Goal: Transaction & Acquisition: Purchase product/service

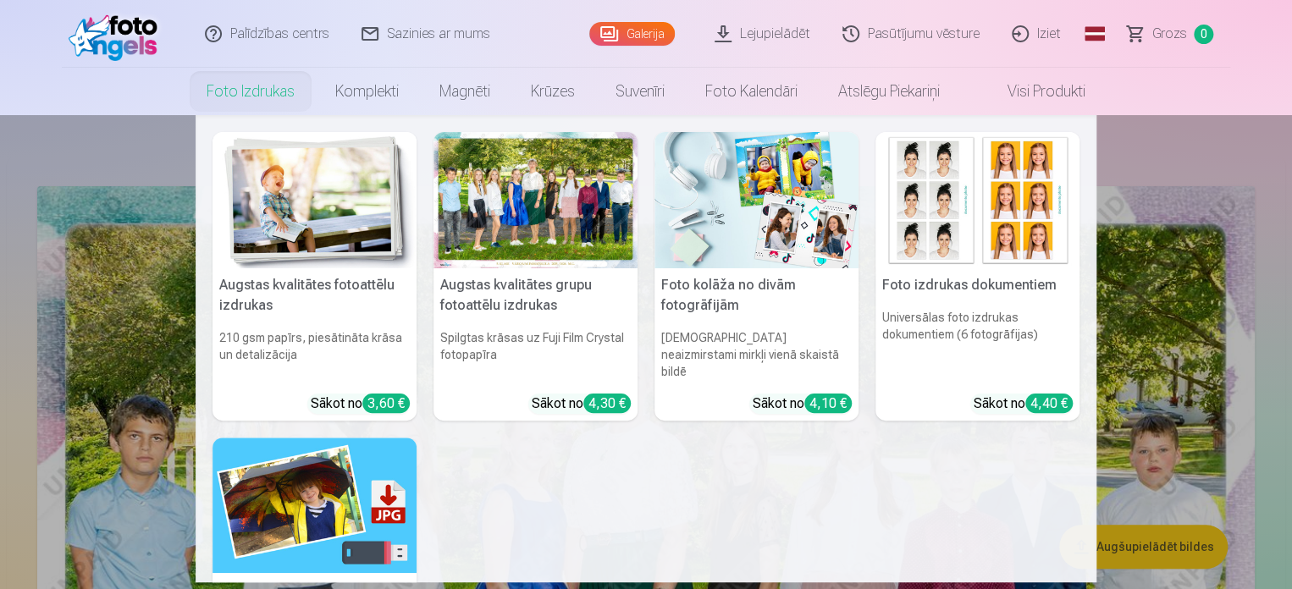
click at [329, 221] on img at bounding box center [314, 200] width 204 height 136
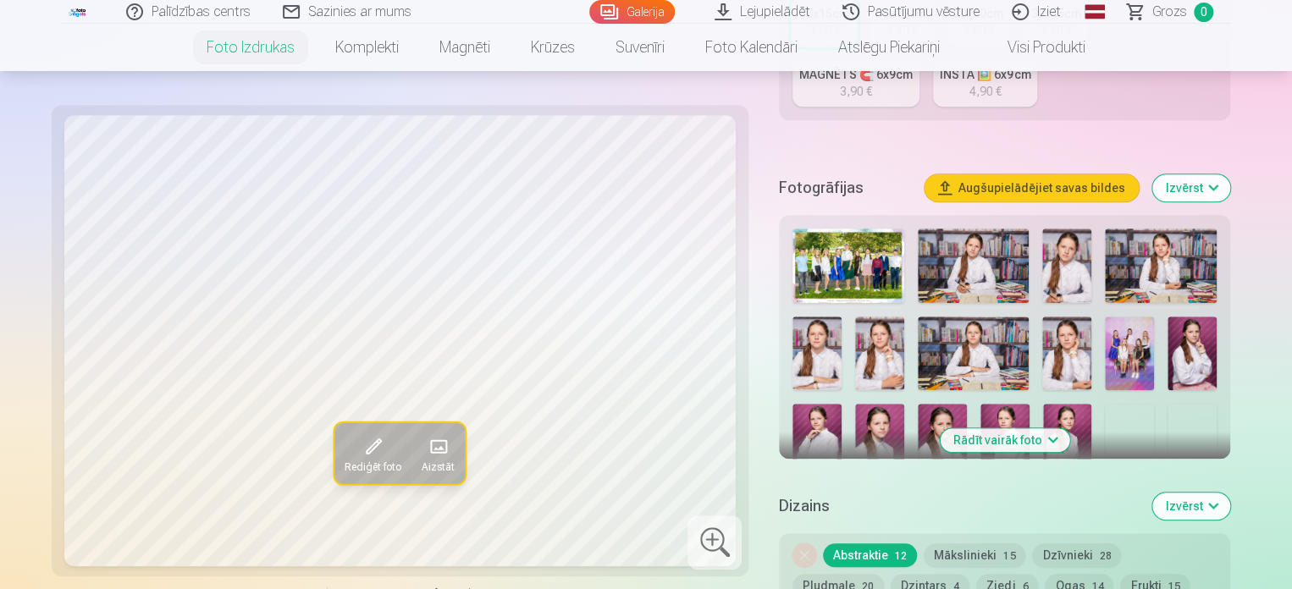
scroll to position [367, 0]
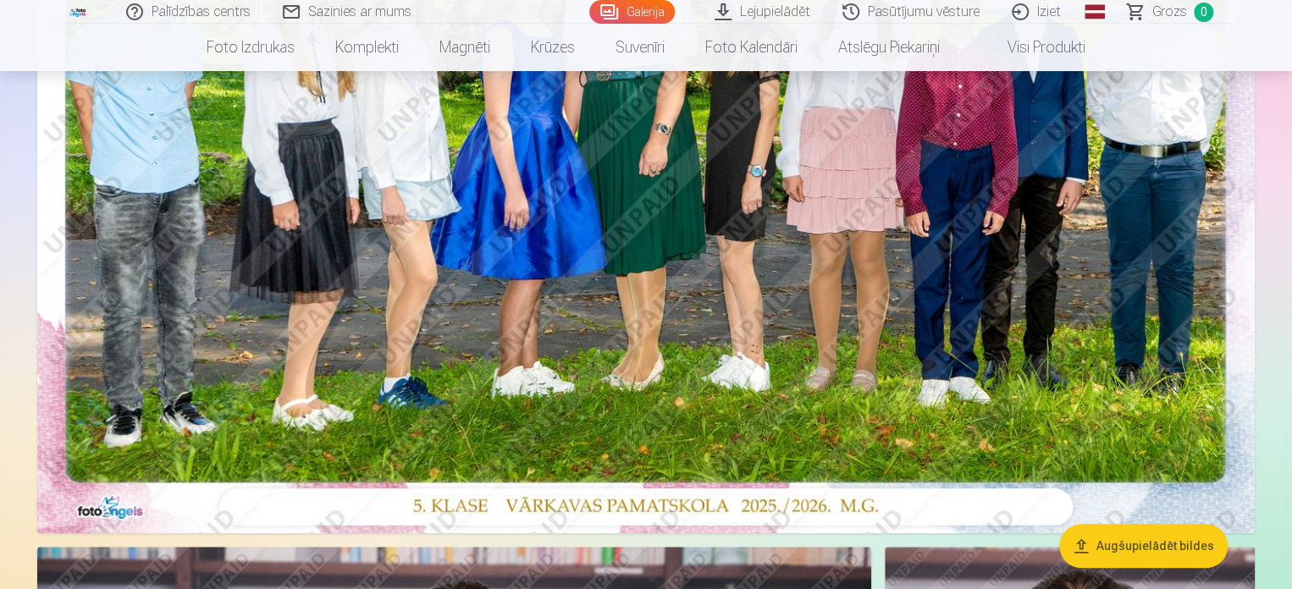
scroll to position [477, 0]
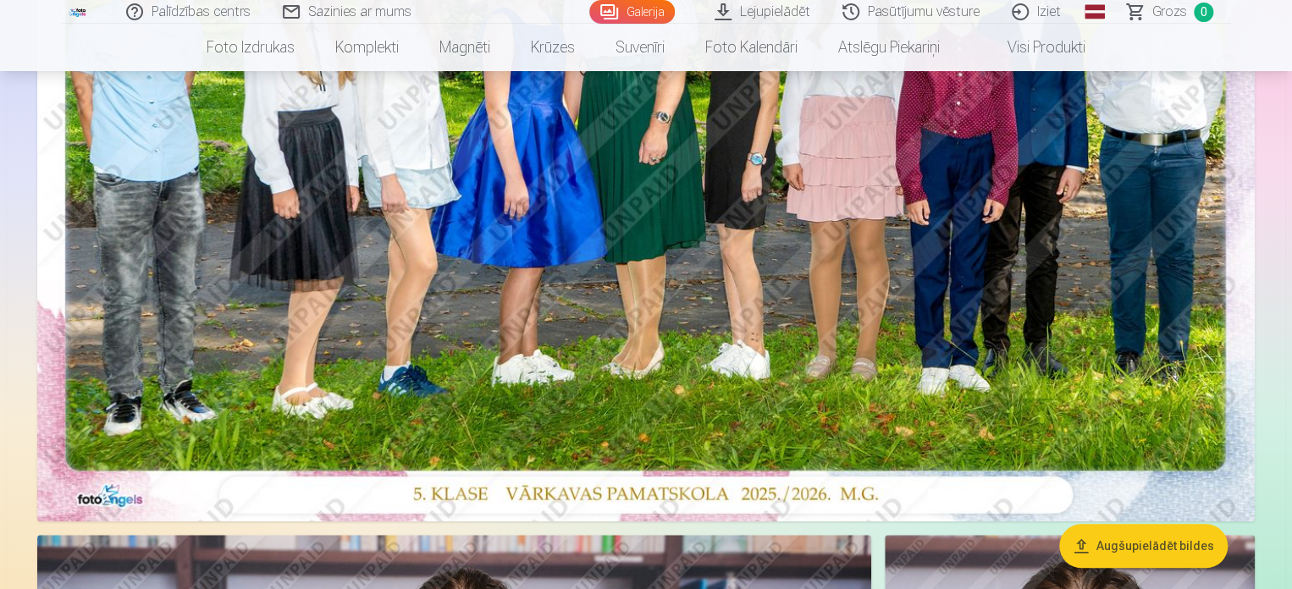
click at [1134, 549] on button "Augšupielādēt bildes" at bounding box center [1143, 547] width 168 height 44
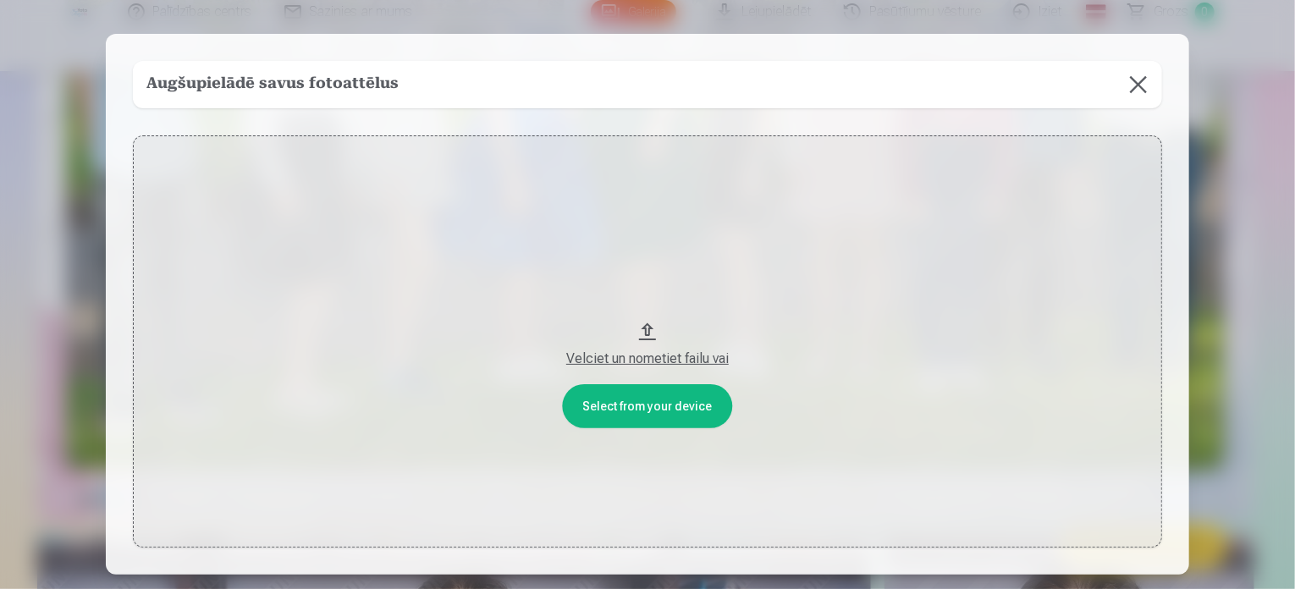
click at [1134, 85] on button at bounding box center [1138, 84] width 47 height 47
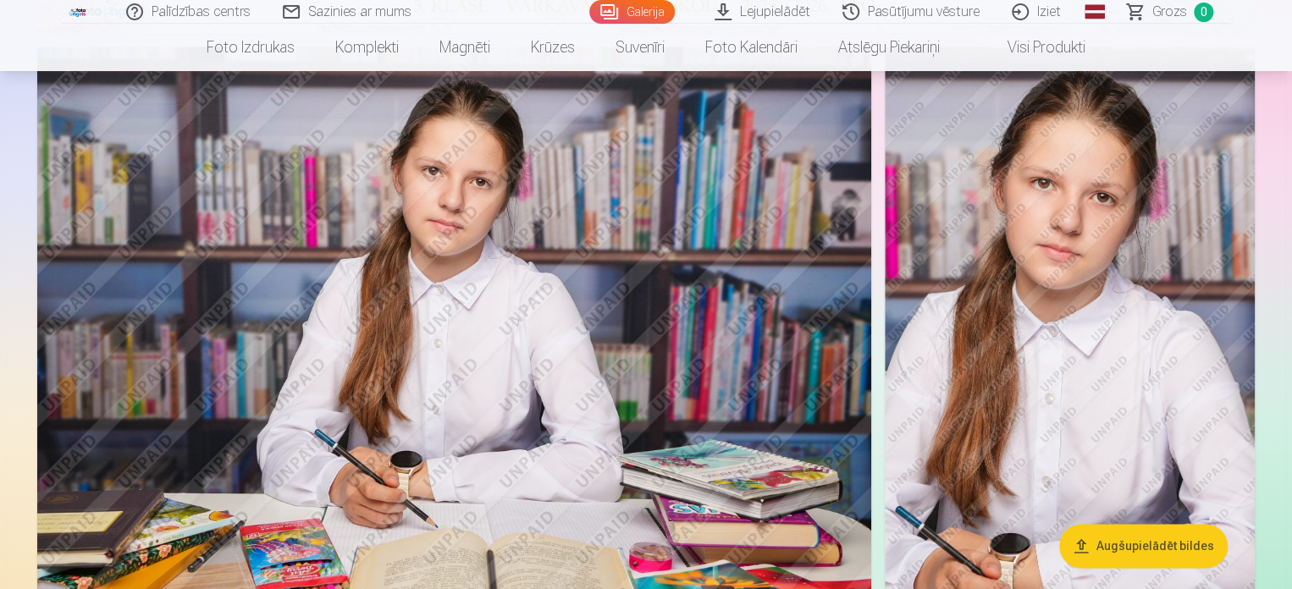
scroll to position [0, 0]
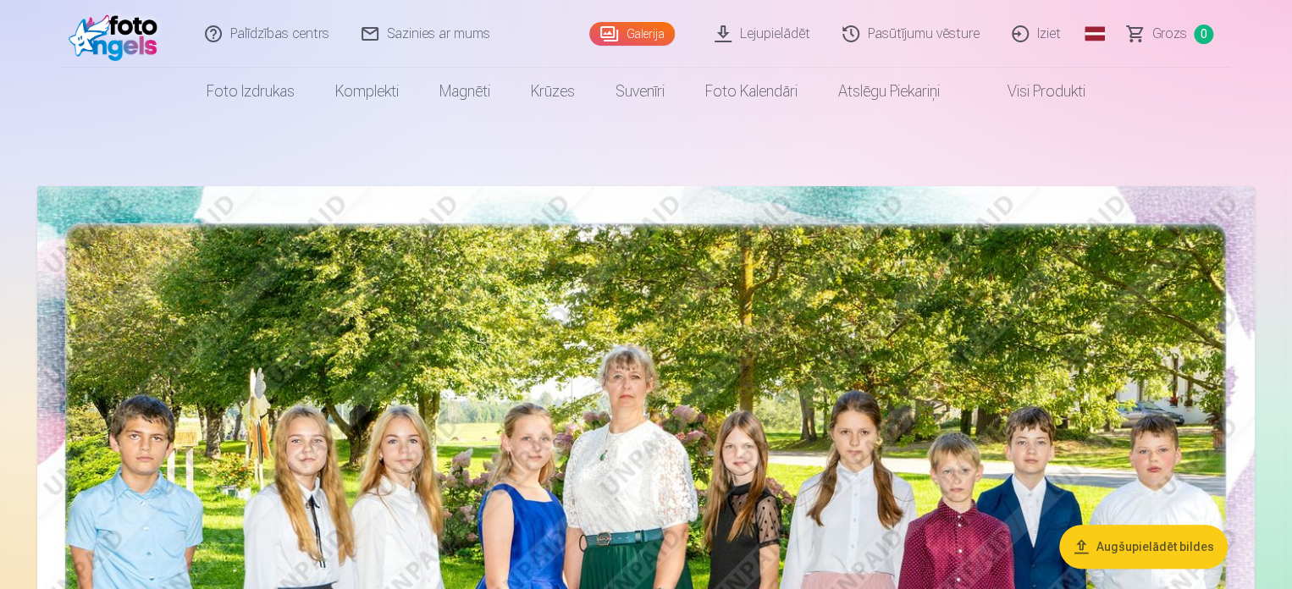
click at [758, 36] on link "Lejupielādēt" at bounding box center [763, 34] width 128 height 68
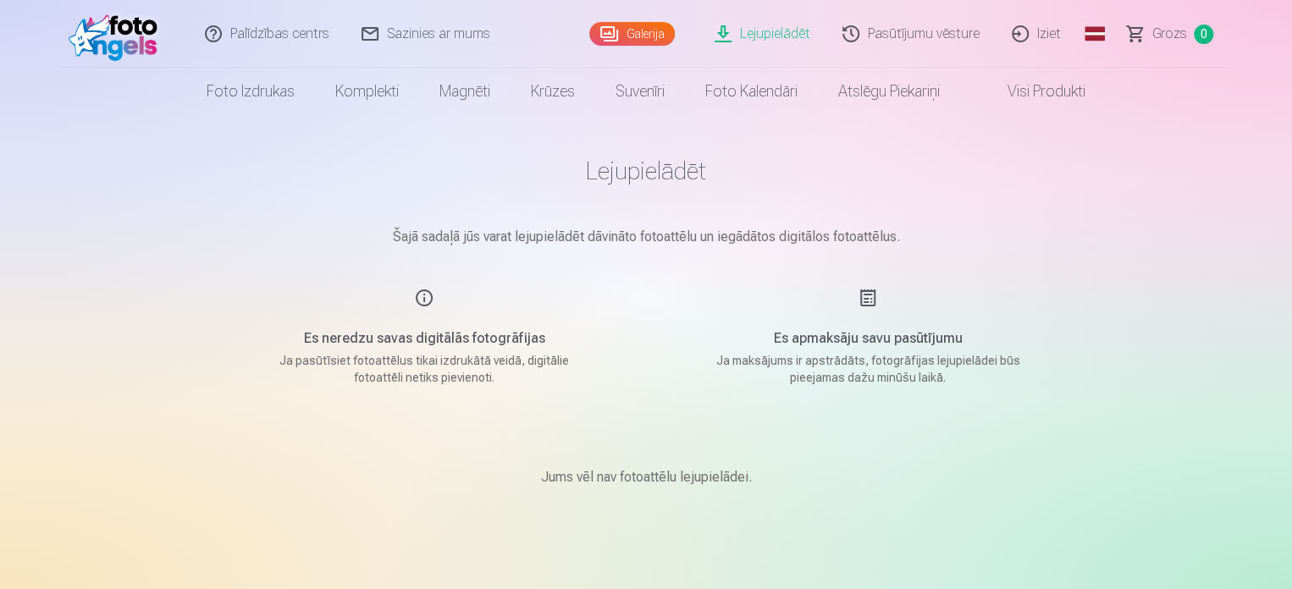
click at [653, 30] on link "Galerija" at bounding box center [631, 34] width 85 height 24
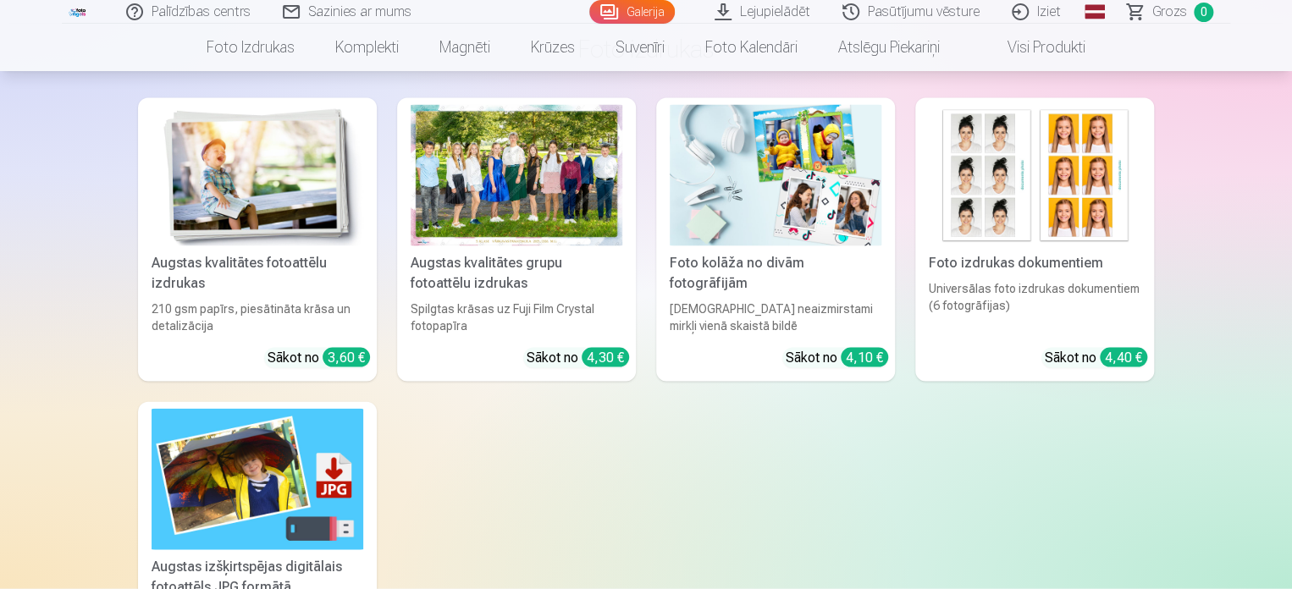
scroll to position [4896, 0]
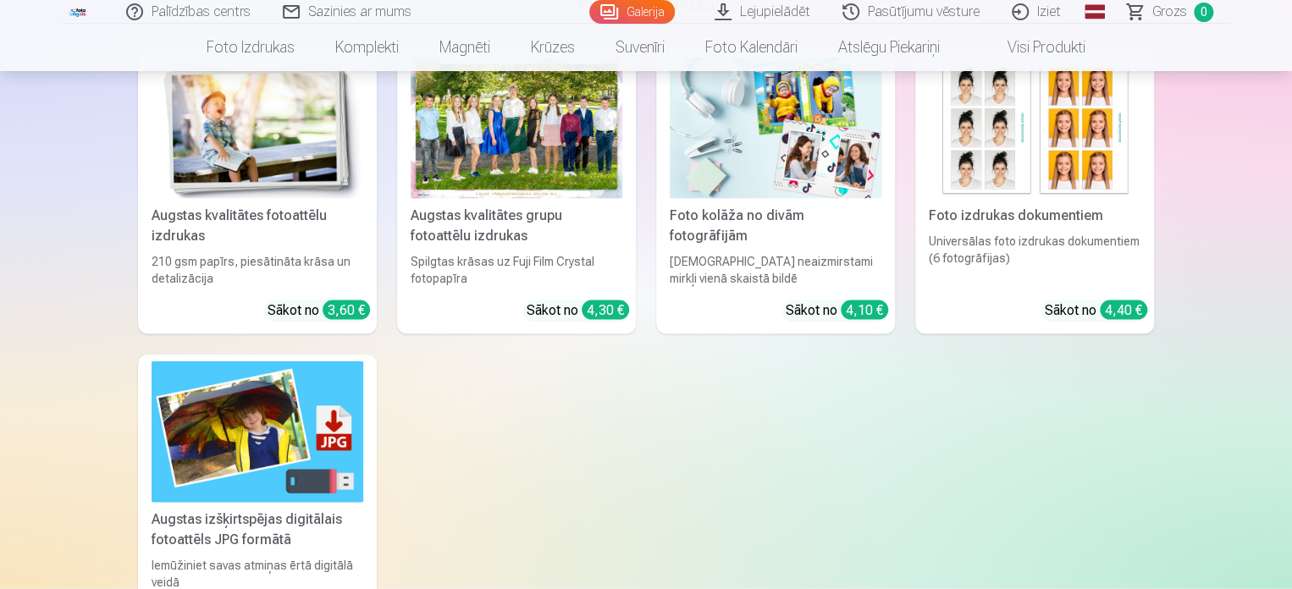
click at [527, 158] on div at bounding box center [517, 128] width 212 height 141
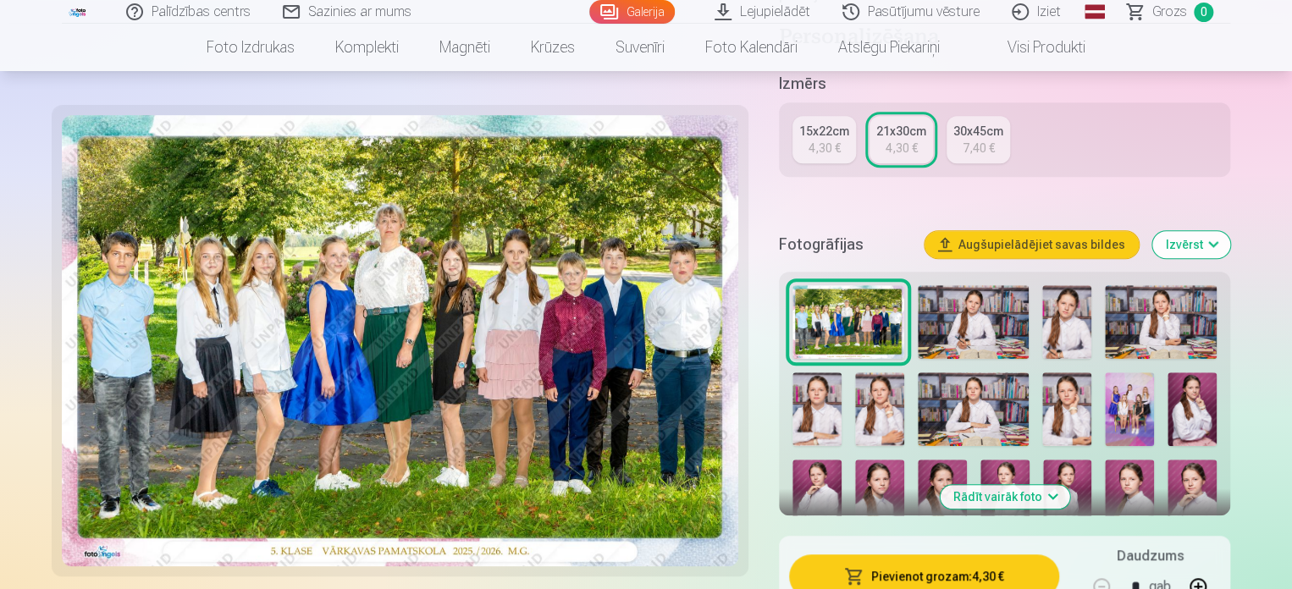
scroll to position [423, 0]
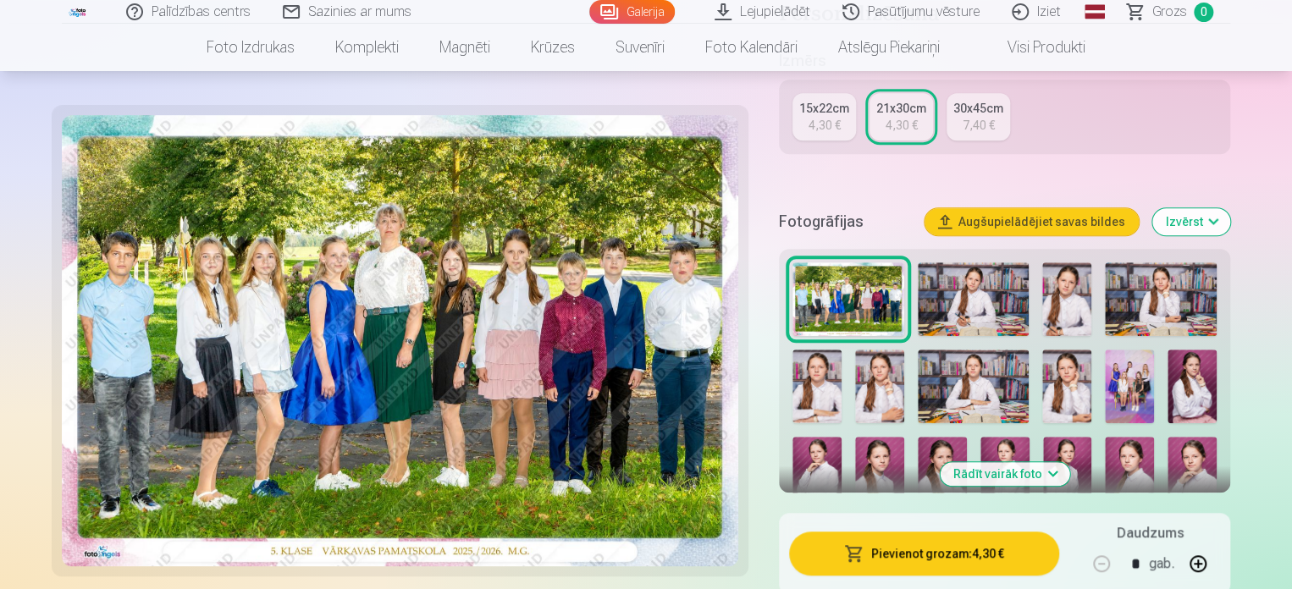
click at [920, 554] on button "Pievienot grozam : 4,30 €" at bounding box center [924, 554] width 270 height 44
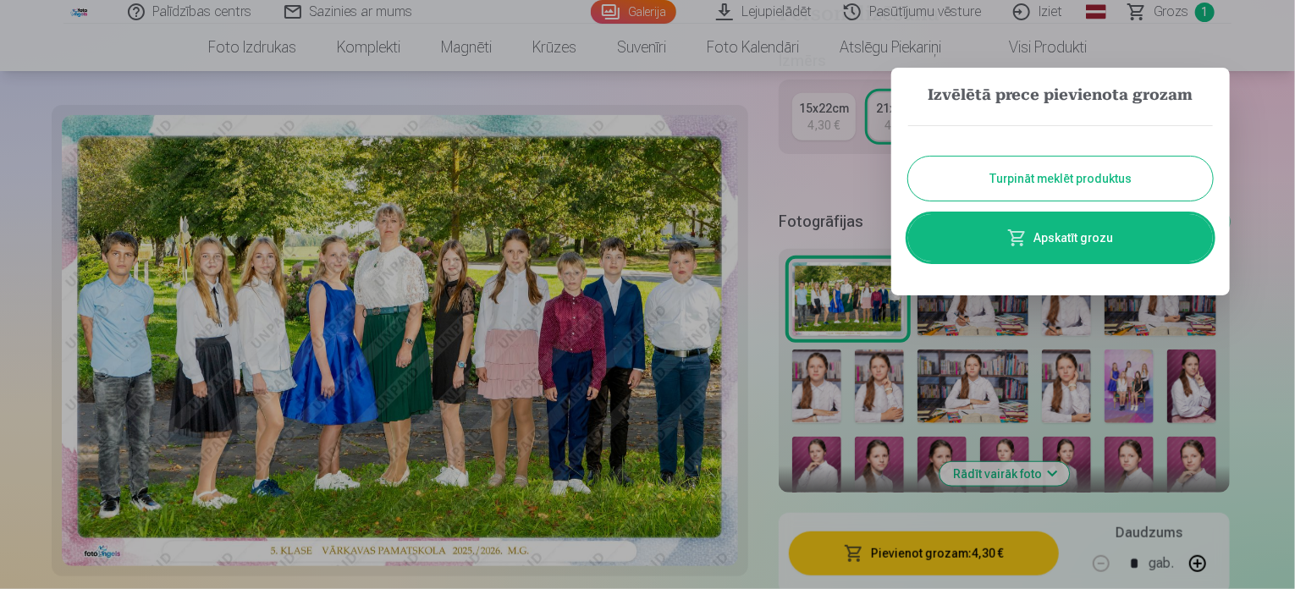
click at [1046, 179] on button "Turpināt meklēt produktus" at bounding box center [1060, 179] width 305 height 44
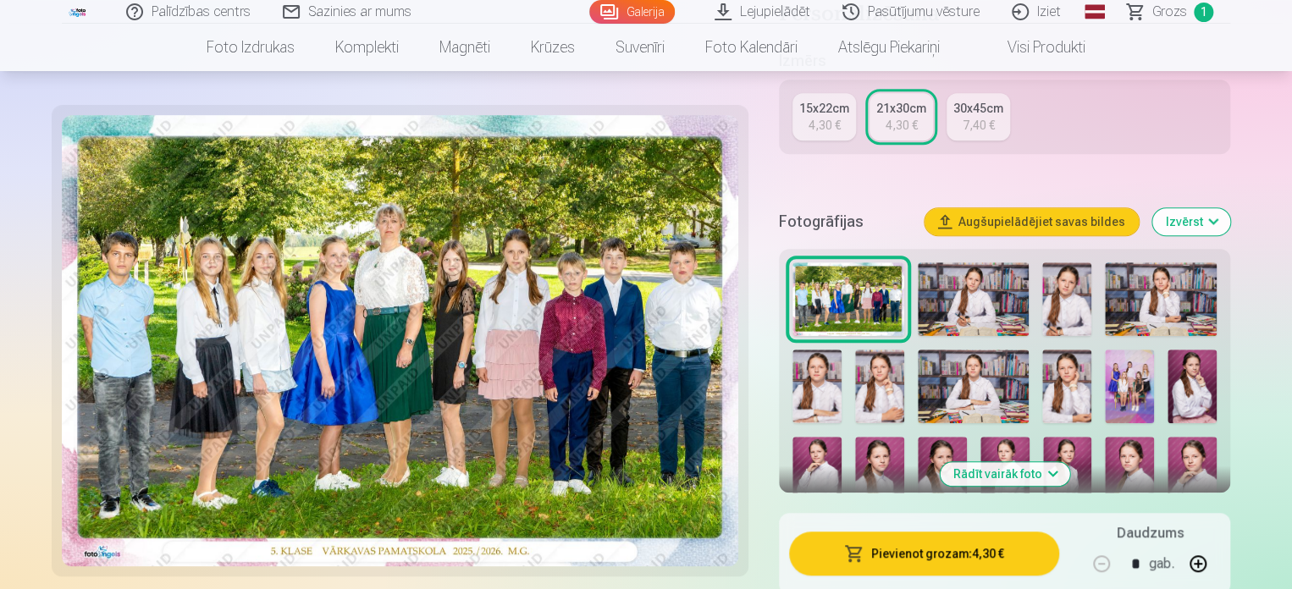
click at [979, 303] on img at bounding box center [974, 299] width 112 height 74
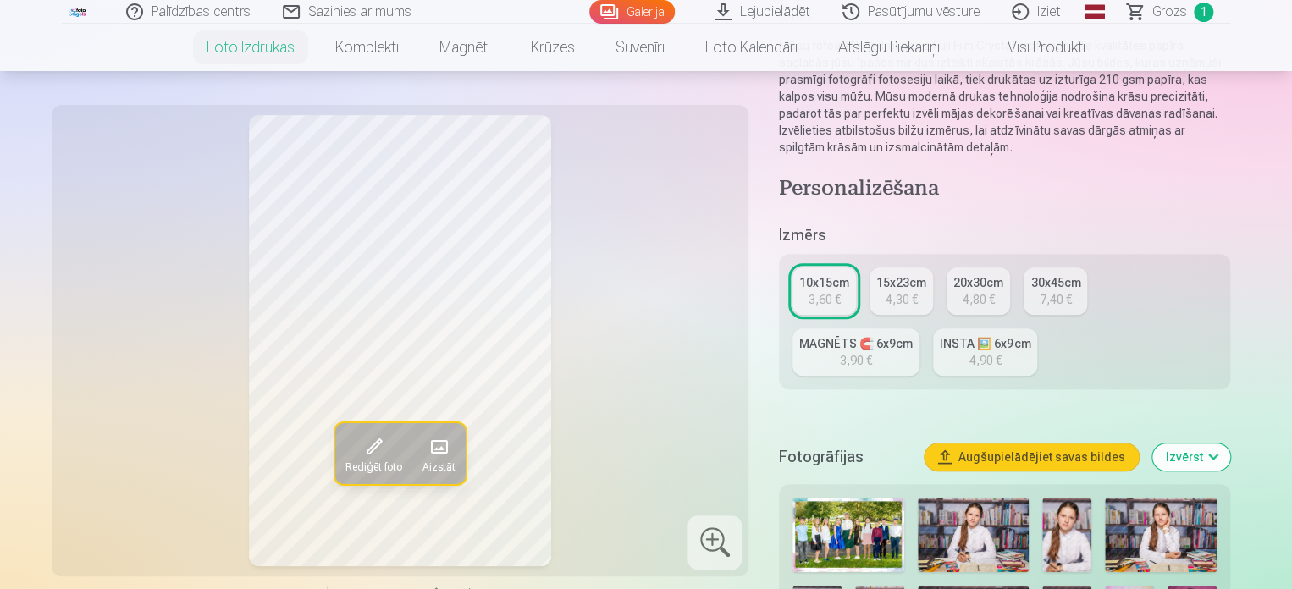
scroll to position [220, 0]
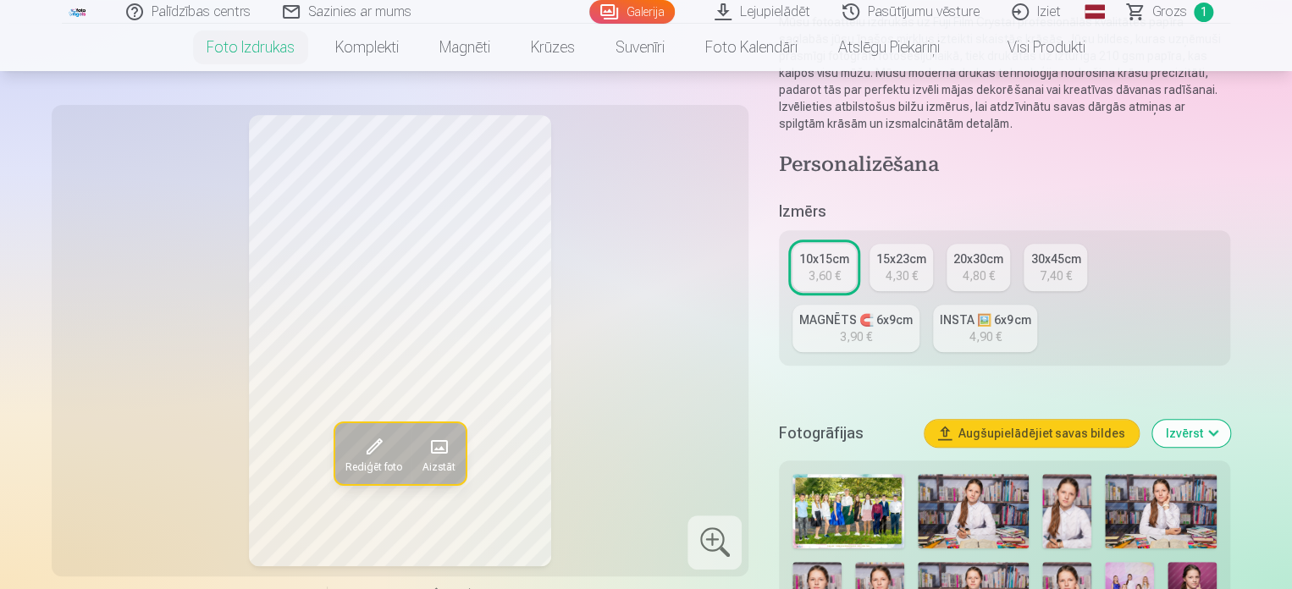
click at [973, 516] on img at bounding box center [974, 511] width 112 height 74
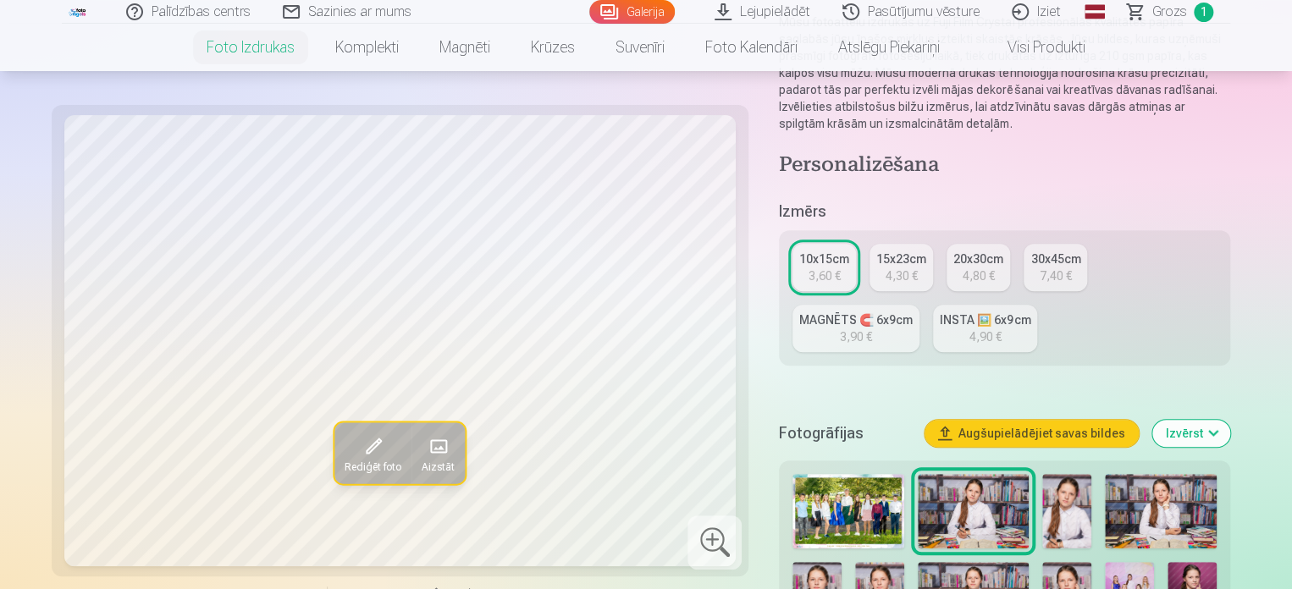
click at [1066, 516] on img at bounding box center [1066, 511] width 49 height 74
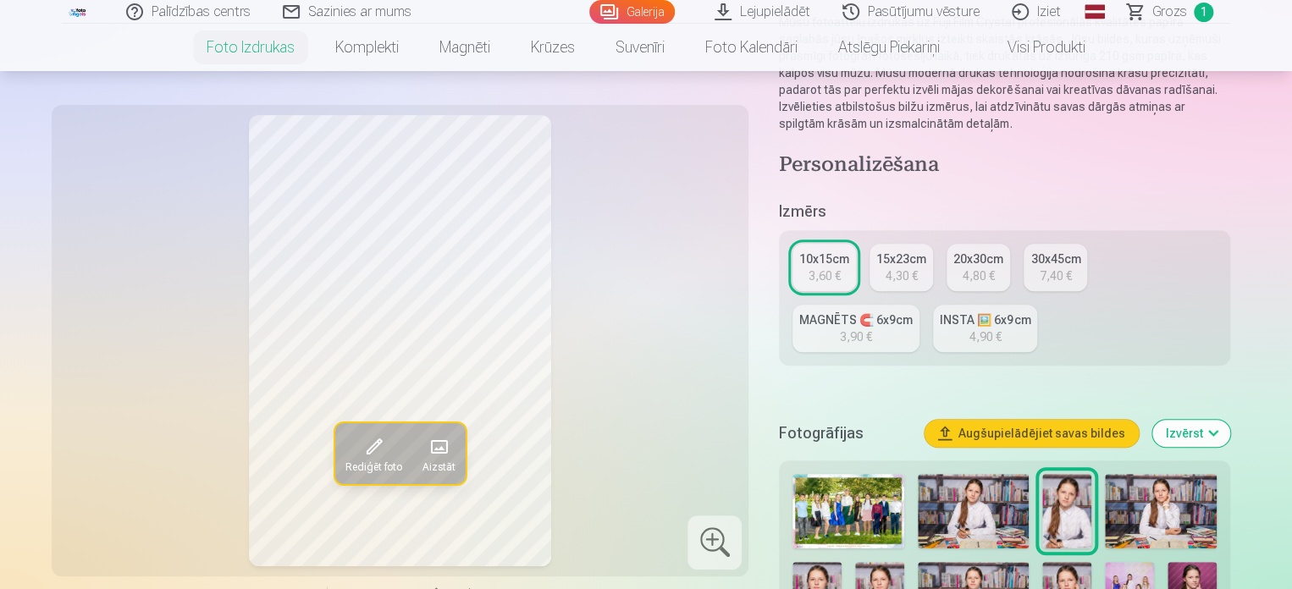
click at [1172, 516] on img at bounding box center [1161, 511] width 112 height 74
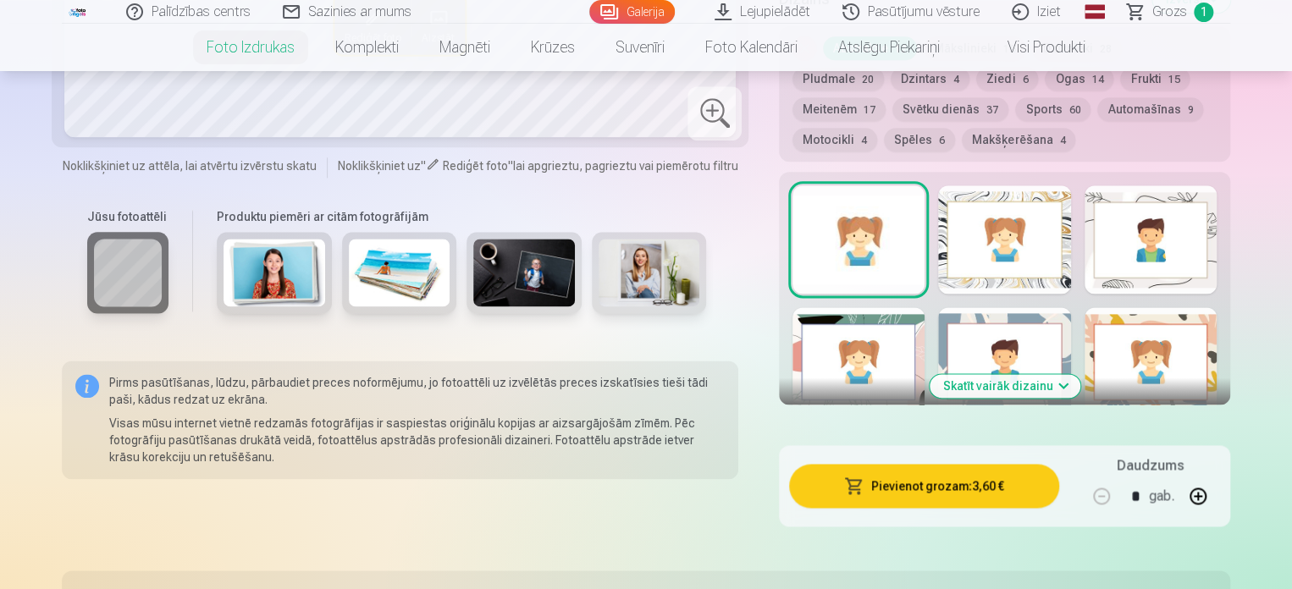
scroll to position [957, 0]
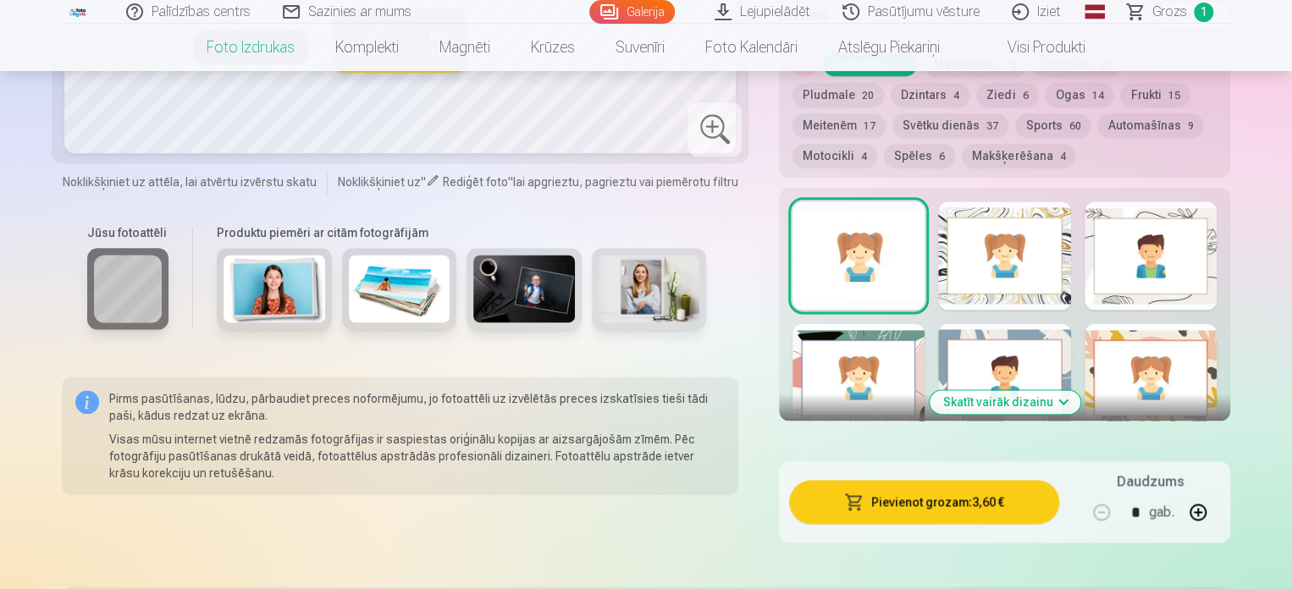
click at [1150, 251] on div at bounding box center [1150, 255] width 132 height 108
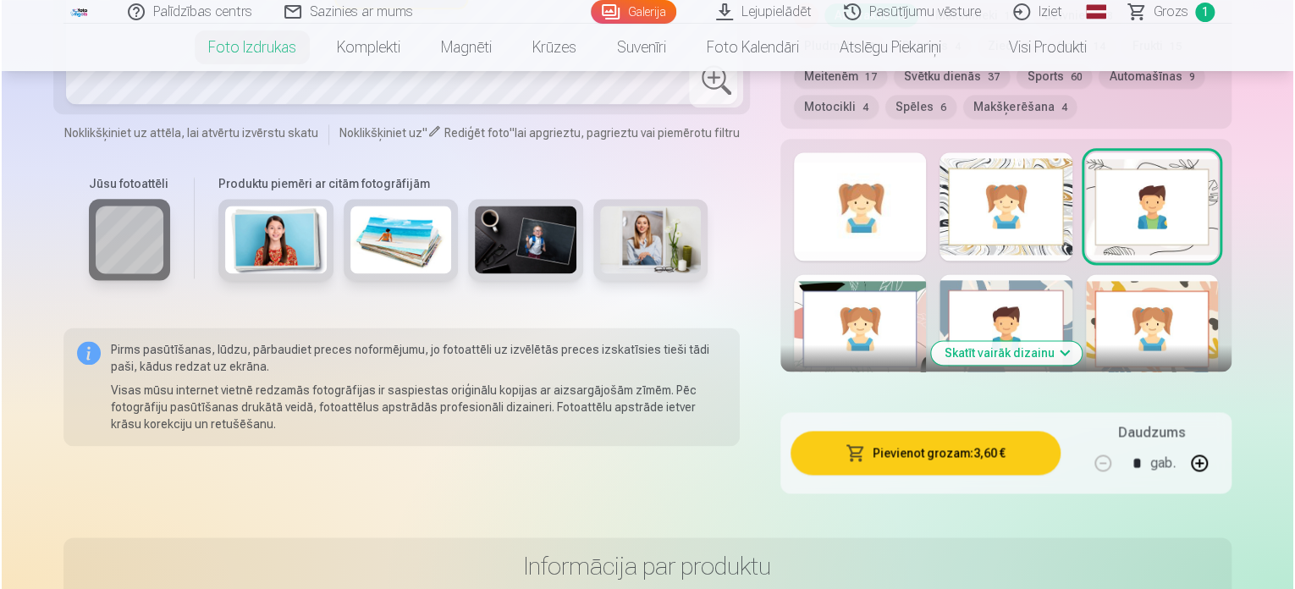
scroll to position [1014, 0]
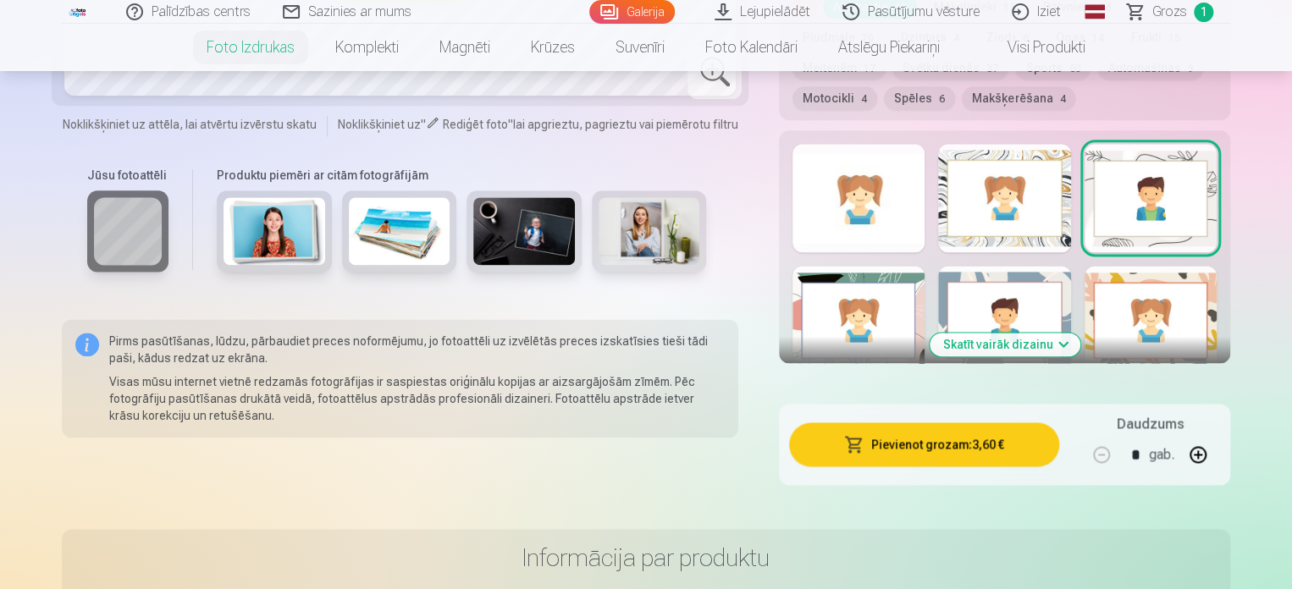
click at [945, 446] on button "Pievienot grozam : 3,60 €" at bounding box center [924, 444] width 270 height 44
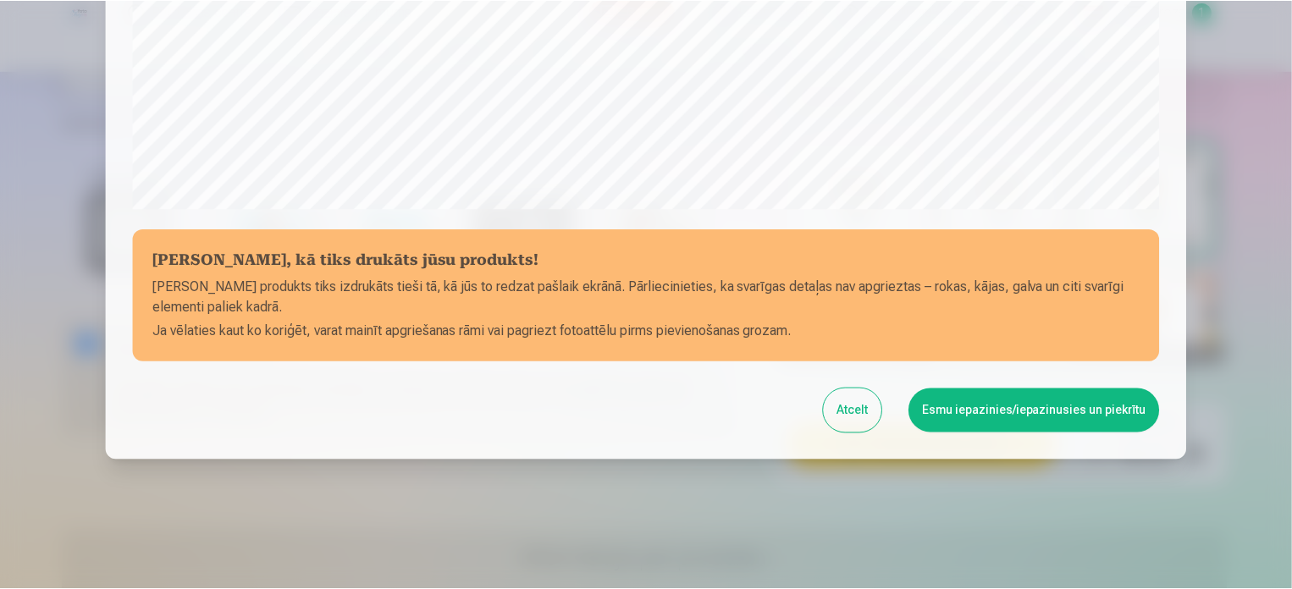
scroll to position [630, 0]
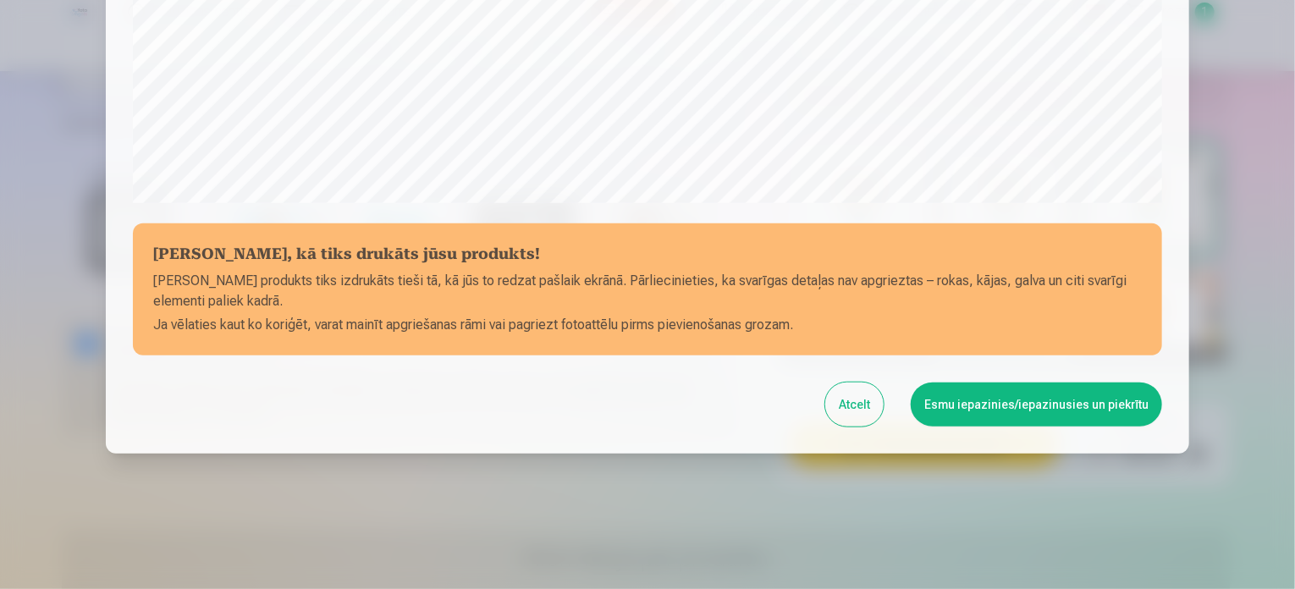
drag, startPoint x: 1175, startPoint y: 141, endPoint x: 1188, endPoint y: 237, distance: 96.5
drag, startPoint x: 1059, startPoint y: 404, endPoint x: 1064, endPoint y: 388, distance: 16.9
click at [1060, 402] on button "Esmu iepazinies/iepazinusies un piekrītu" at bounding box center [1036, 405] width 251 height 44
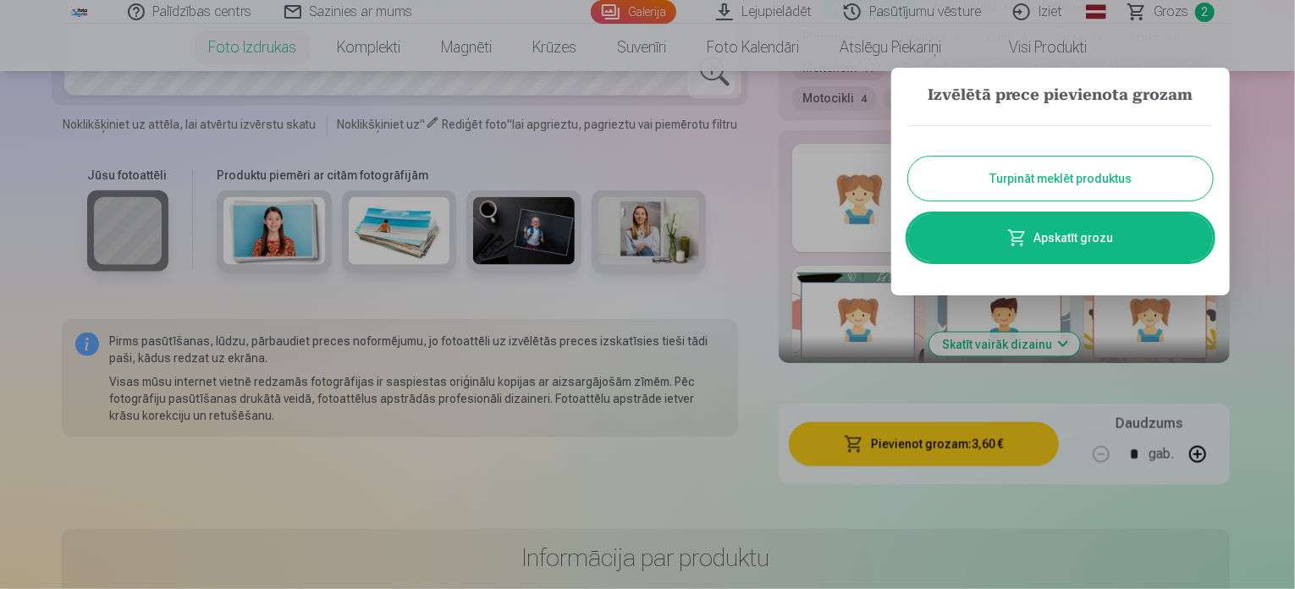
click at [1081, 182] on button "Turpināt meklēt produktus" at bounding box center [1060, 179] width 305 height 44
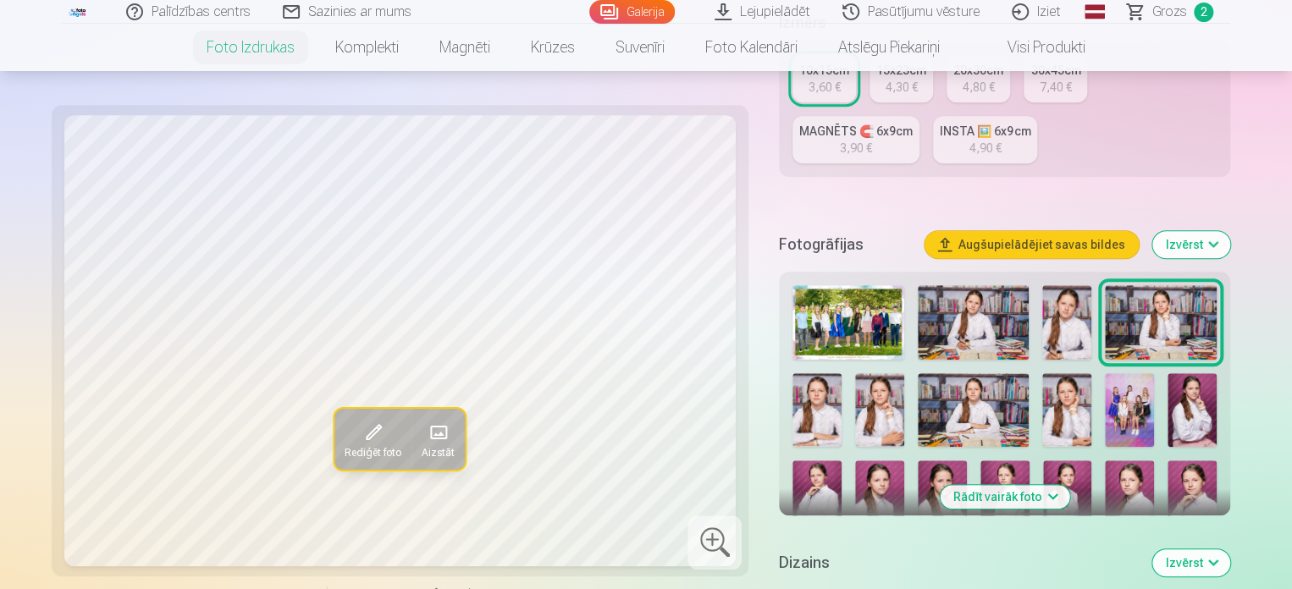
scroll to position [393, 0]
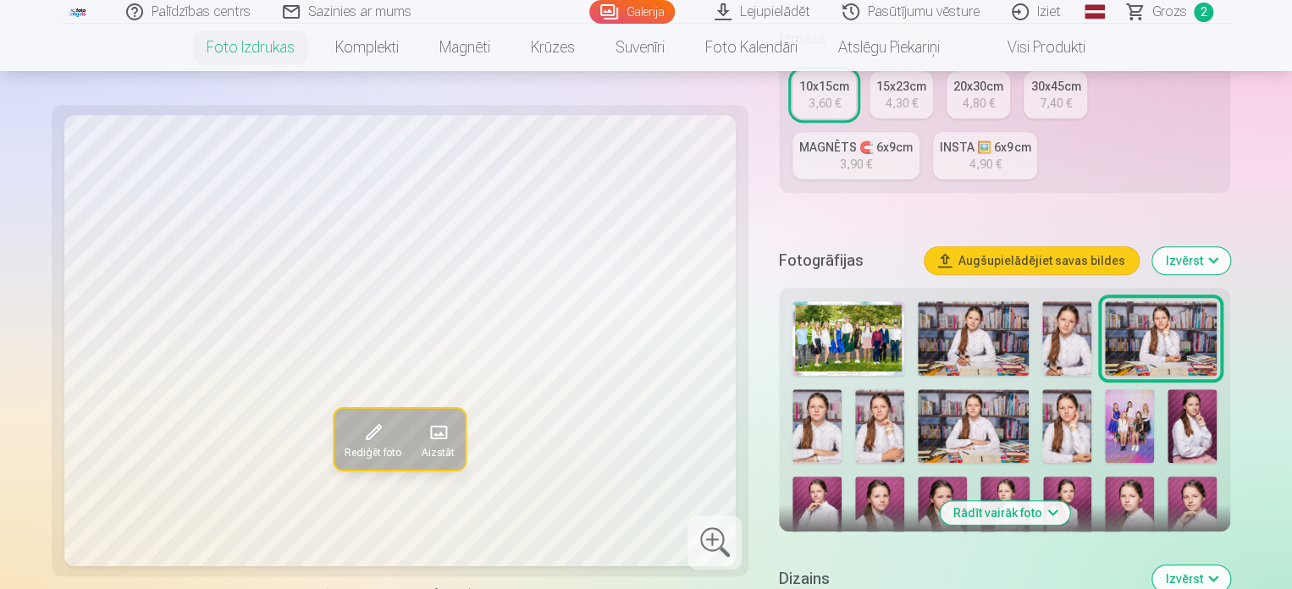
click at [824, 429] on img at bounding box center [816, 426] width 49 height 74
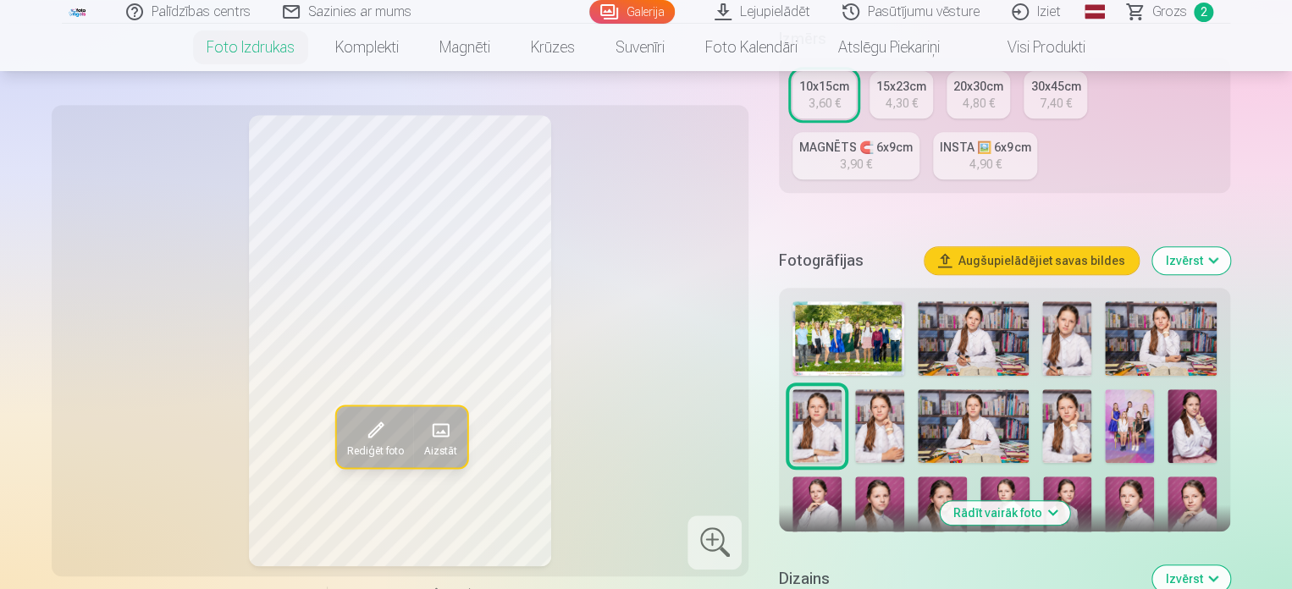
click at [885, 429] on img at bounding box center [879, 426] width 49 height 74
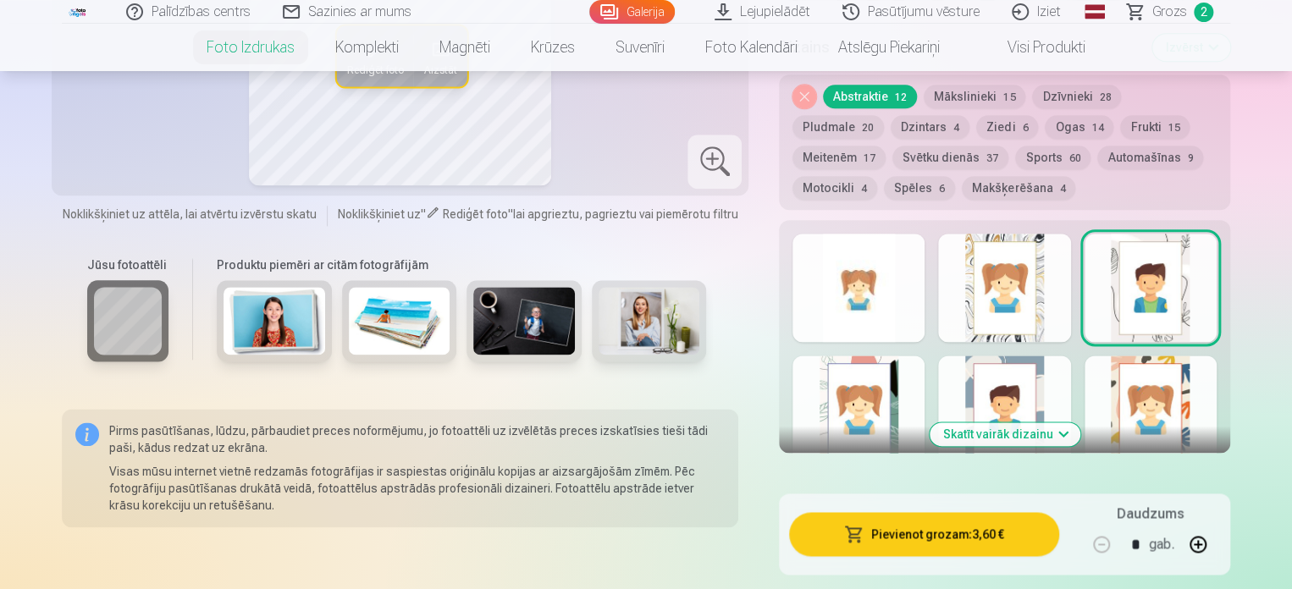
scroll to position [931, 0]
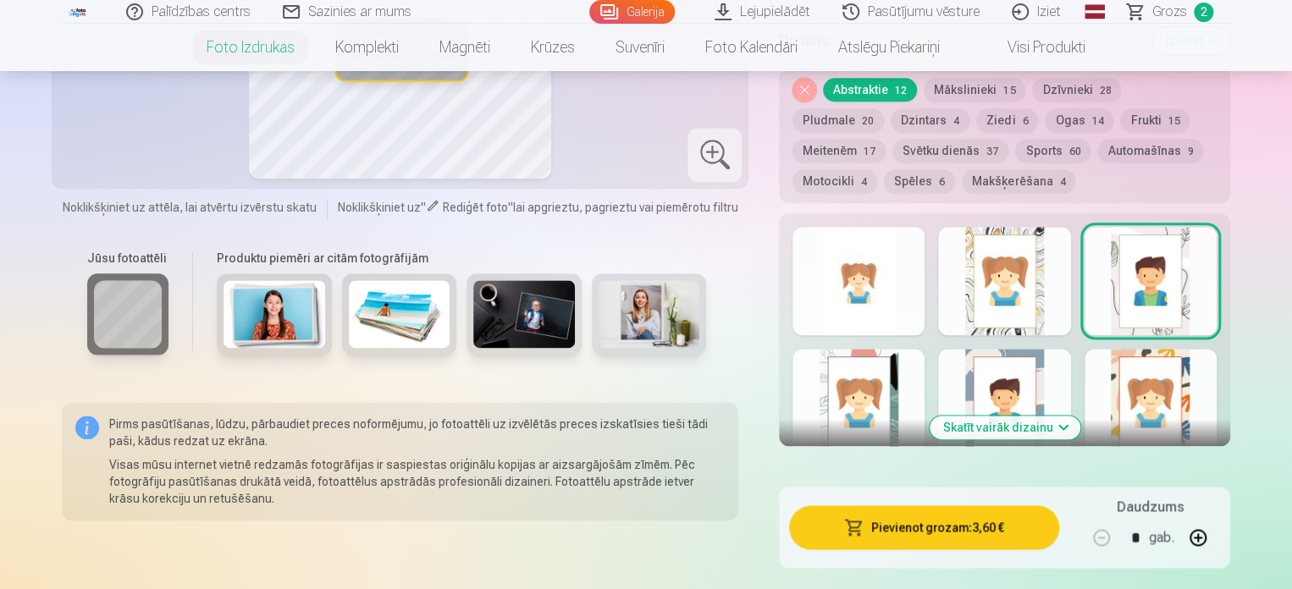
click at [1009, 425] on button "Skatīt vairāk dizainu" at bounding box center [1004, 428] width 151 height 24
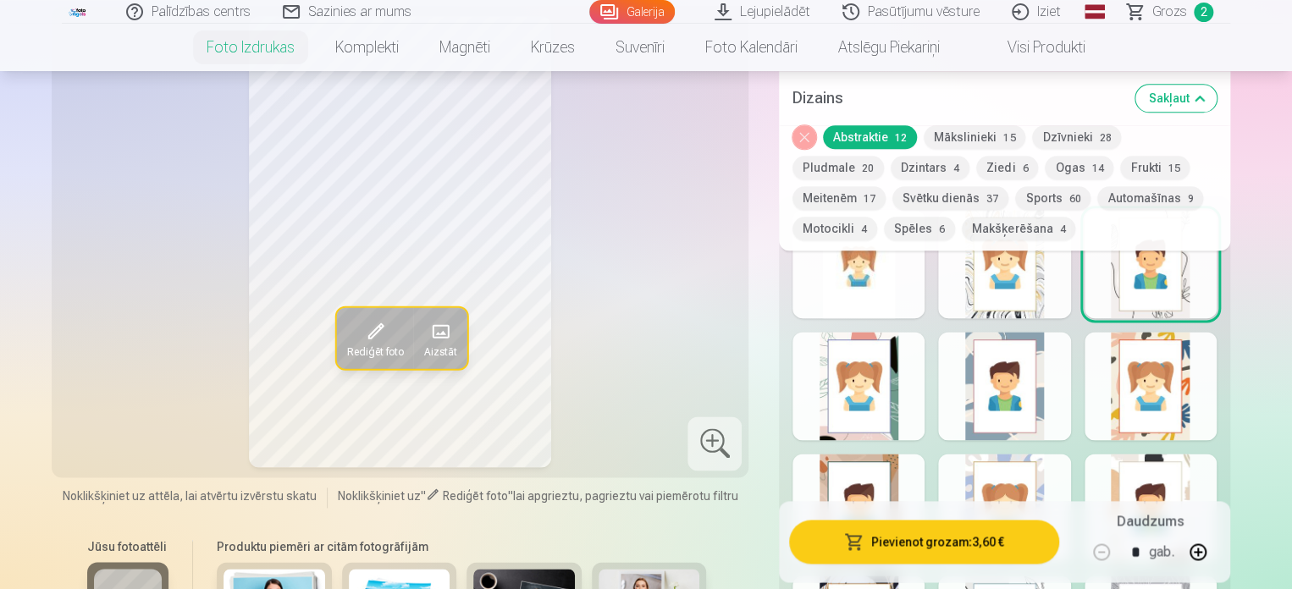
scroll to position [946, 0]
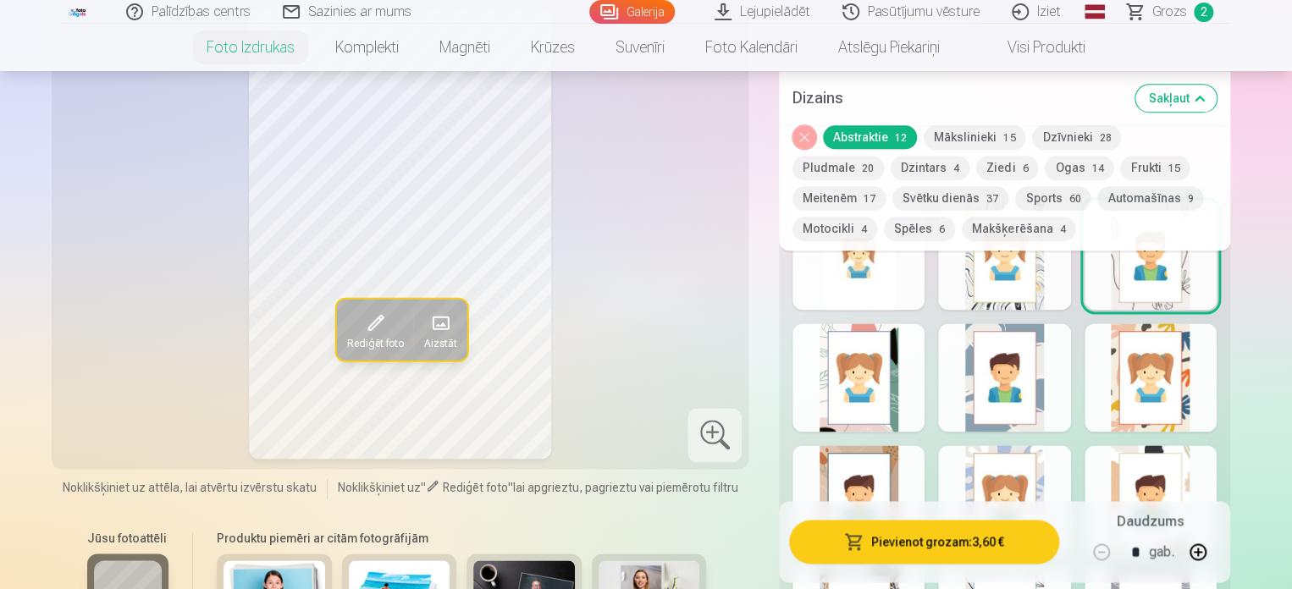
click at [1012, 380] on div at bounding box center [1004, 377] width 132 height 108
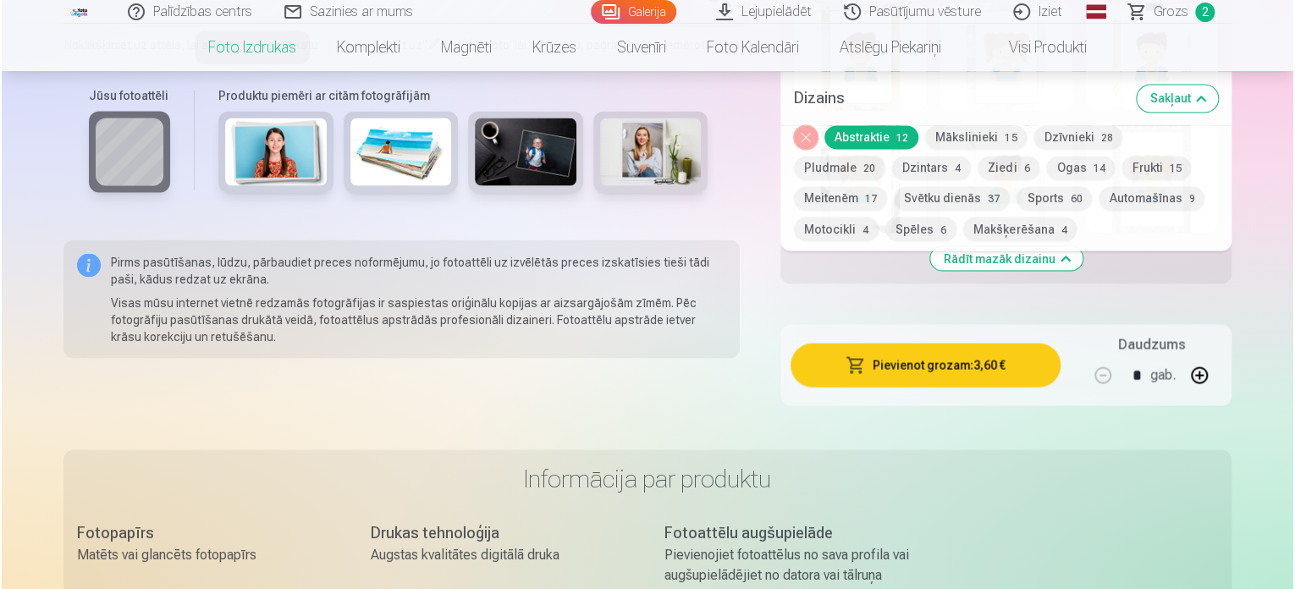
scroll to position [1372, 0]
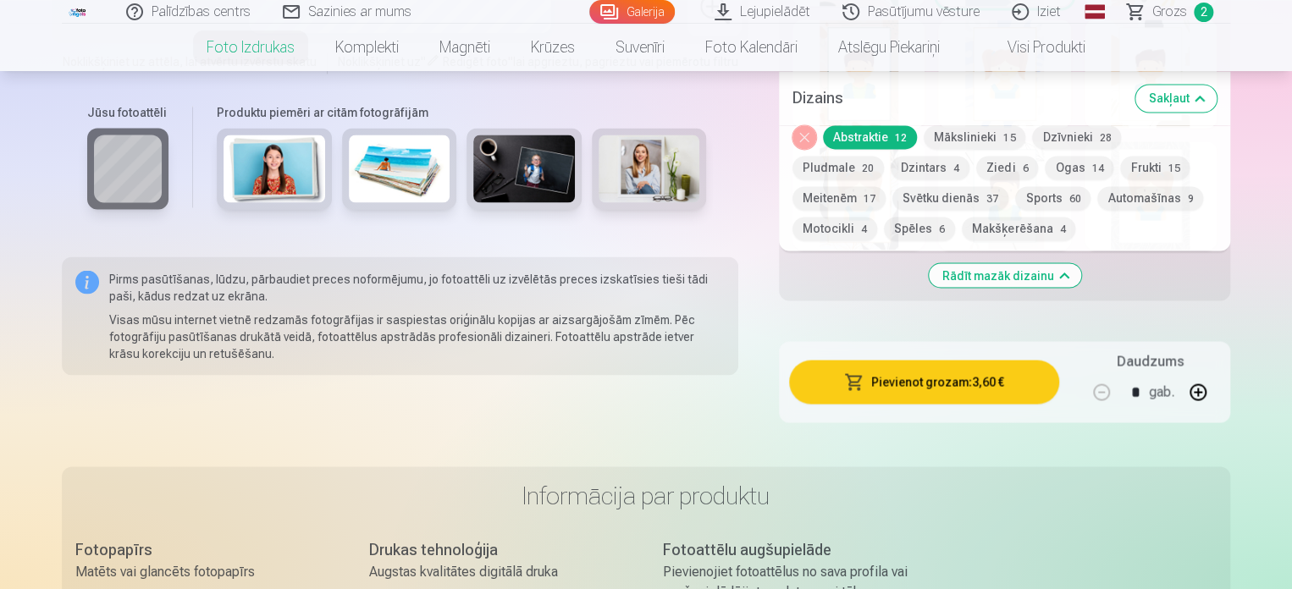
click at [939, 383] on button "Pievienot grozam : 3,60 €" at bounding box center [924, 382] width 270 height 44
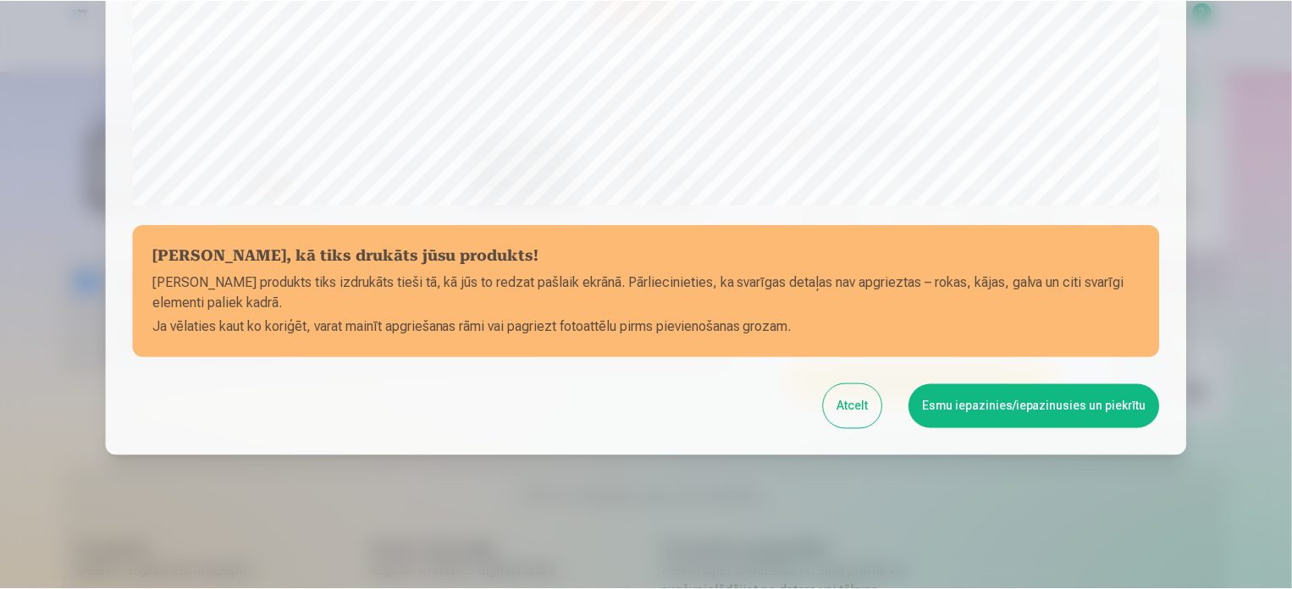
scroll to position [630, 0]
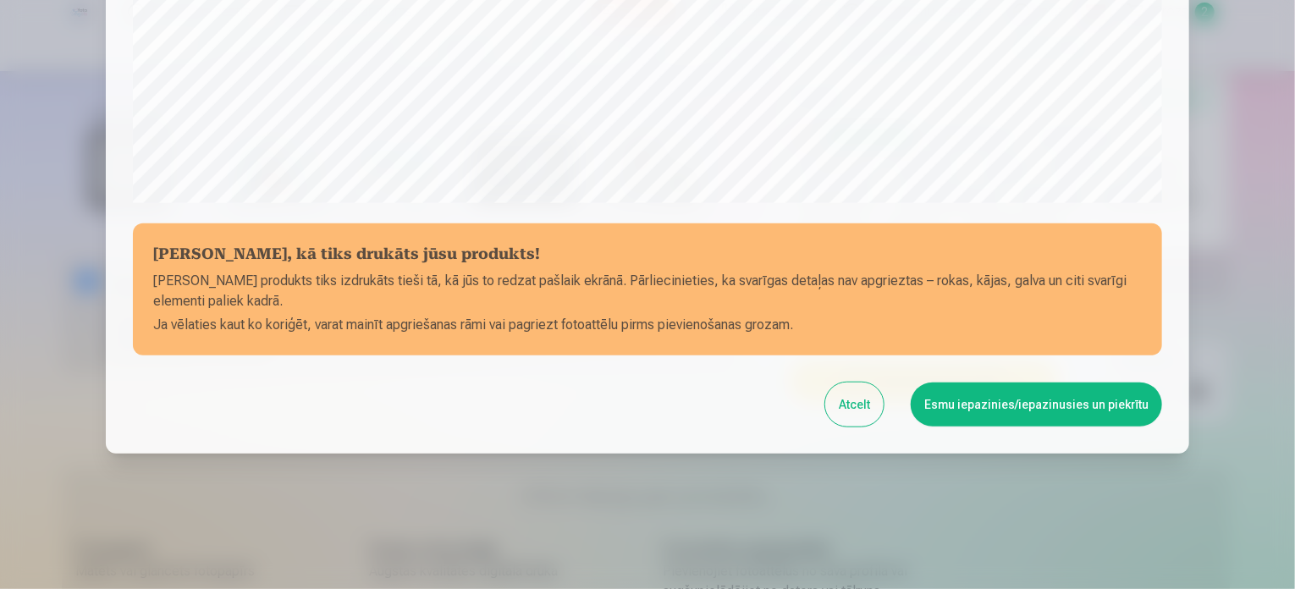
click at [1033, 402] on button "Esmu iepazinies/iepazinusies un piekrītu" at bounding box center [1036, 405] width 251 height 44
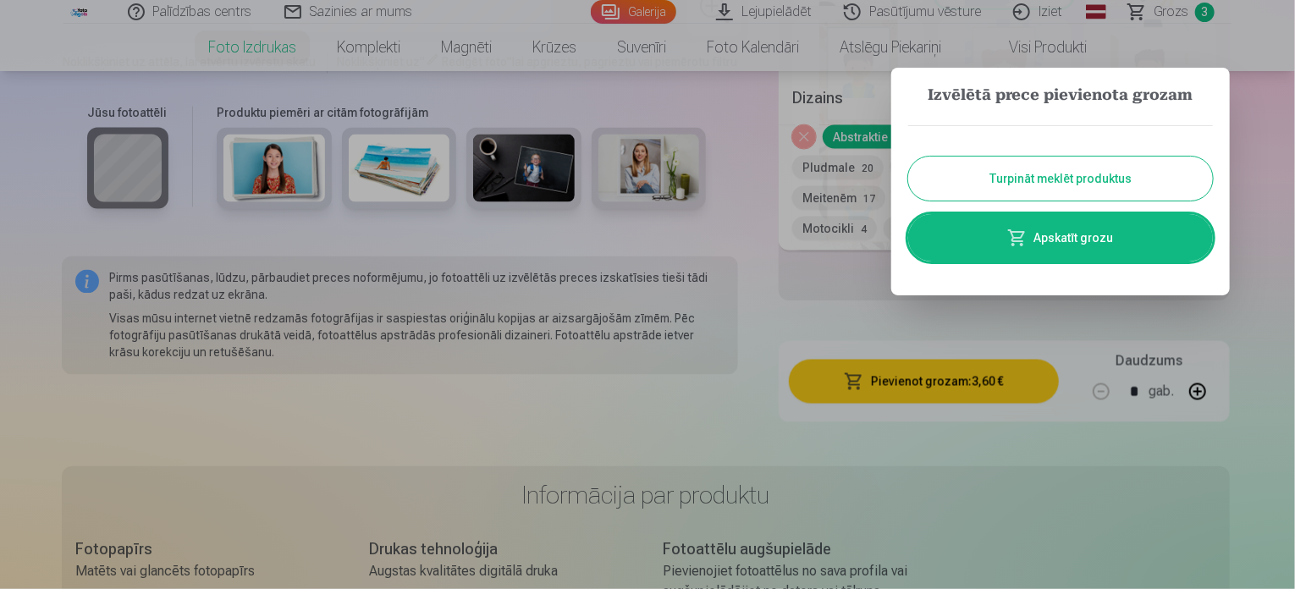
click at [1055, 174] on button "Turpināt meklēt produktus" at bounding box center [1060, 179] width 305 height 44
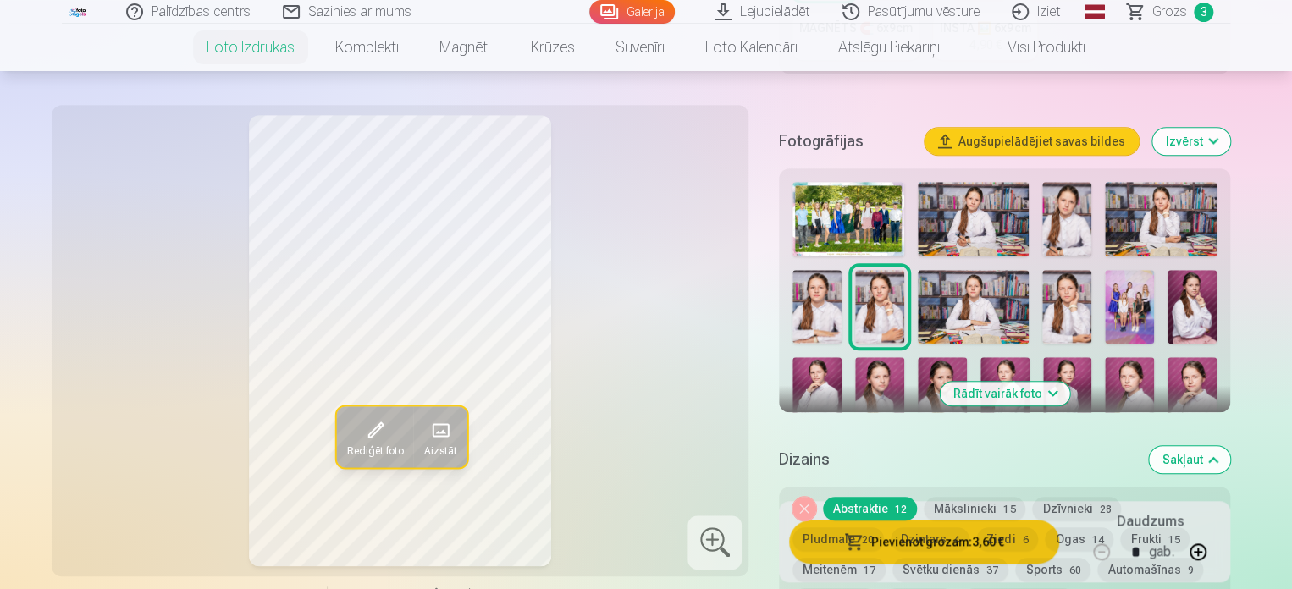
scroll to position [554, 0]
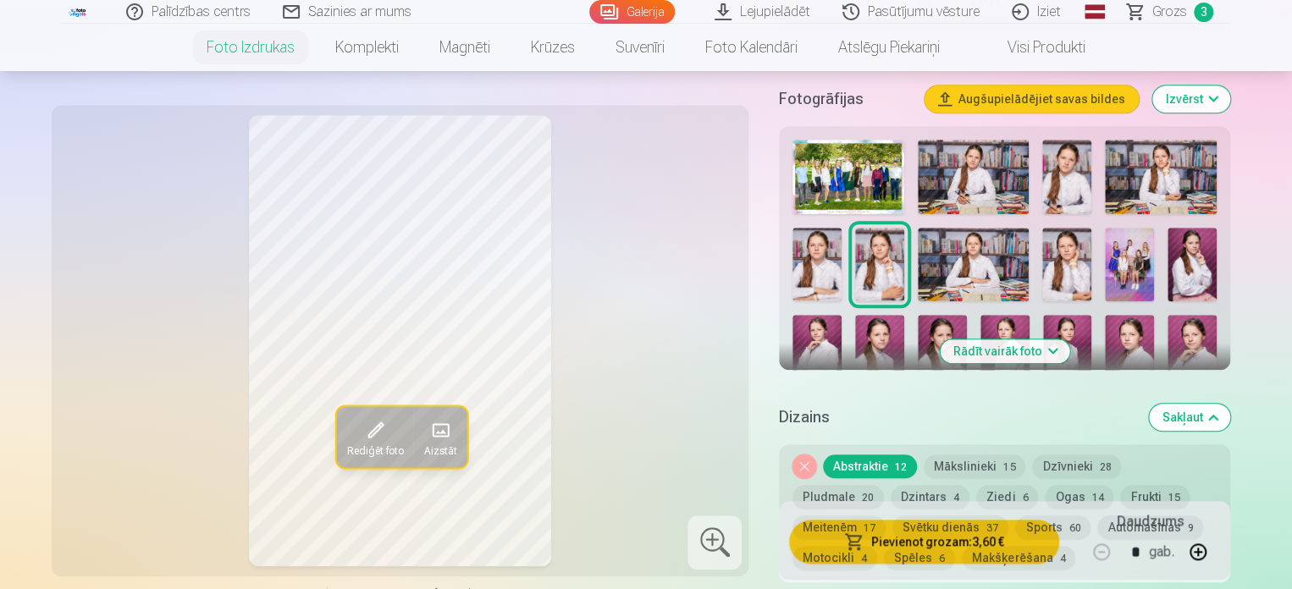
click at [979, 270] on img at bounding box center [973, 265] width 111 height 74
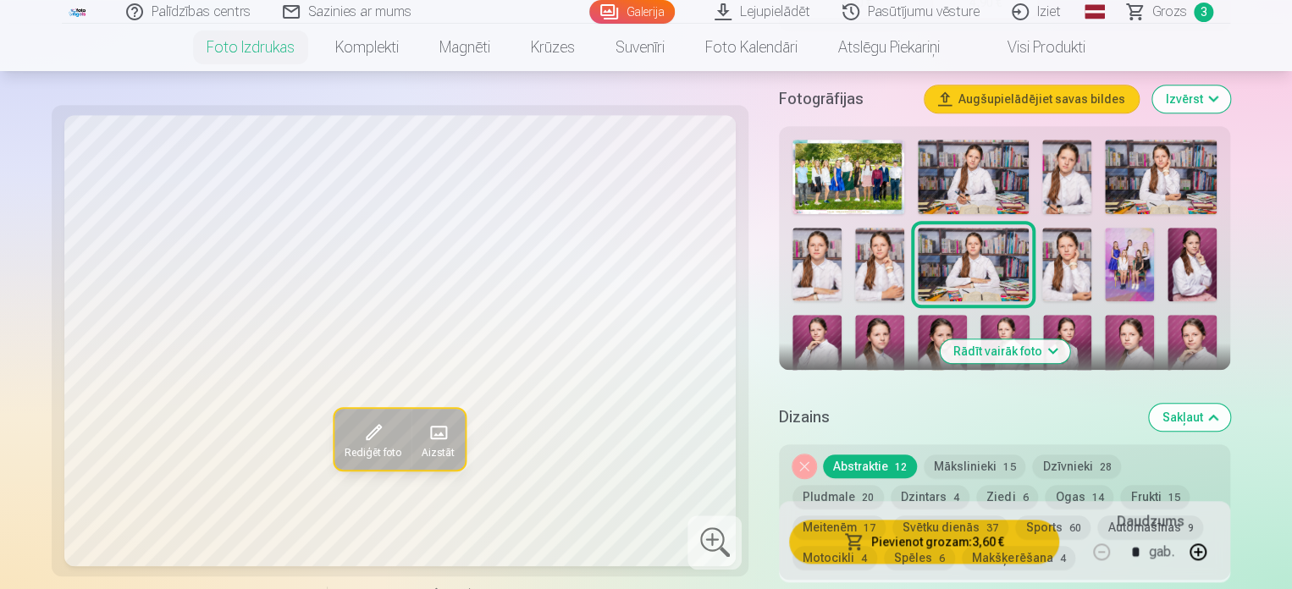
click at [1072, 267] on img at bounding box center [1066, 265] width 49 height 74
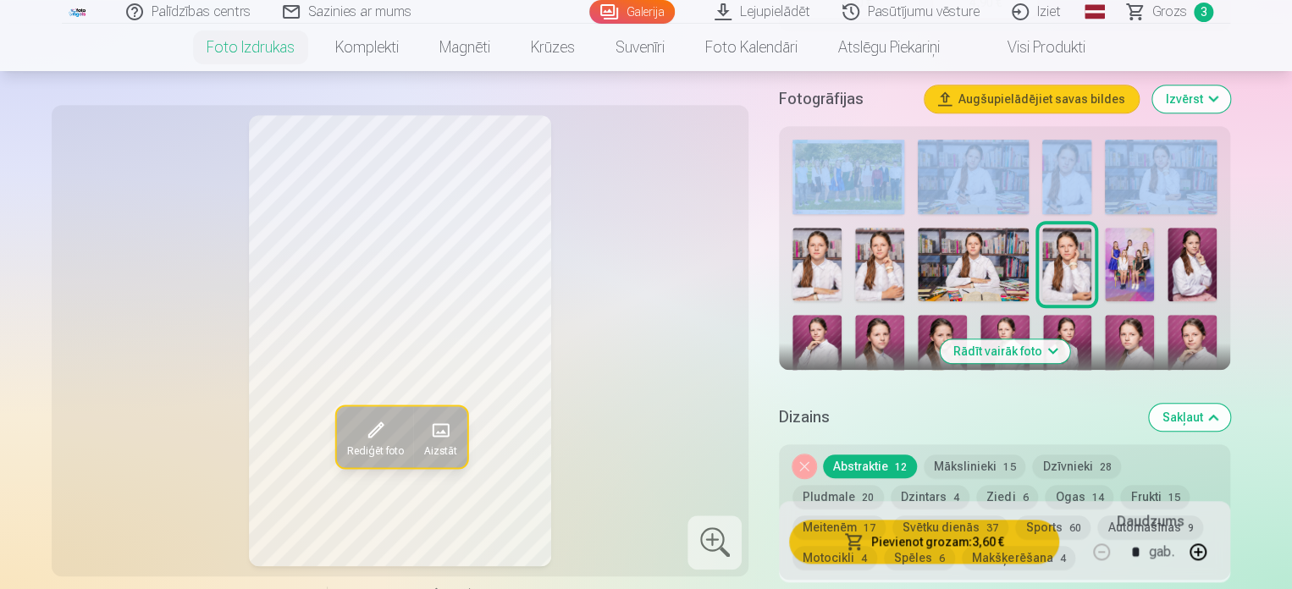
drag, startPoint x: 1290, startPoint y: 74, endPoint x: 1289, endPoint y: 130, distance: 55.9
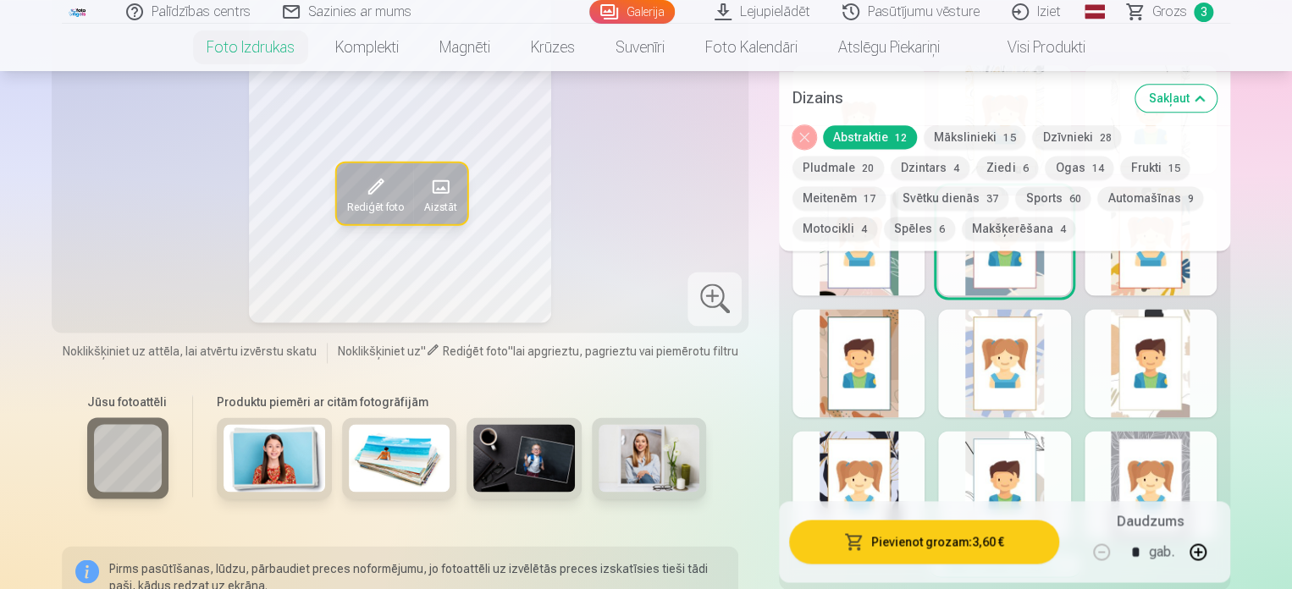
scroll to position [1185, 0]
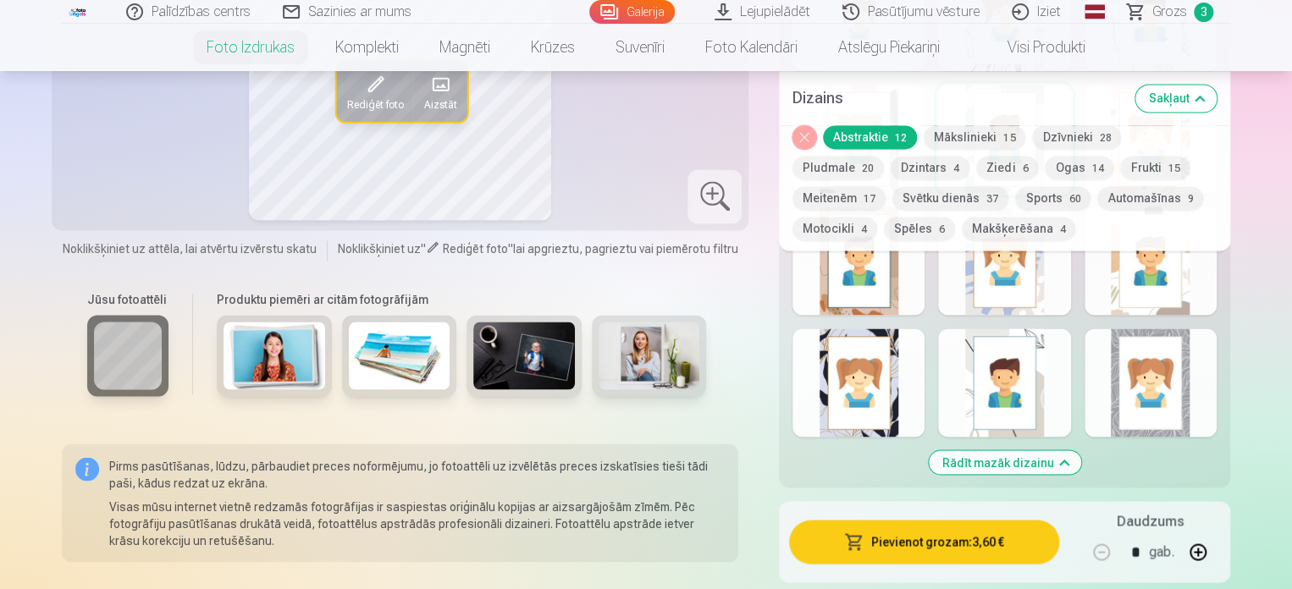
drag, startPoint x: 1172, startPoint y: 389, endPoint x: 1177, endPoint y: 377, distance: 13.4
click at [1172, 389] on div at bounding box center [1150, 382] width 132 height 108
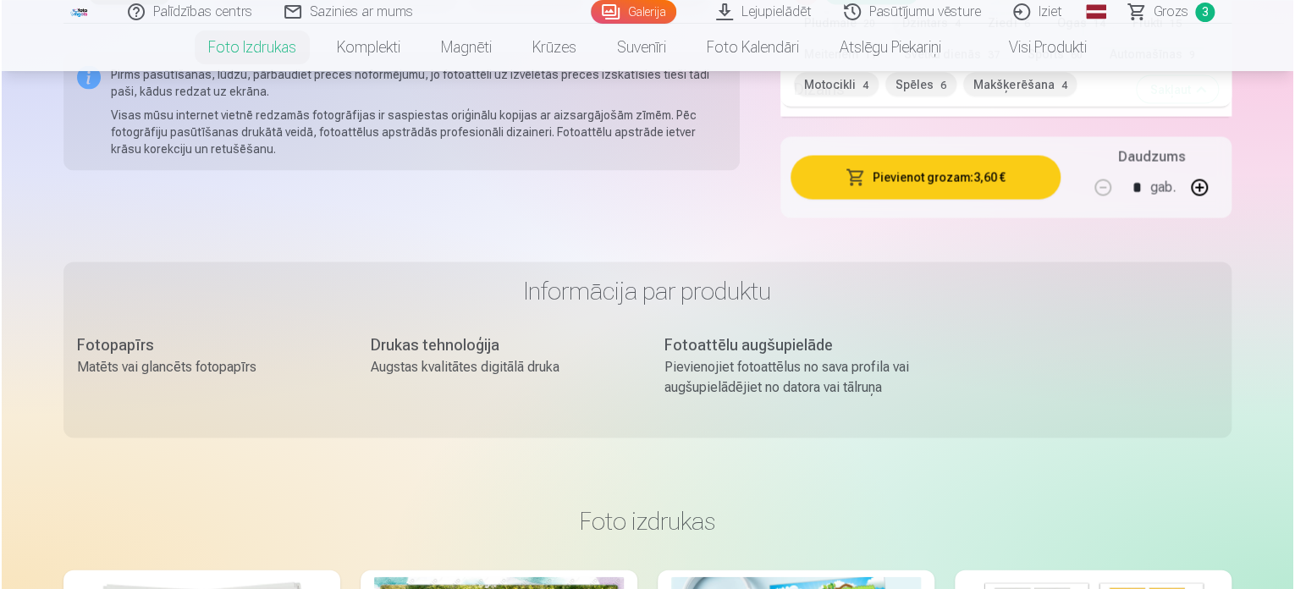
scroll to position [1543, 0]
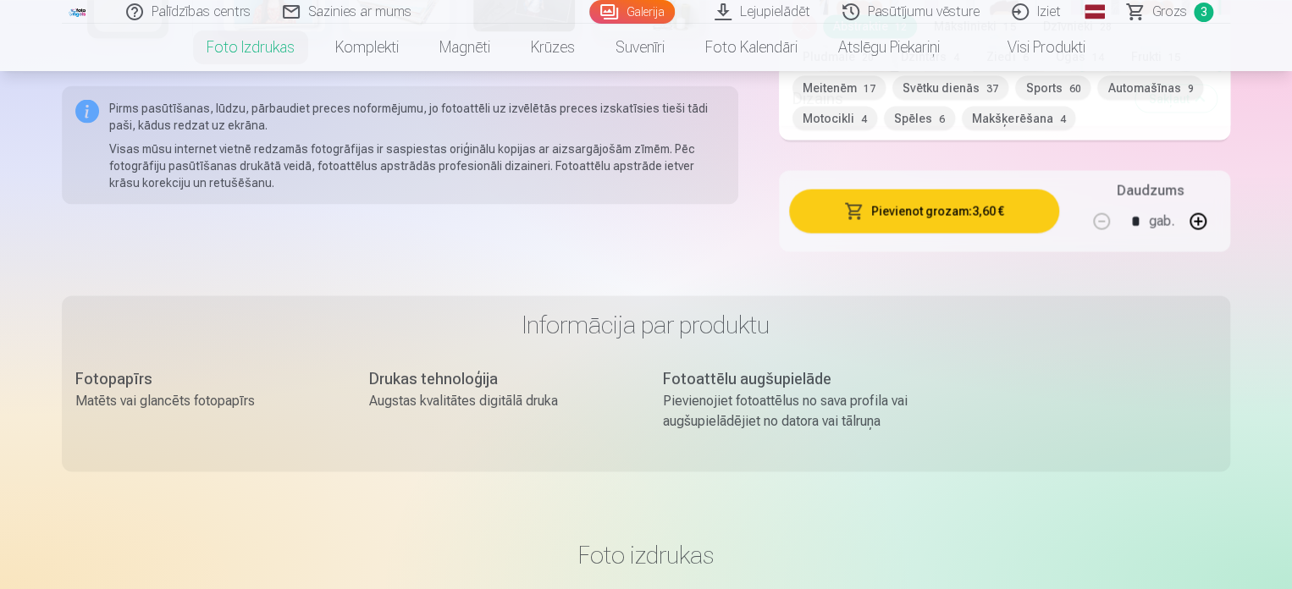
click at [935, 211] on button "Pievienot grozam : 3,60 €" at bounding box center [924, 211] width 270 height 44
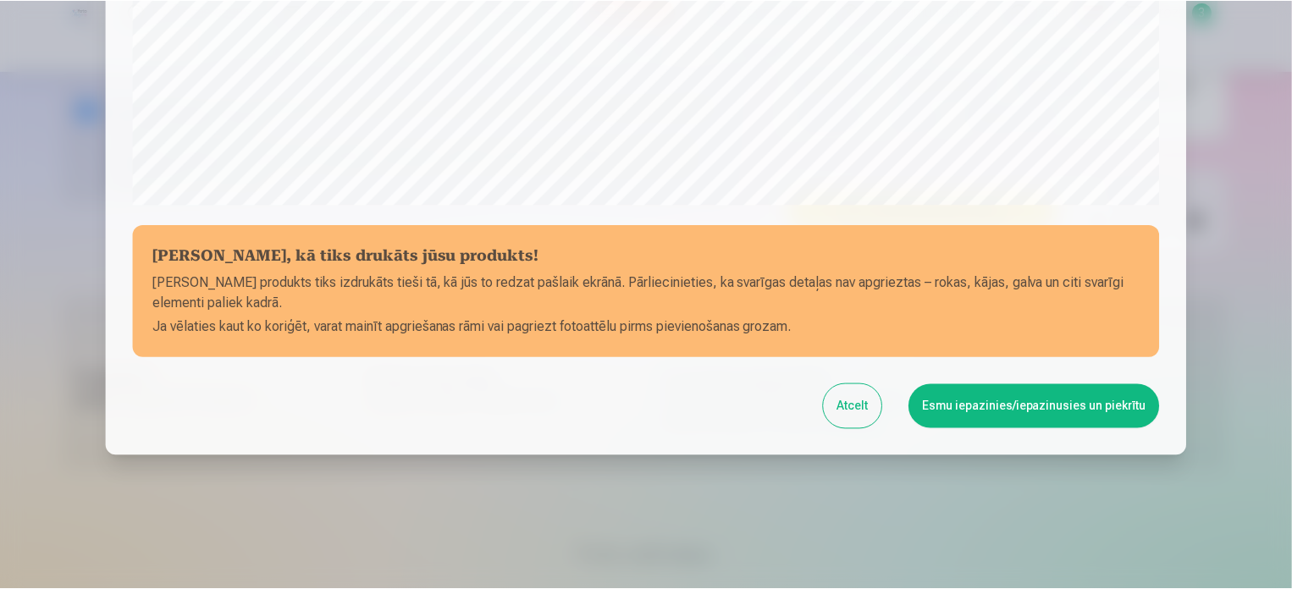
scroll to position [630, 0]
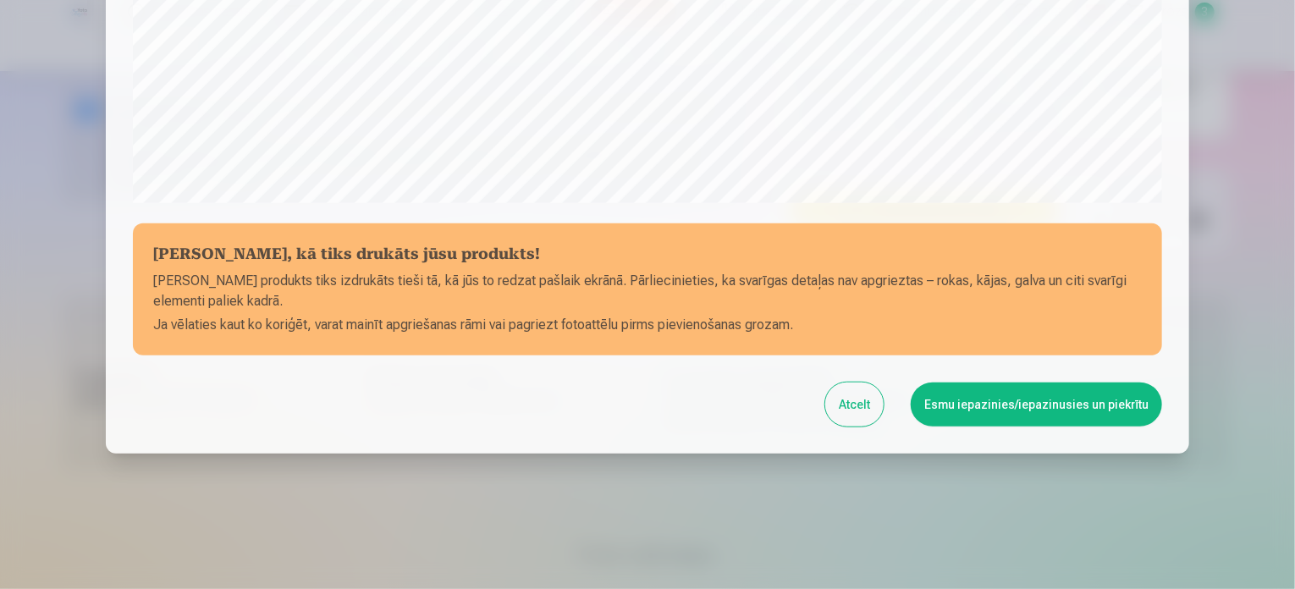
click at [1063, 406] on button "Esmu iepazinies/iepazinusies un piekrītu" at bounding box center [1036, 405] width 251 height 44
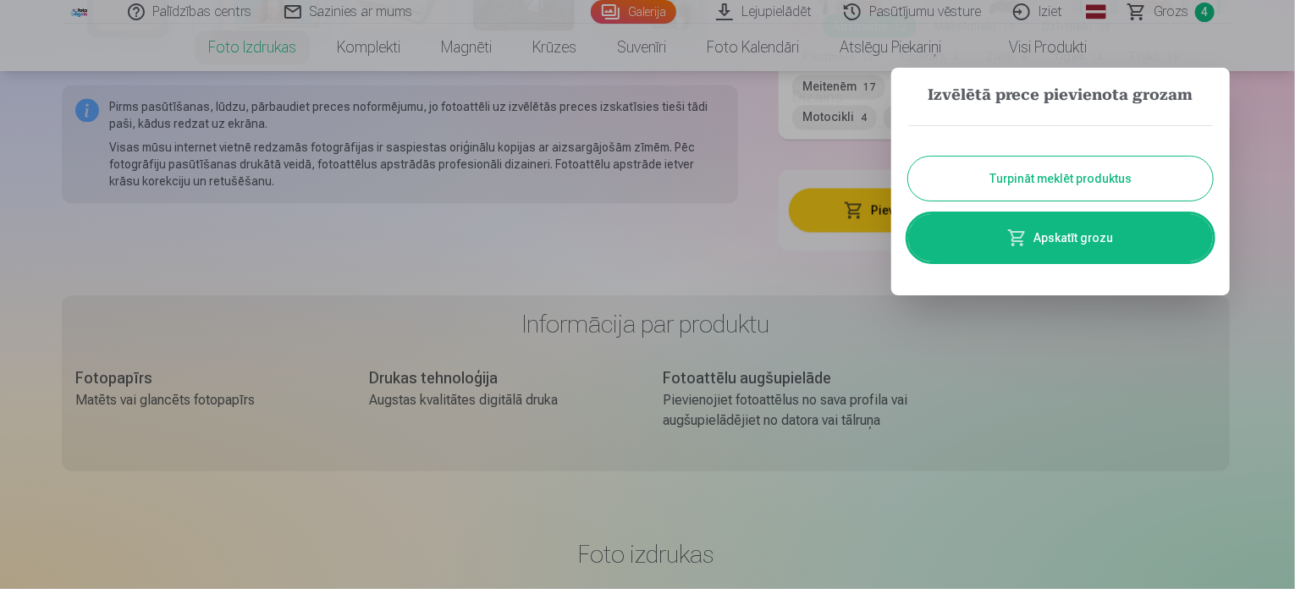
click at [1044, 182] on button "Turpināt meklēt produktus" at bounding box center [1060, 179] width 305 height 44
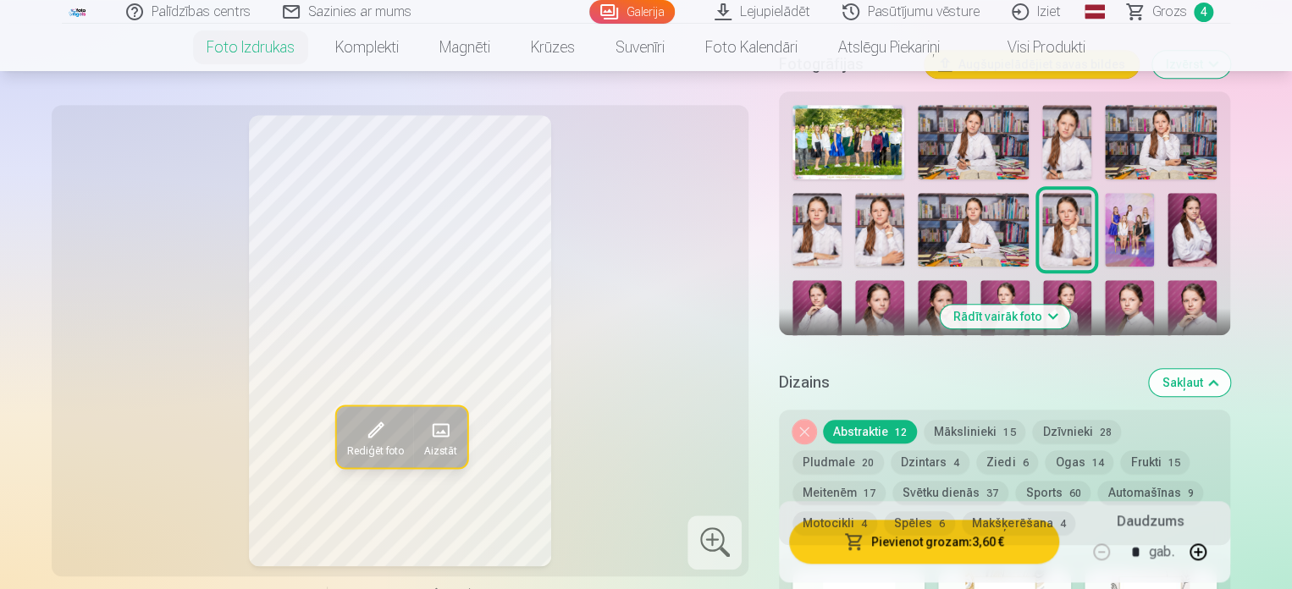
scroll to position [572, 0]
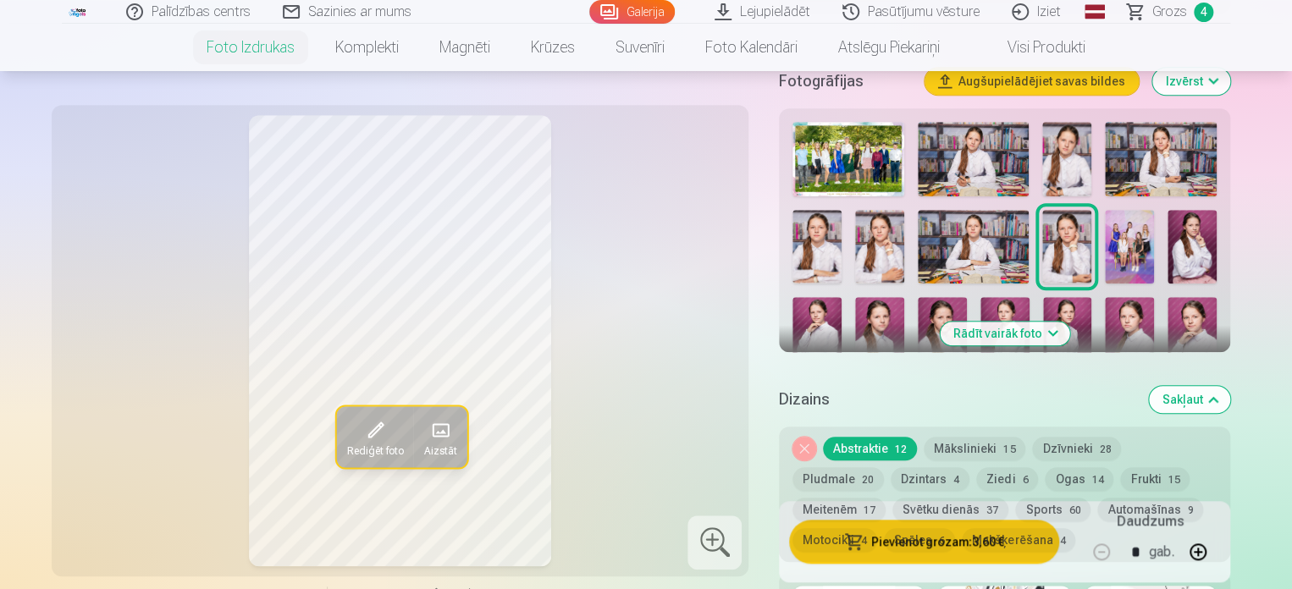
click at [1128, 249] on img at bounding box center [1129, 247] width 49 height 74
click at [1073, 447] on button "Dzīvnieki 28" at bounding box center [1076, 449] width 89 height 24
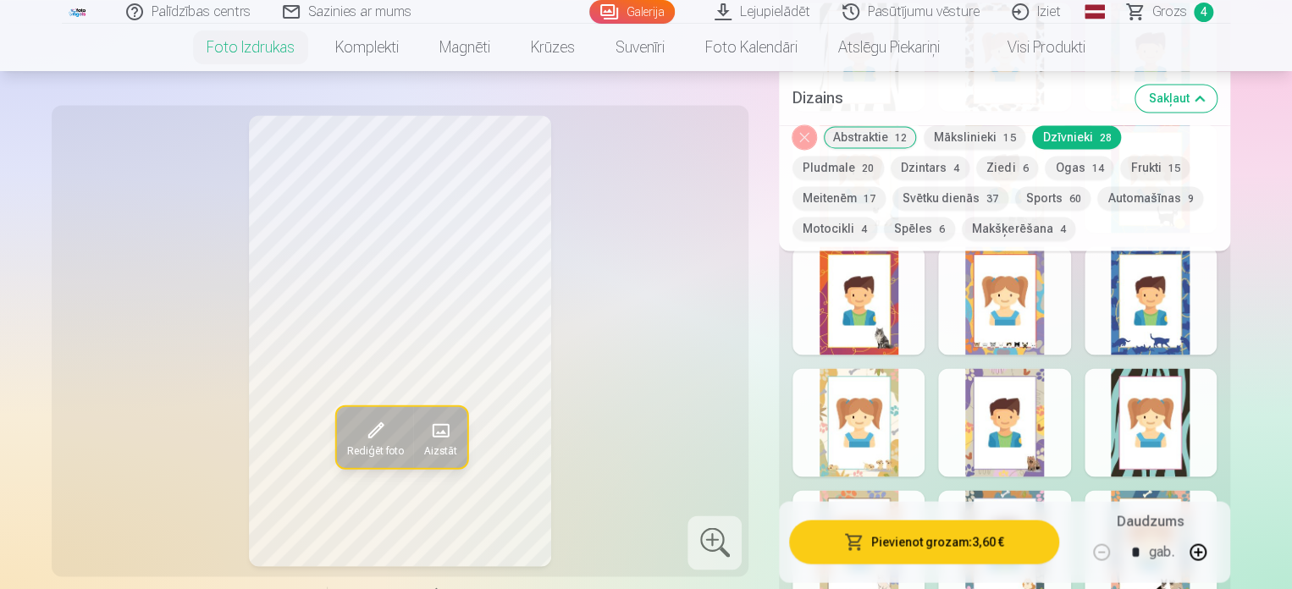
scroll to position [1164, 0]
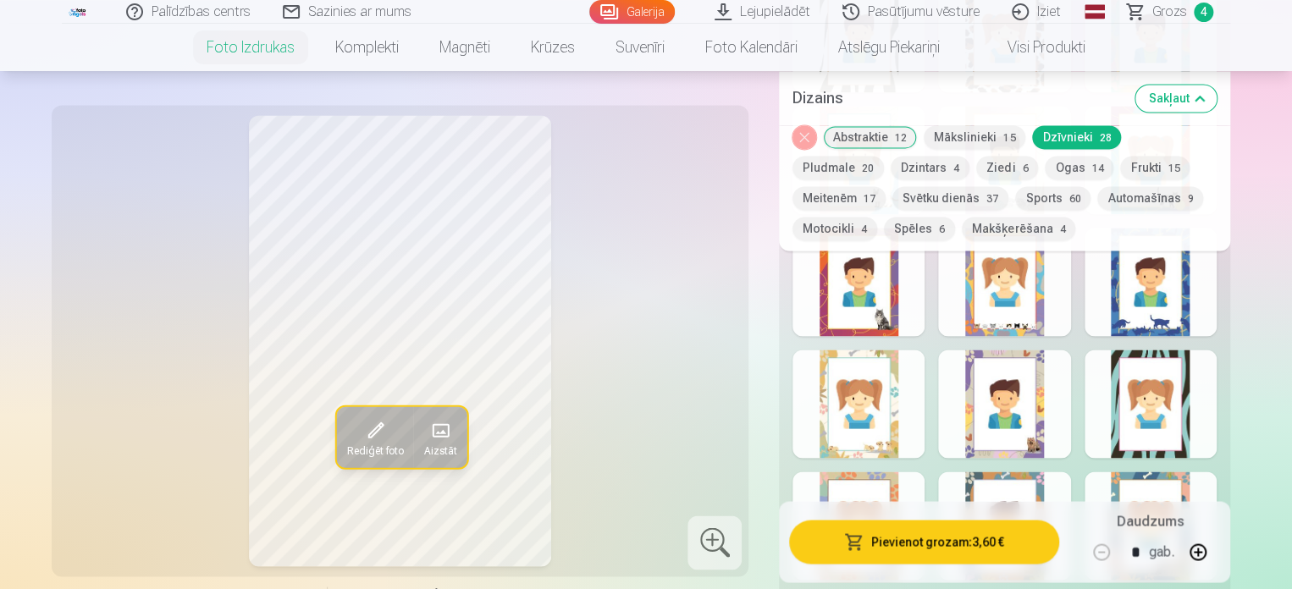
click at [1141, 304] on div at bounding box center [1150, 282] width 132 height 108
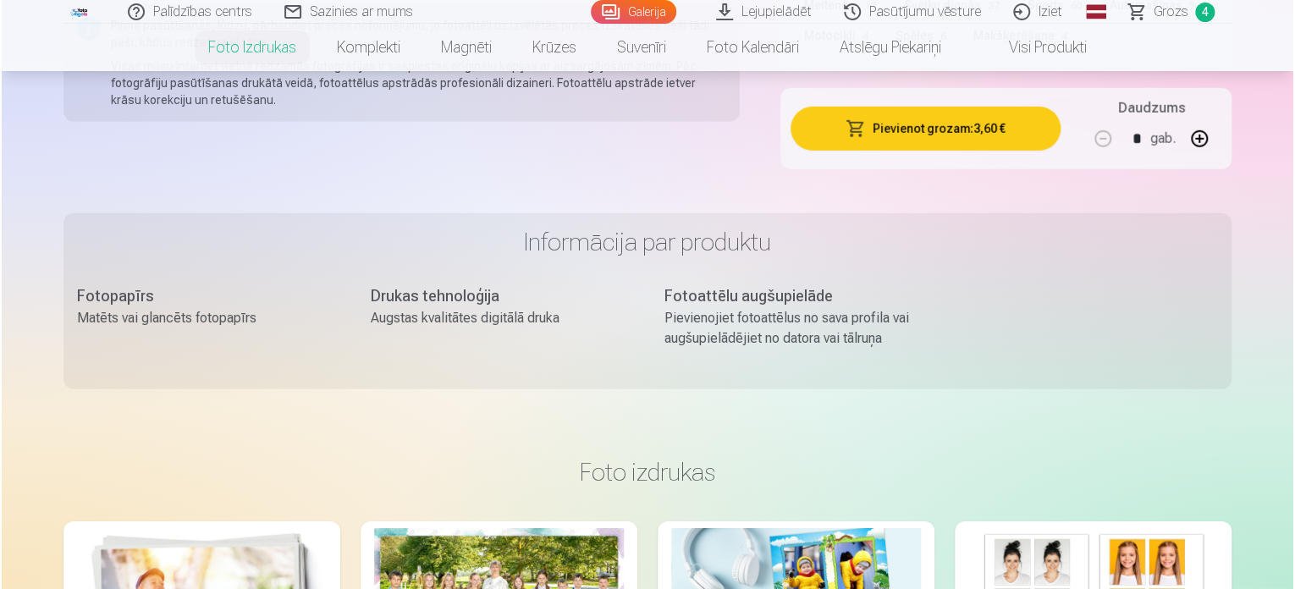
scroll to position [2367, 0]
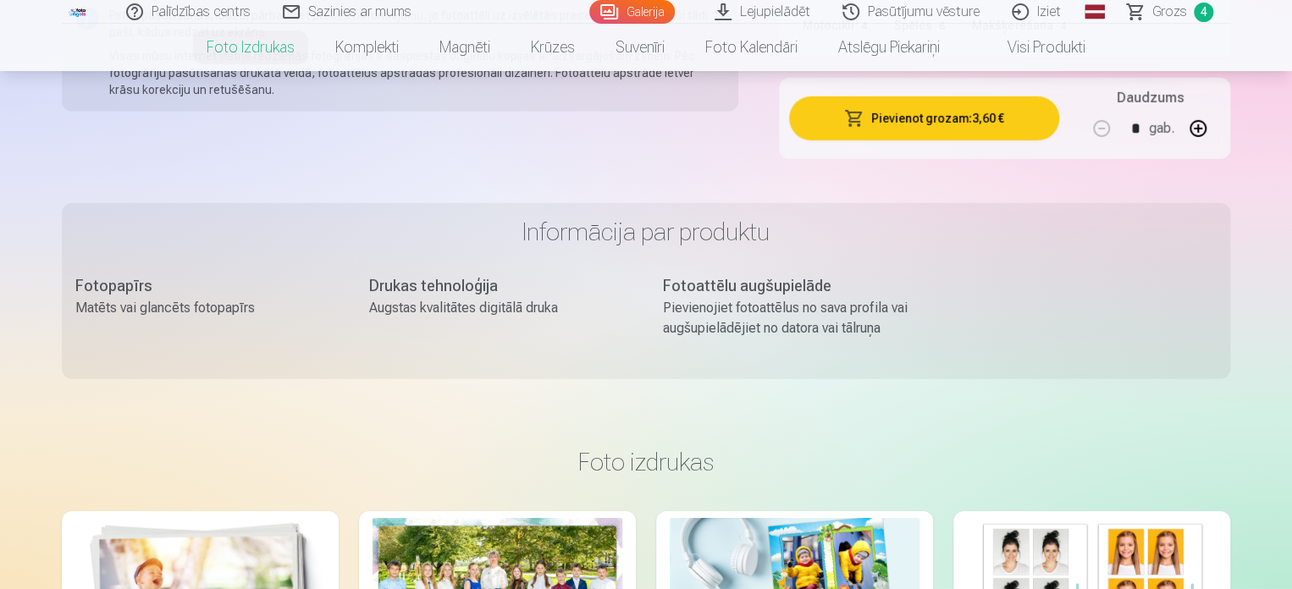
click at [924, 120] on button "Pievienot grozam : 3,60 €" at bounding box center [924, 118] width 270 height 44
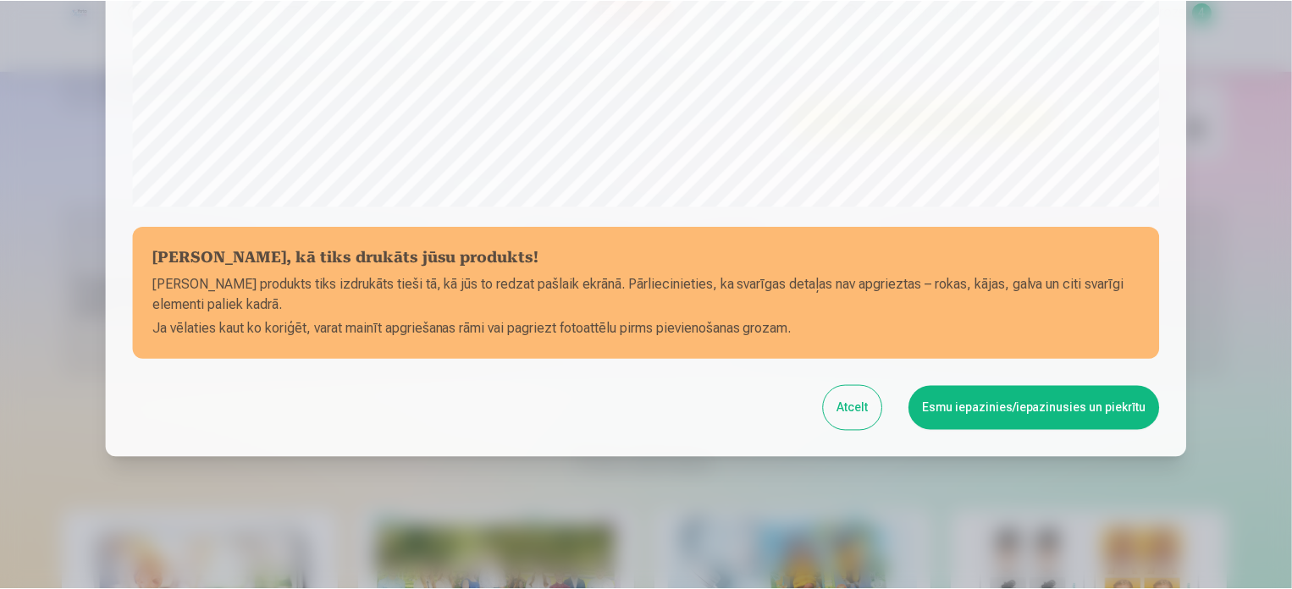
scroll to position [630, 0]
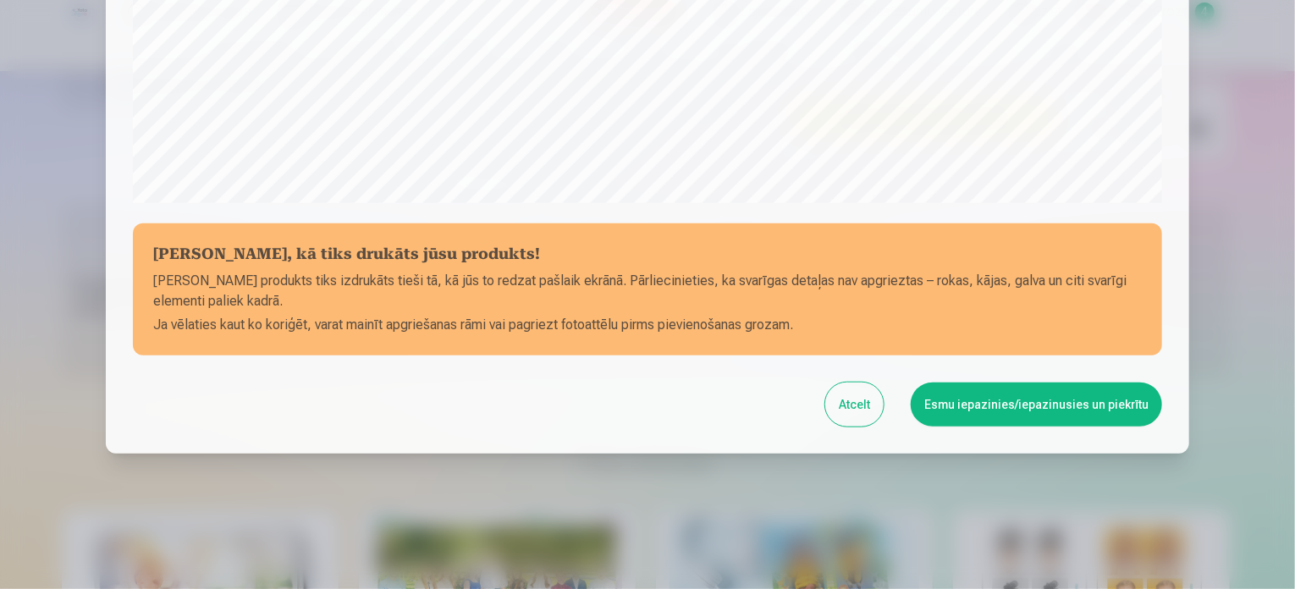
click at [1039, 400] on button "Esmu iepazinies/iepazinusies un piekrītu" at bounding box center [1036, 405] width 251 height 44
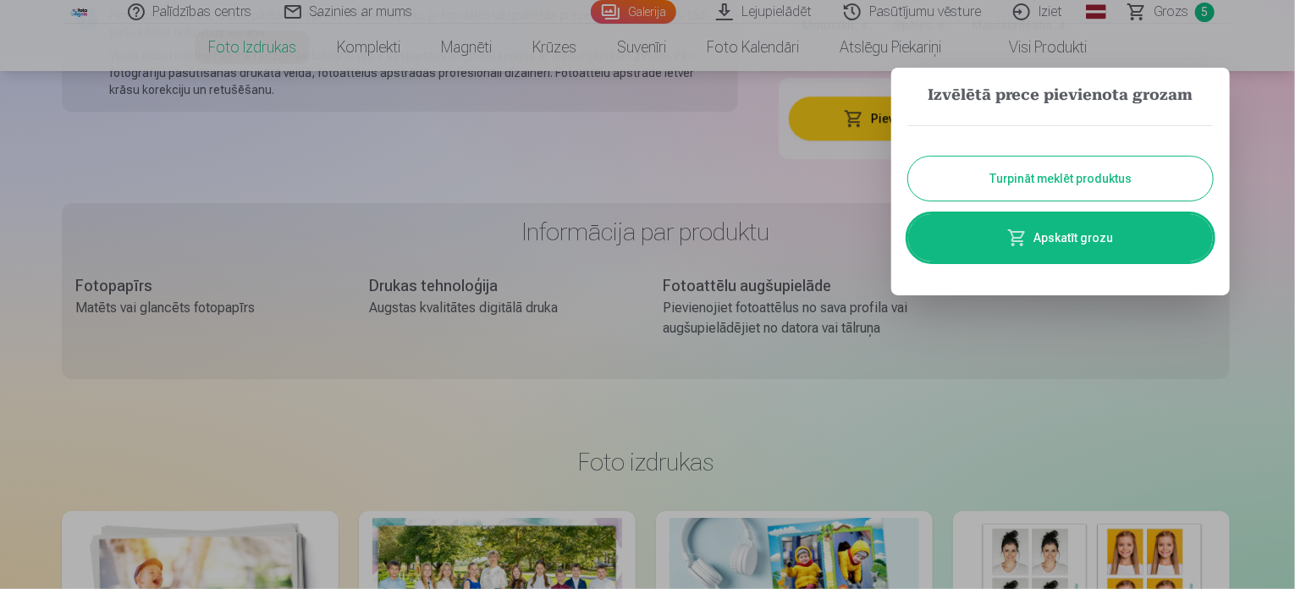
click at [1051, 179] on button "Turpināt meklēt produktus" at bounding box center [1060, 179] width 305 height 44
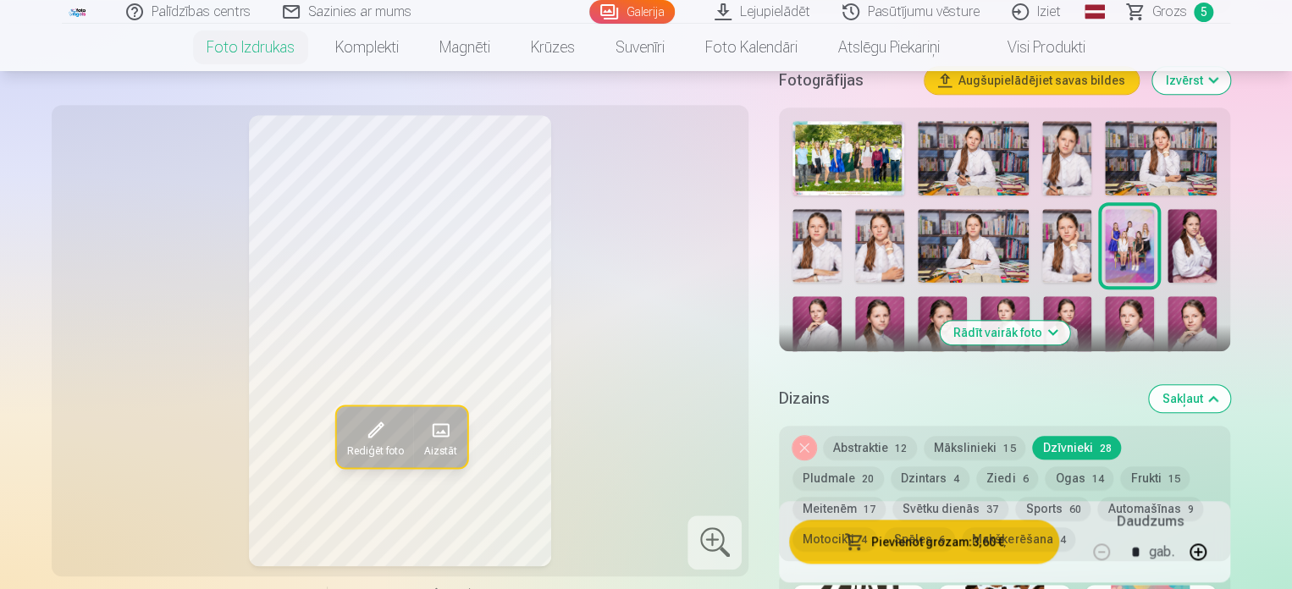
scroll to position [527, 0]
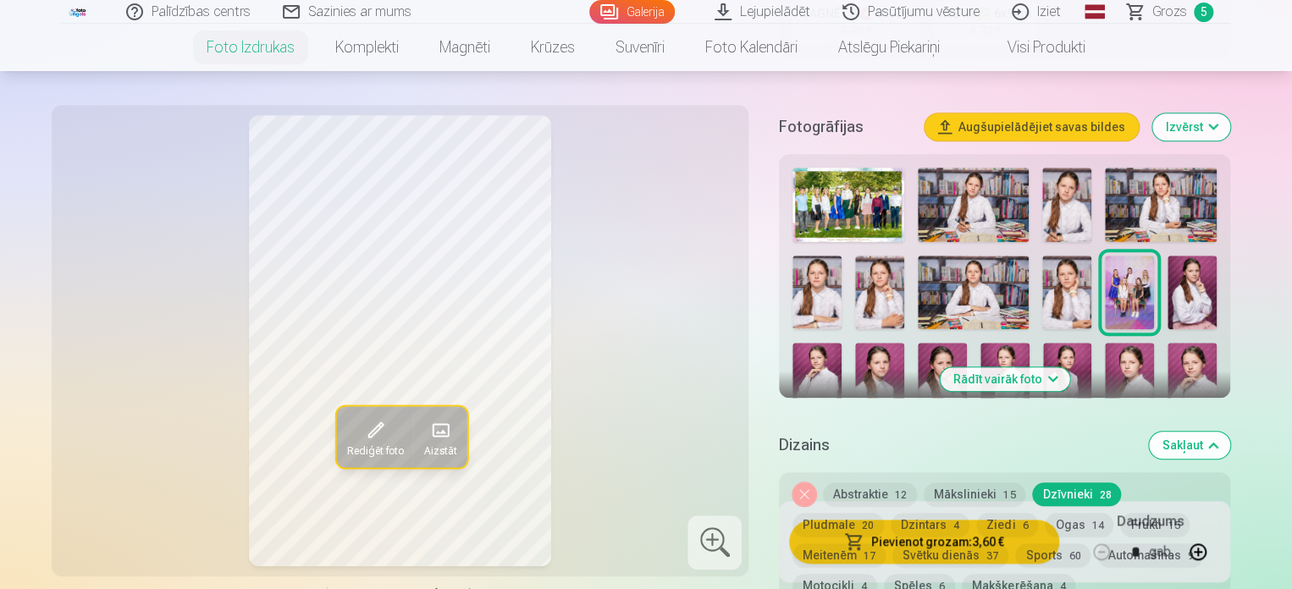
click at [1199, 290] on img at bounding box center [1191, 293] width 49 height 74
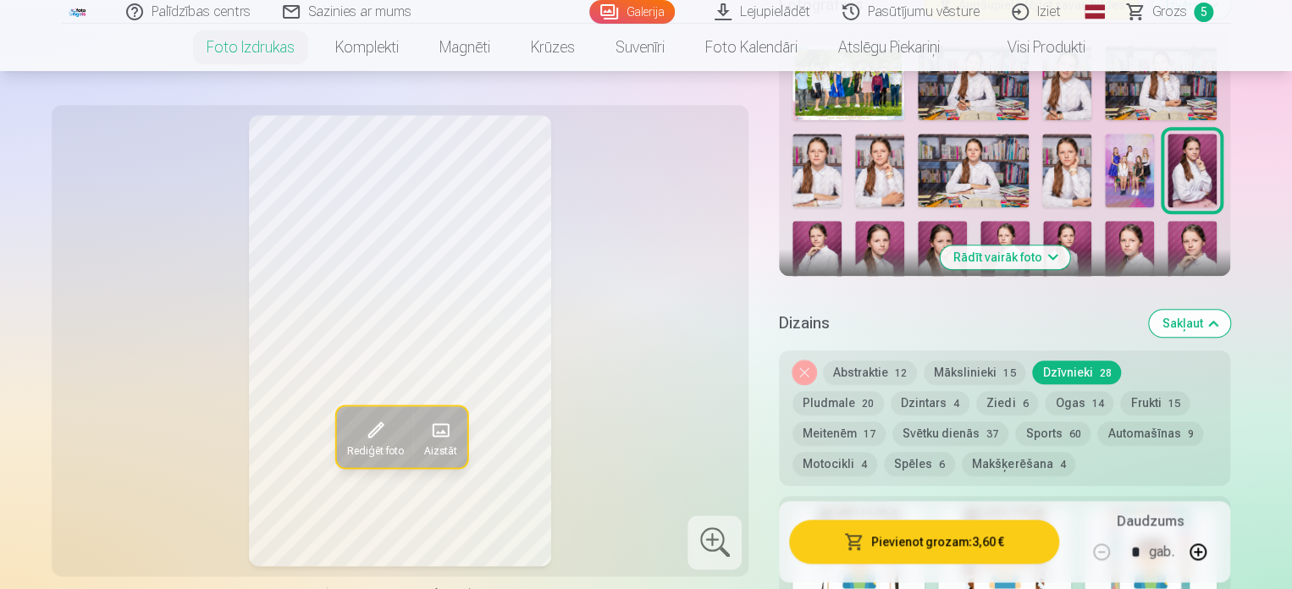
scroll to position [686, 0]
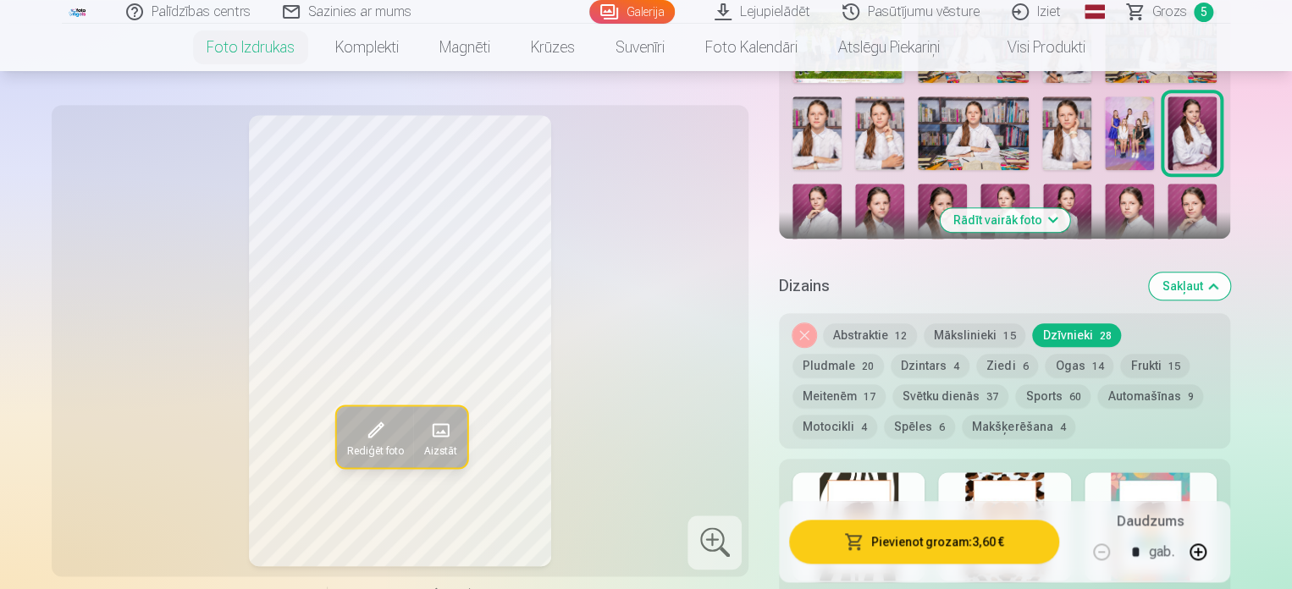
click at [890, 365] on button "Dzintars 4" at bounding box center [929, 366] width 79 height 24
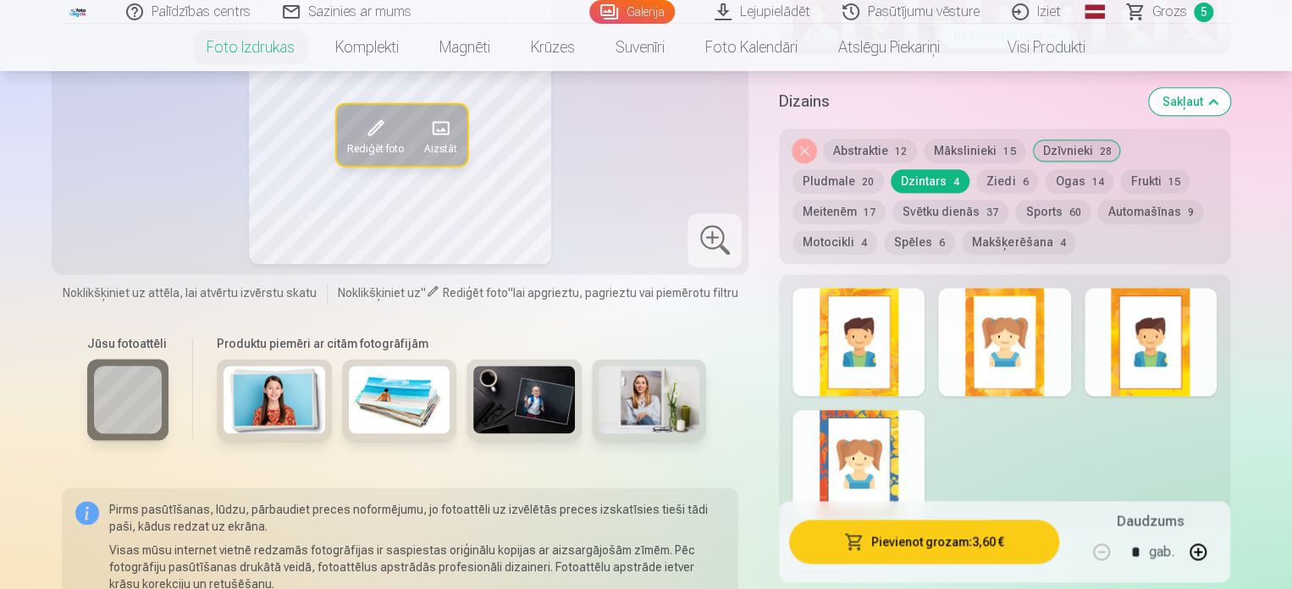
scroll to position [886, 0]
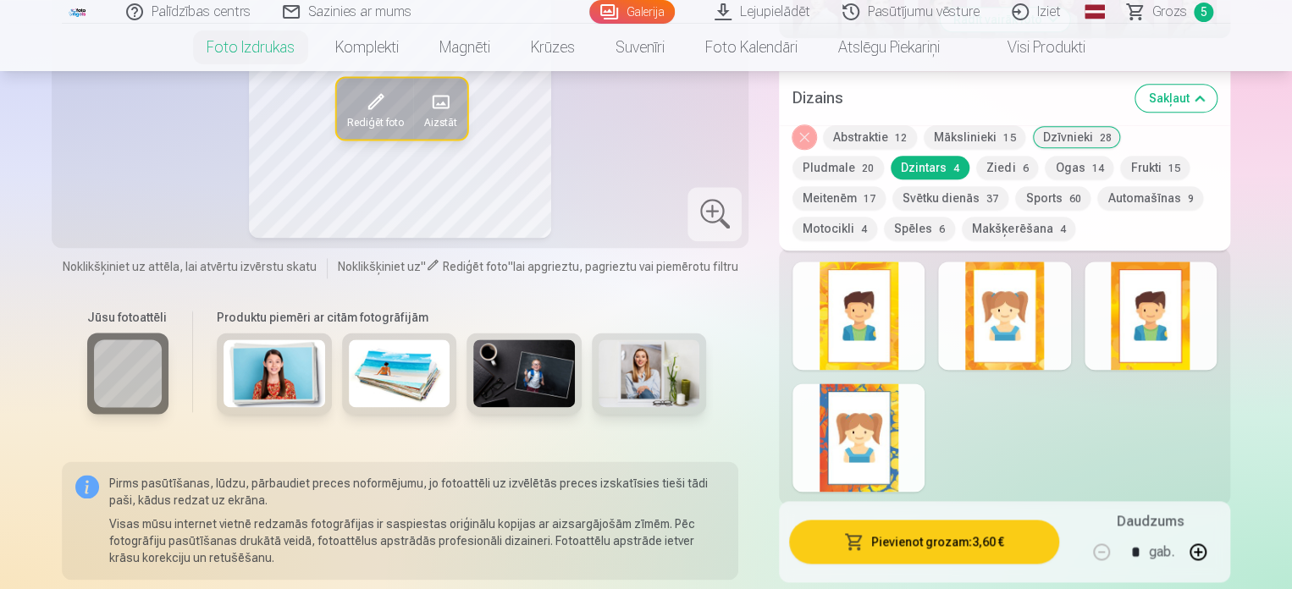
click at [877, 330] on div at bounding box center [858, 316] width 132 height 108
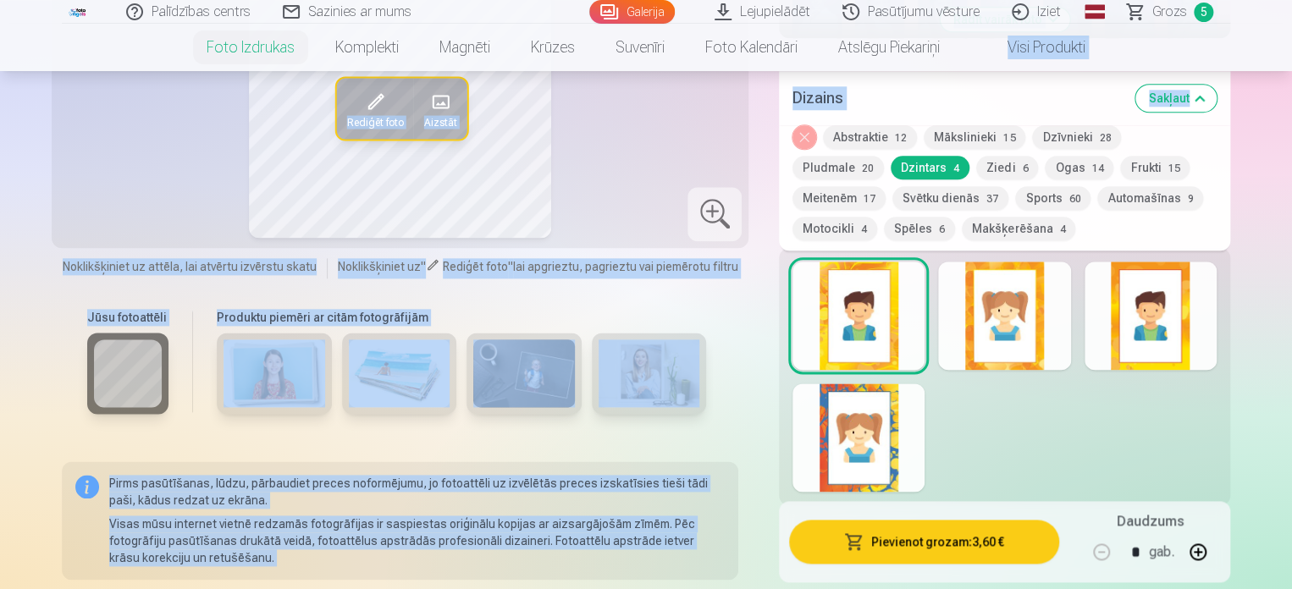
drag, startPoint x: 1290, startPoint y: 99, endPoint x: 1290, endPoint y: 52, distance: 46.6
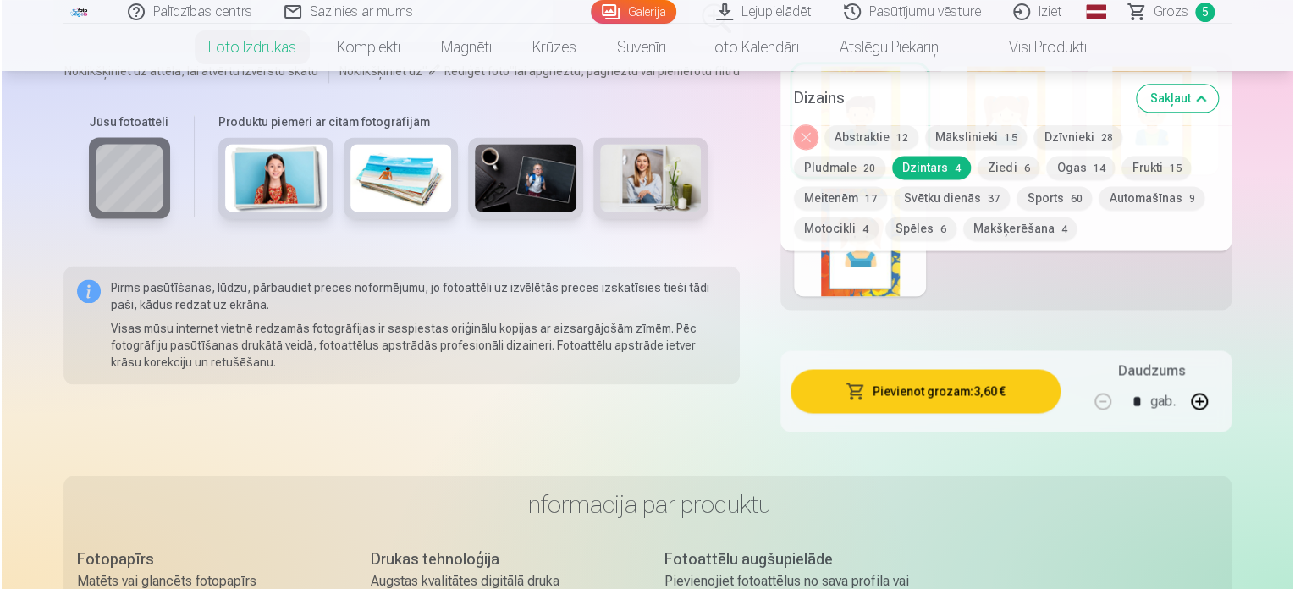
scroll to position [1123, 0]
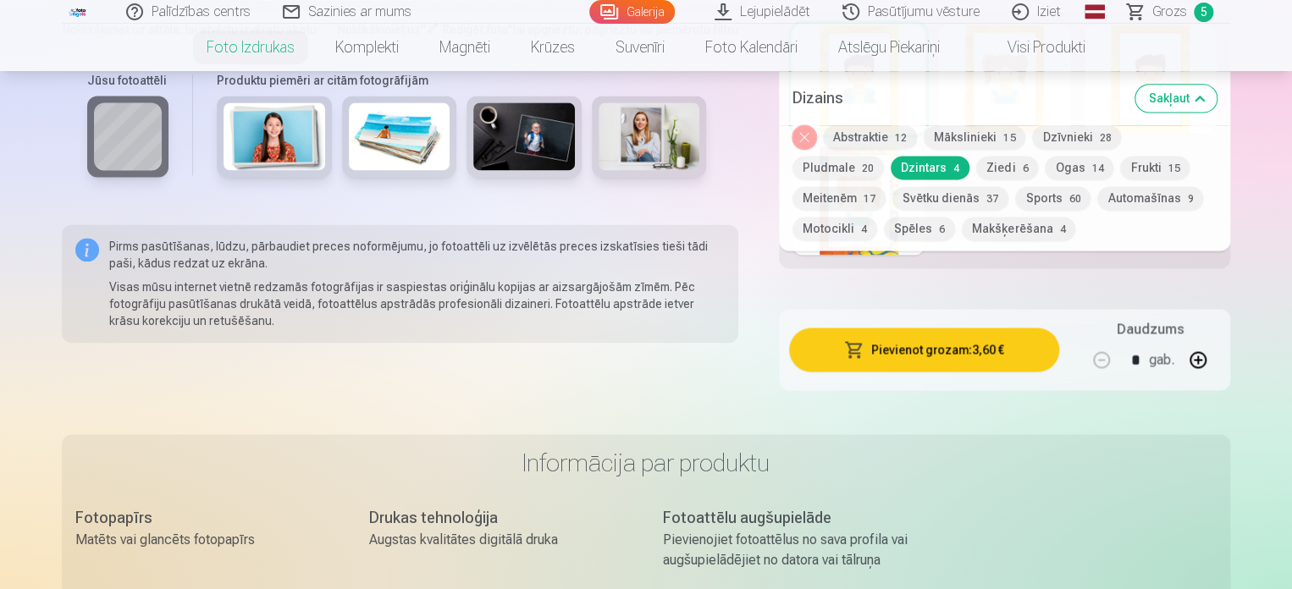
click at [932, 345] on button "Pievienot grozam : 3,60 €" at bounding box center [924, 350] width 270 height 44
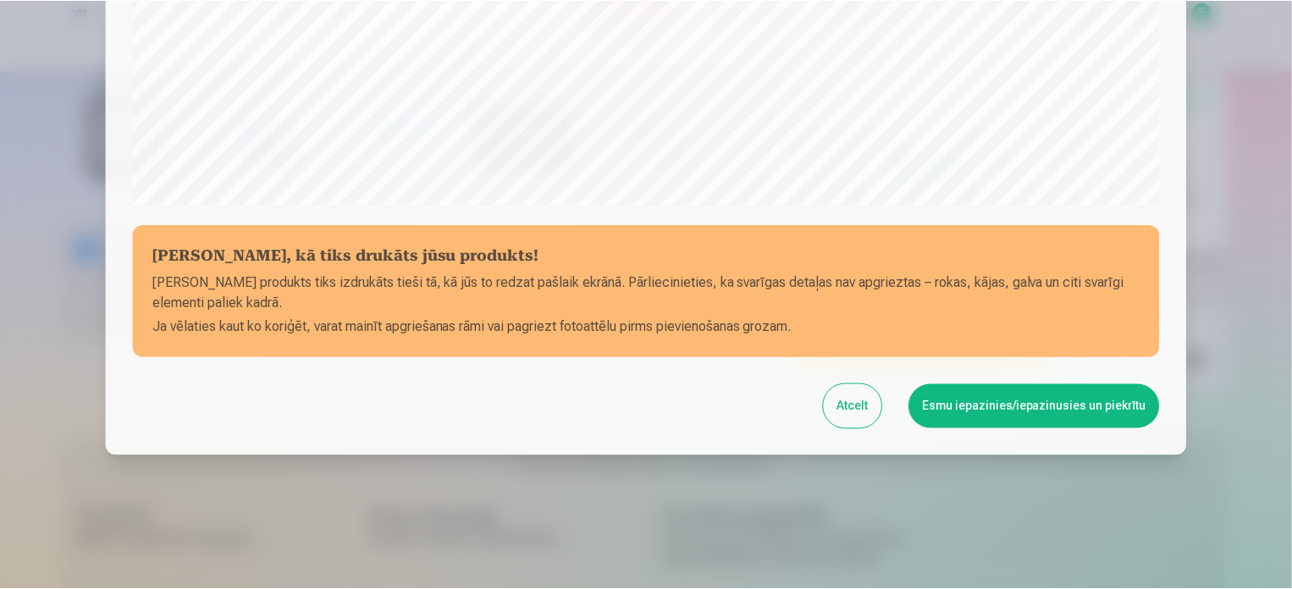
scroll to position [630, 0]
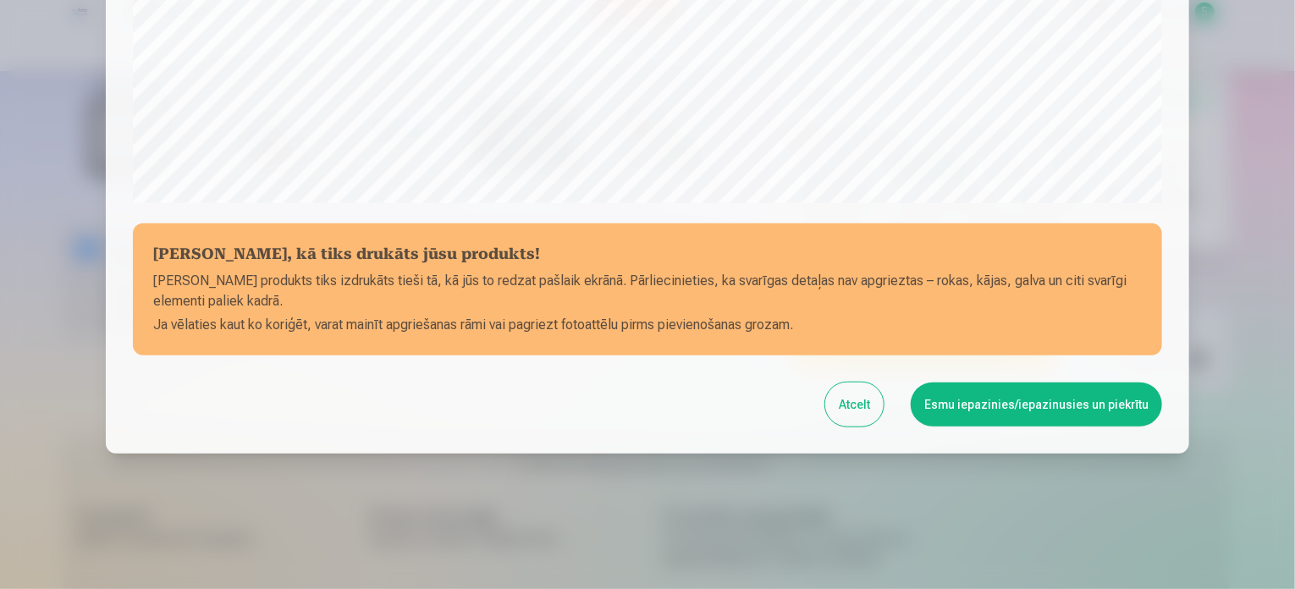
drag, startPoint x: 1033, startPoint y: 412, endPoint x: 1034, endPoint y: 400, distance: 11.9
click at [1033, 411] on button "Esmu iepazinies/iepazinusies un piekrītu" at bounding box center [1036, 405] width 251 height 44
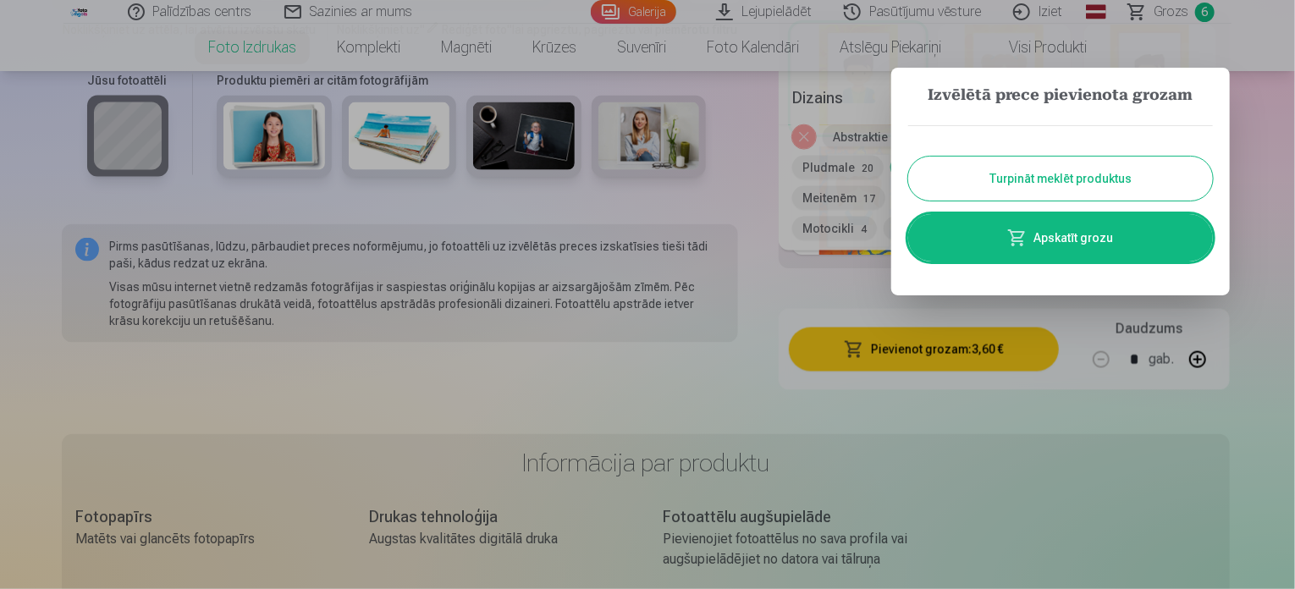
click at [1061, 172] on button "Turpināt meklēt produktus" at bounding box center [1060, 179] width 305 height 44
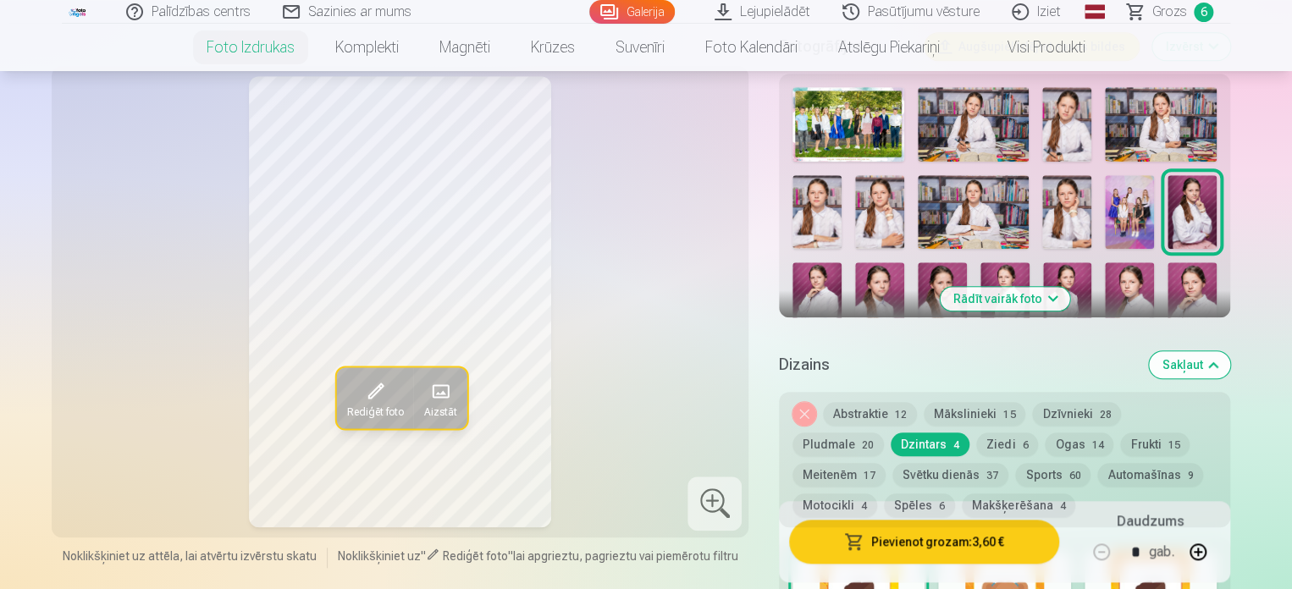
scroll to position [566, 0]
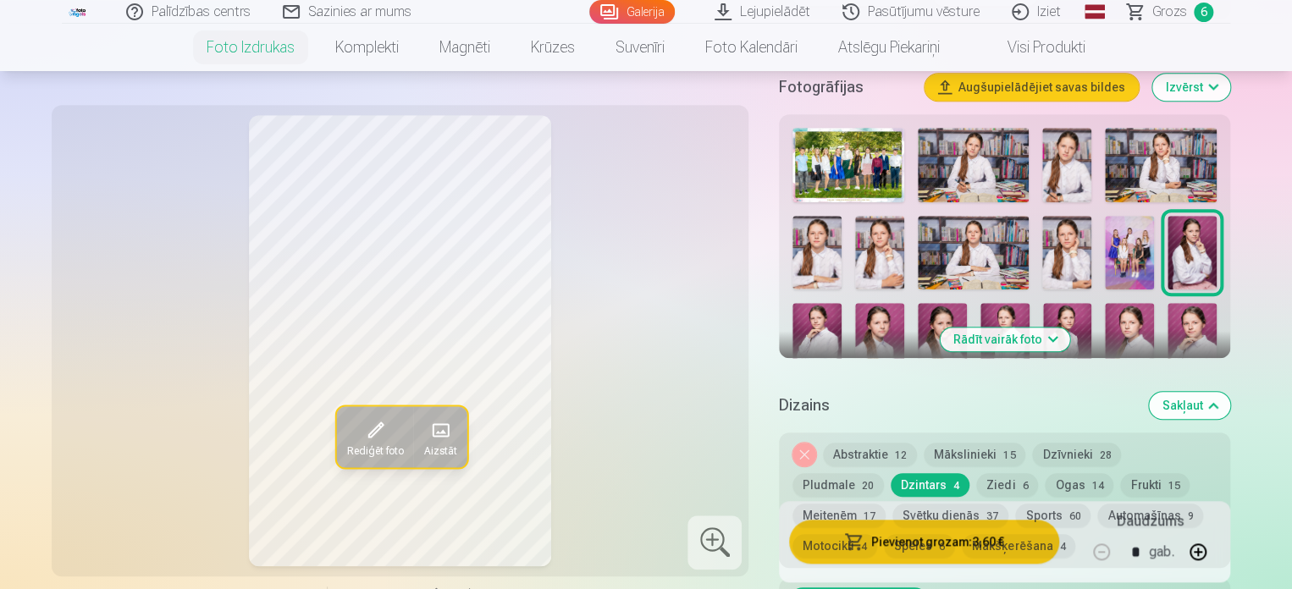
click at [813, 320] on img at bounding box center [816, 340] width 49 height 74
click at [884, 335] on img at bounding box center [879, 340] width 49 height 74
click at [938, 317] on img at bounding box center [942, 340] width 49 height 74
click at [1000, 314] on img at bounding box center [1004, 340] width 49 height 74
click at [1067, 314] on img at bounding box center [1067, 340] width 49 height 74
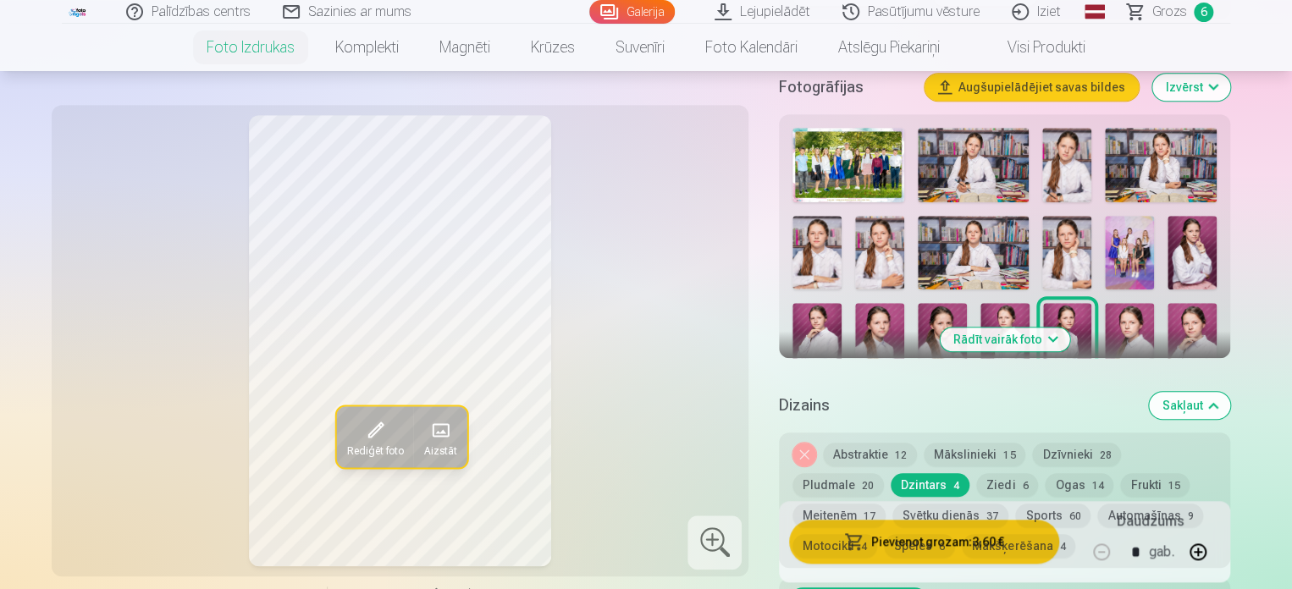
click at [1125, 321] on img at bounding box center [1129, 340] width 49 height 74
click at [1059, 311] on img at bounding box center [1067, 340] width 49 height 74
click at [1045, 482] on button "Ogas 14" at bounding box center [1079, 485] width 69 height 24
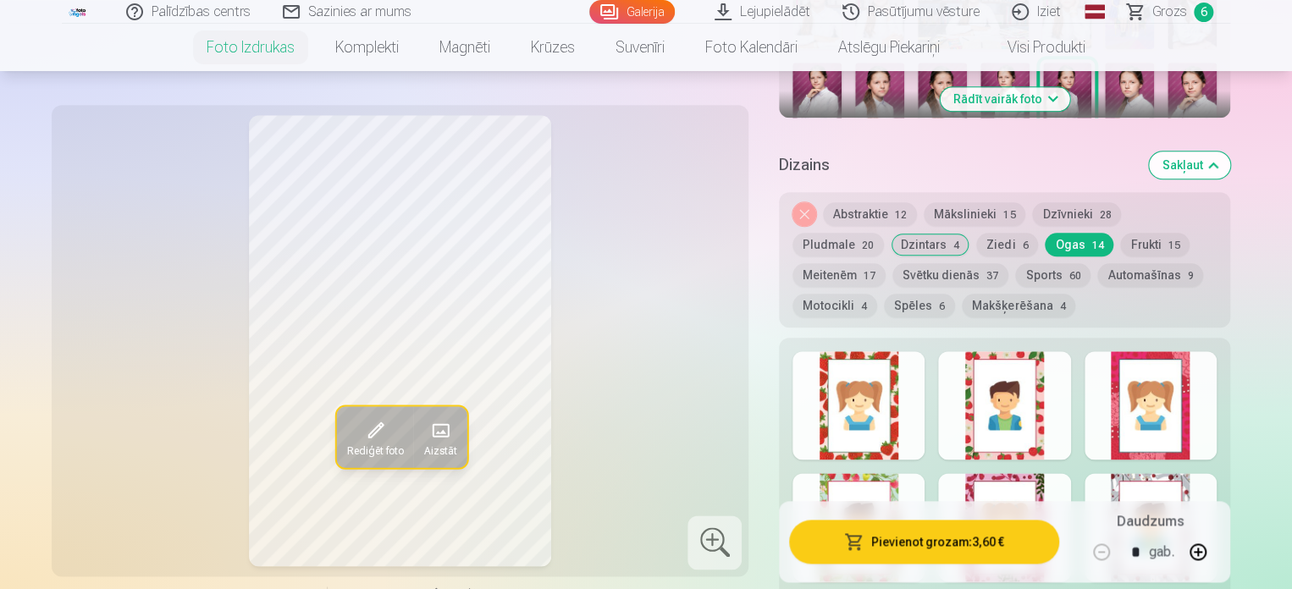
scroll to position [824, 0]
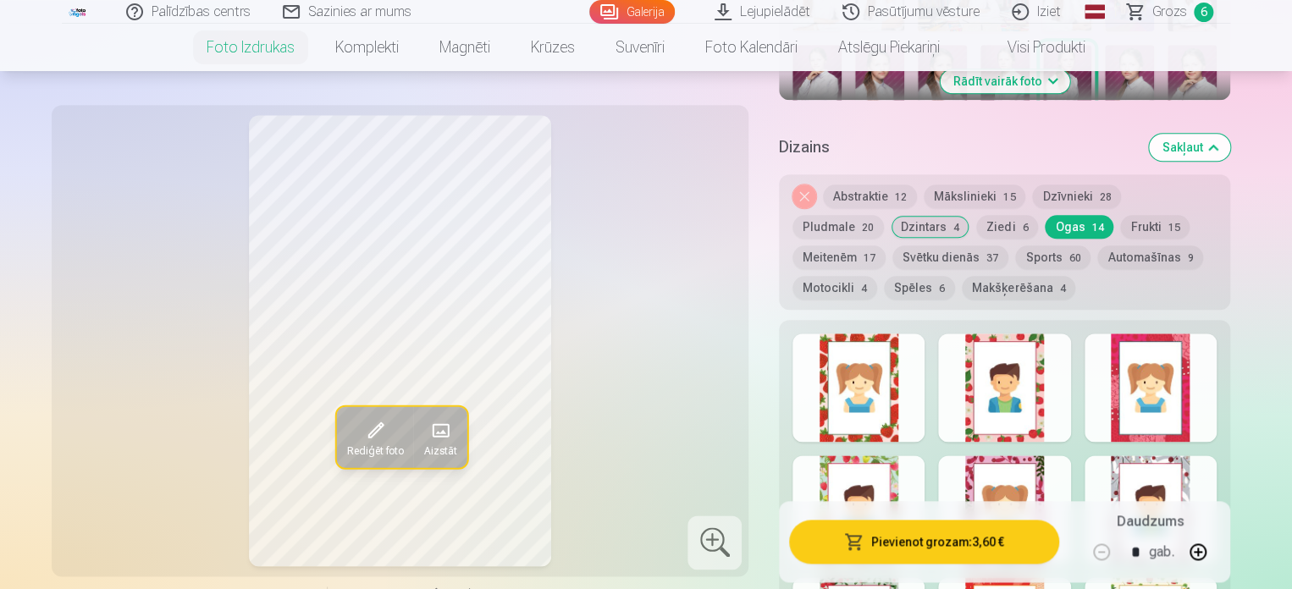
drag, startPoint x: 903, startPoint y: 226, endPoint x: 917, endPoint y: 227, distance: 13.6
click at [976, 224] on button "Ziedi 6" at bounding box center [1007, 227] width 62 height 24
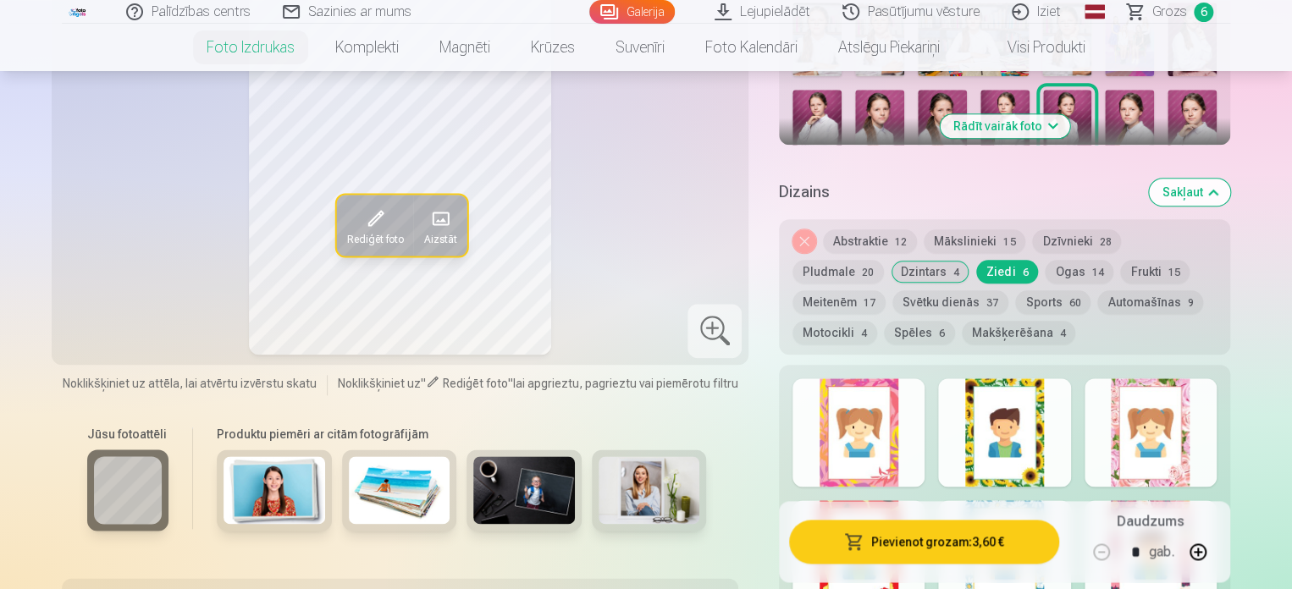
scroll to position [772, 0]
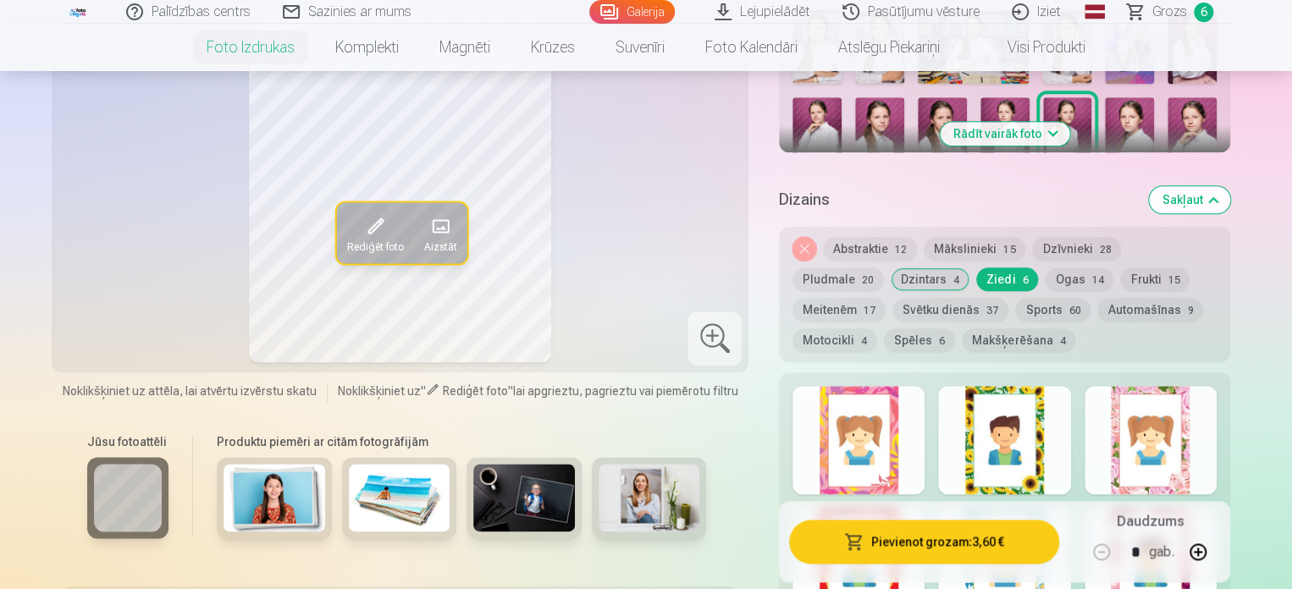
click at [1183, 441] on div at bounding box center [1150, 440] width 132 height 108
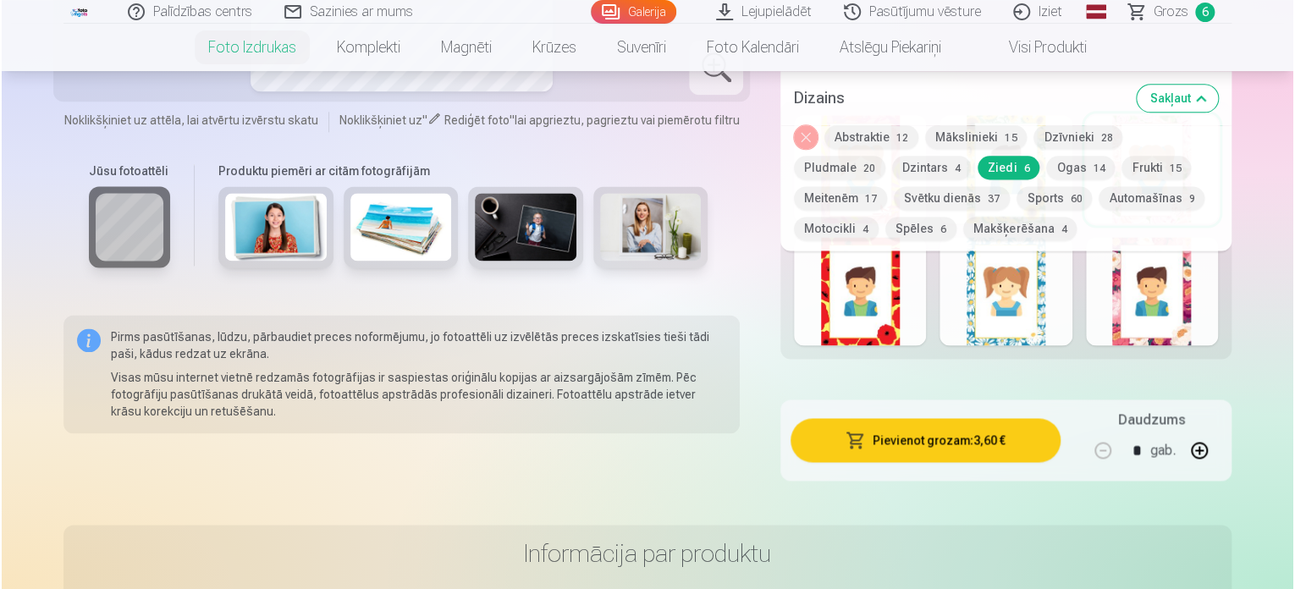
scroll to position [1041, 0]
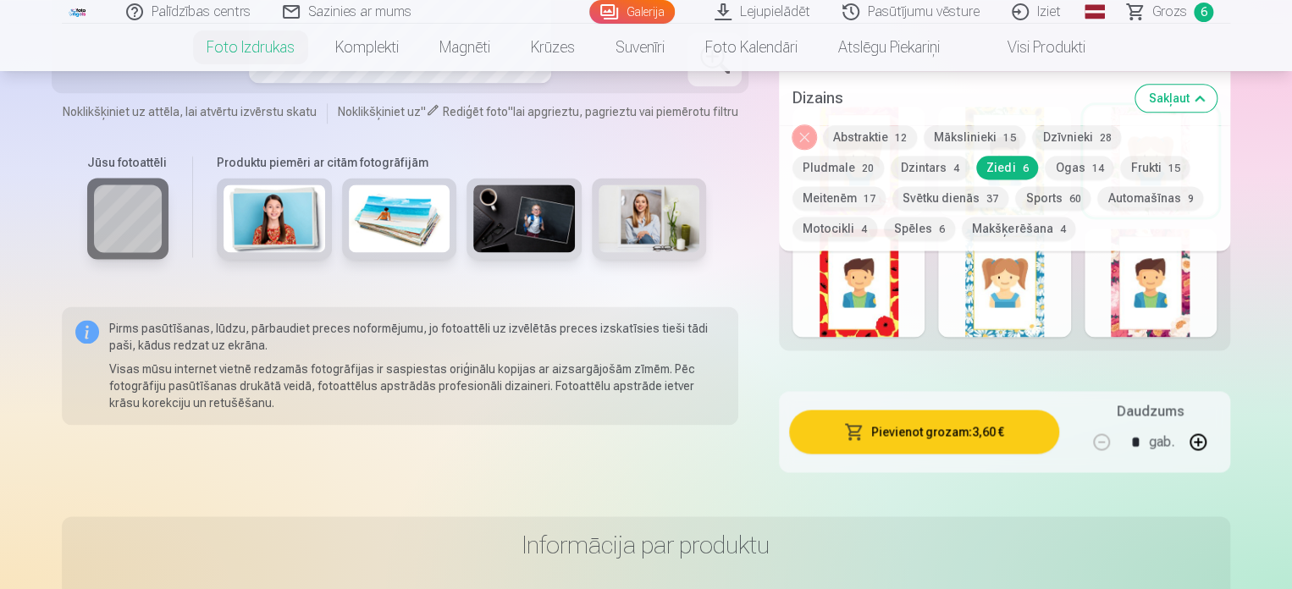
click at [947, 433] on button "Pievienot grozam : 3,60 €" at bounding box center [924, 432] width 270 height 44
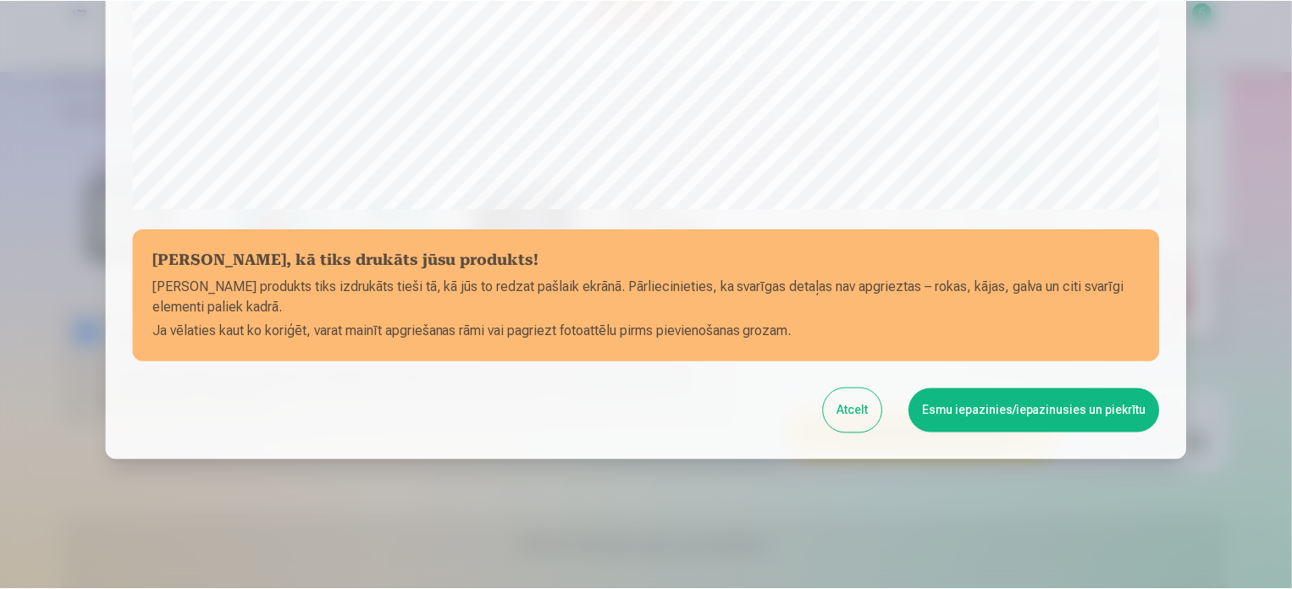
scroll to position [630, 0]
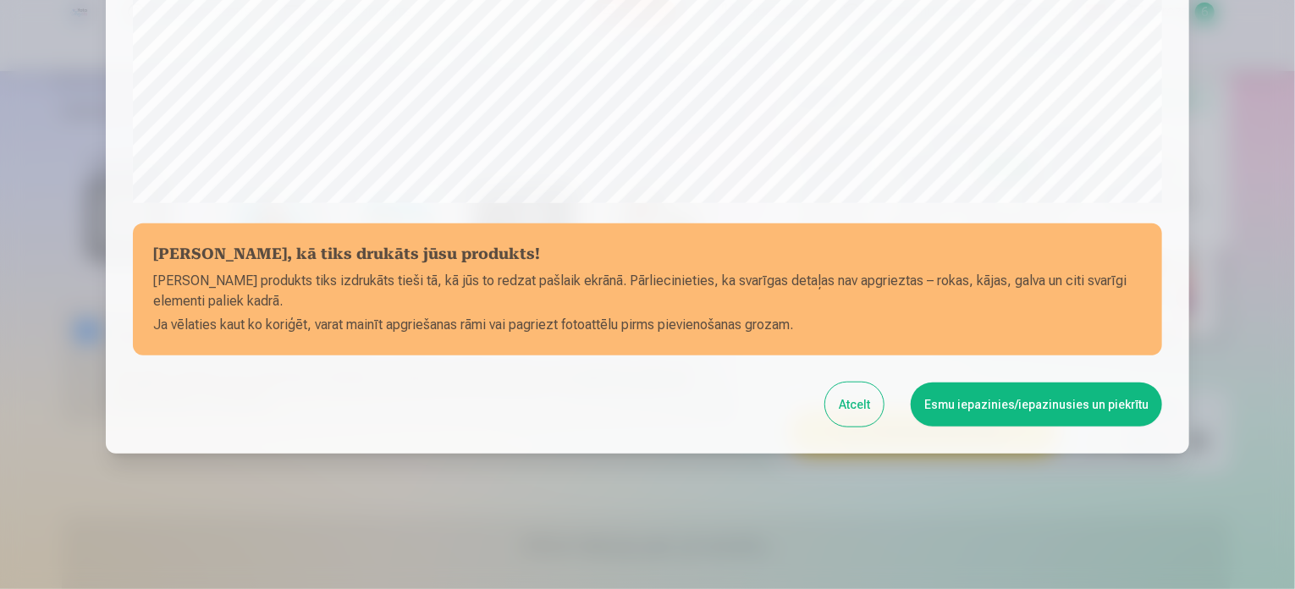
click at [1056, 405] on button "Esmu iepazinies/iepazinusies un piekrītu" at bounding box center [1036, 405] width 251 height 44
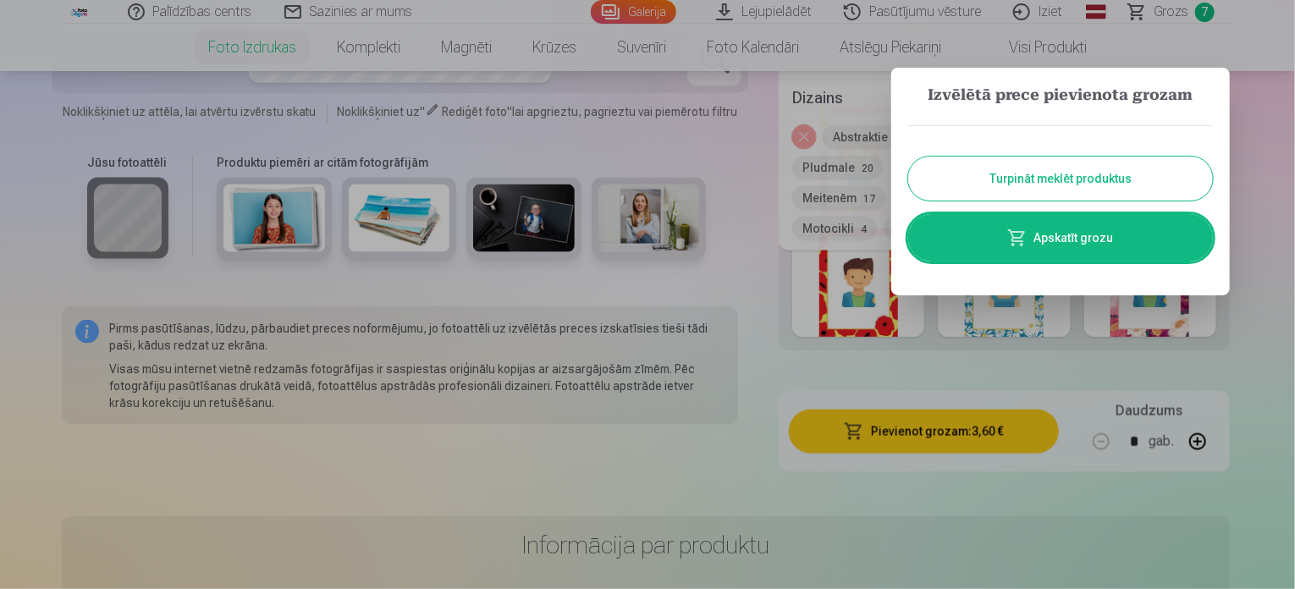
click at [1088, 177] on button "Turpināt meklēt produktus" at bounding box center [1060, 179] width 305 height 44
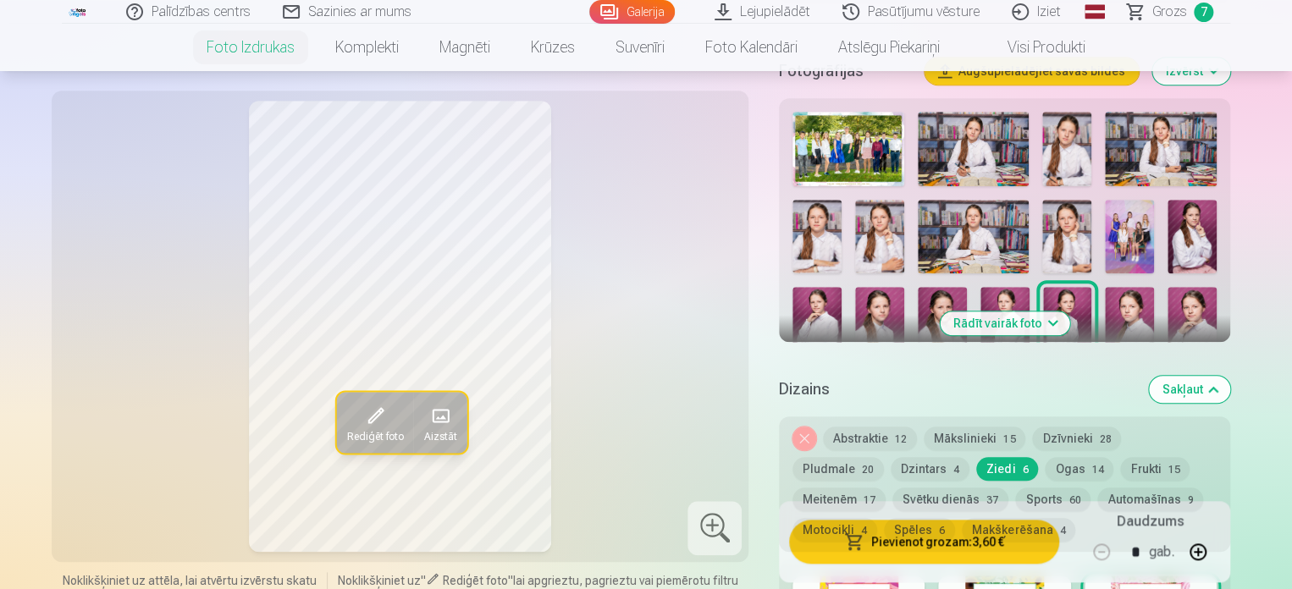
scroll to position [575, 0]
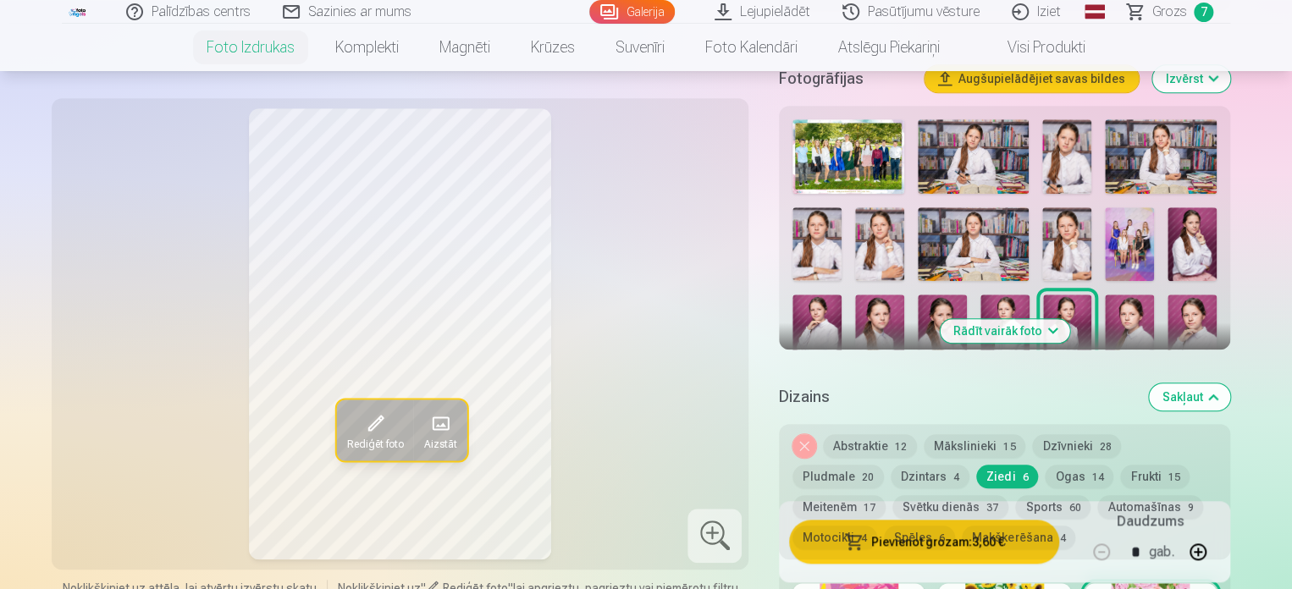
click at [1125, 314] on img at bounding box center [1129, 332] width 49 height 74
click at [1192, 317] on img at bounding box center [1191, 332] width 49 height 74
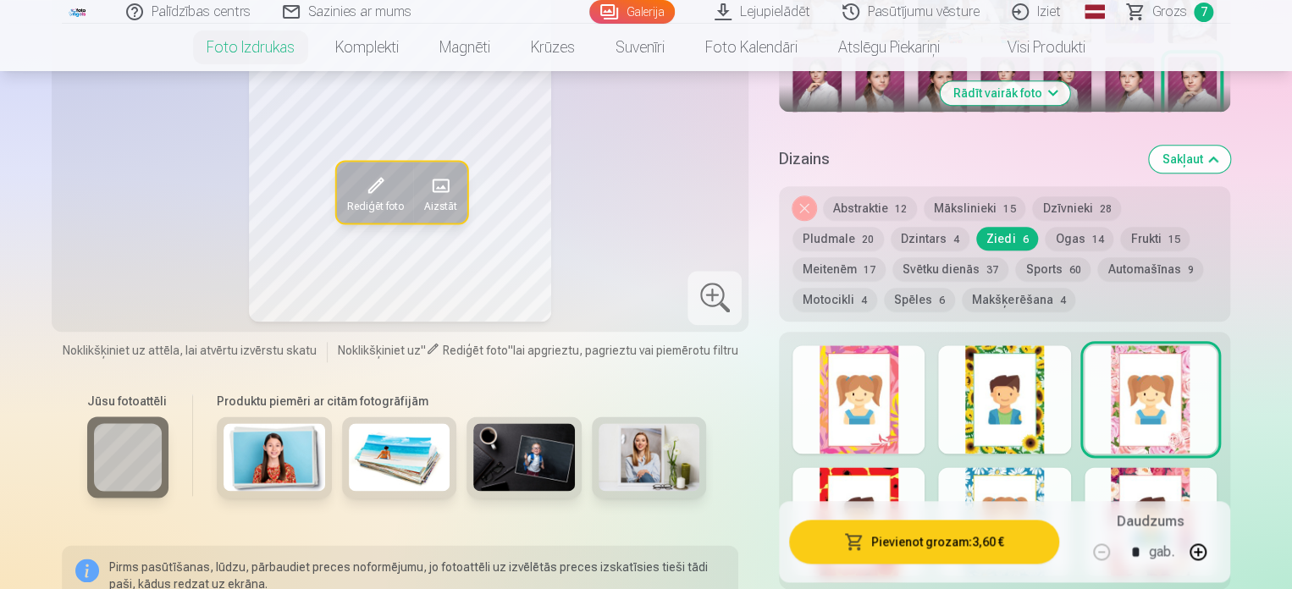
scroll to position [830, 0]
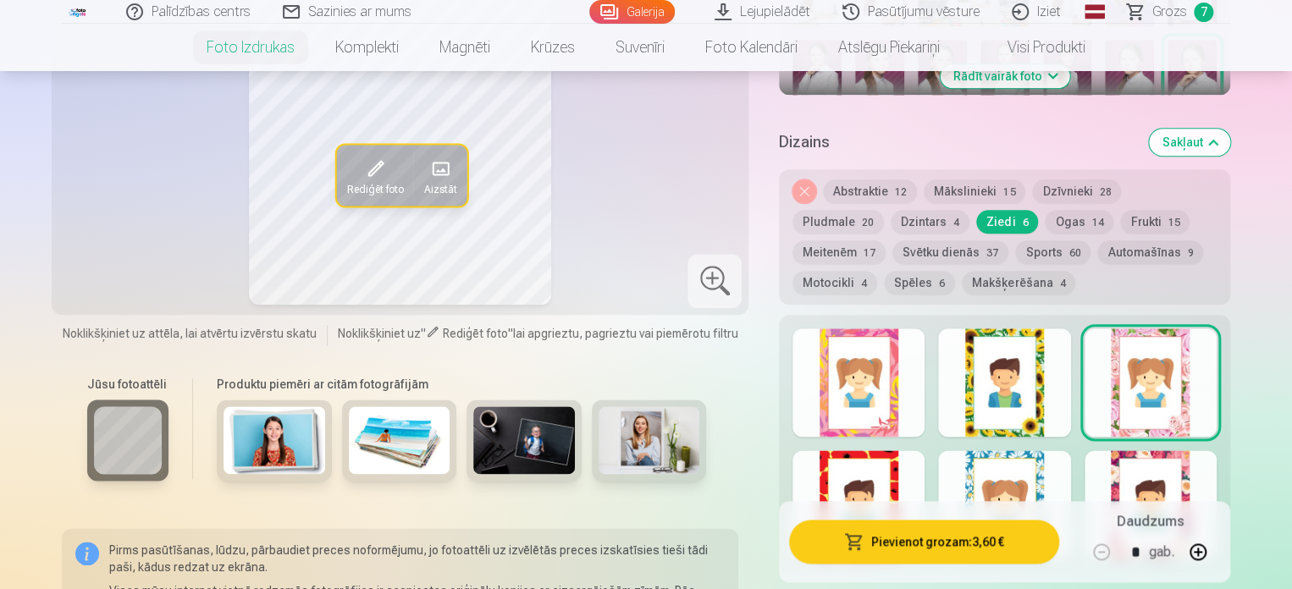
click at [1160, 404] on div at bounding box center [1150, 382] width 132 height 108
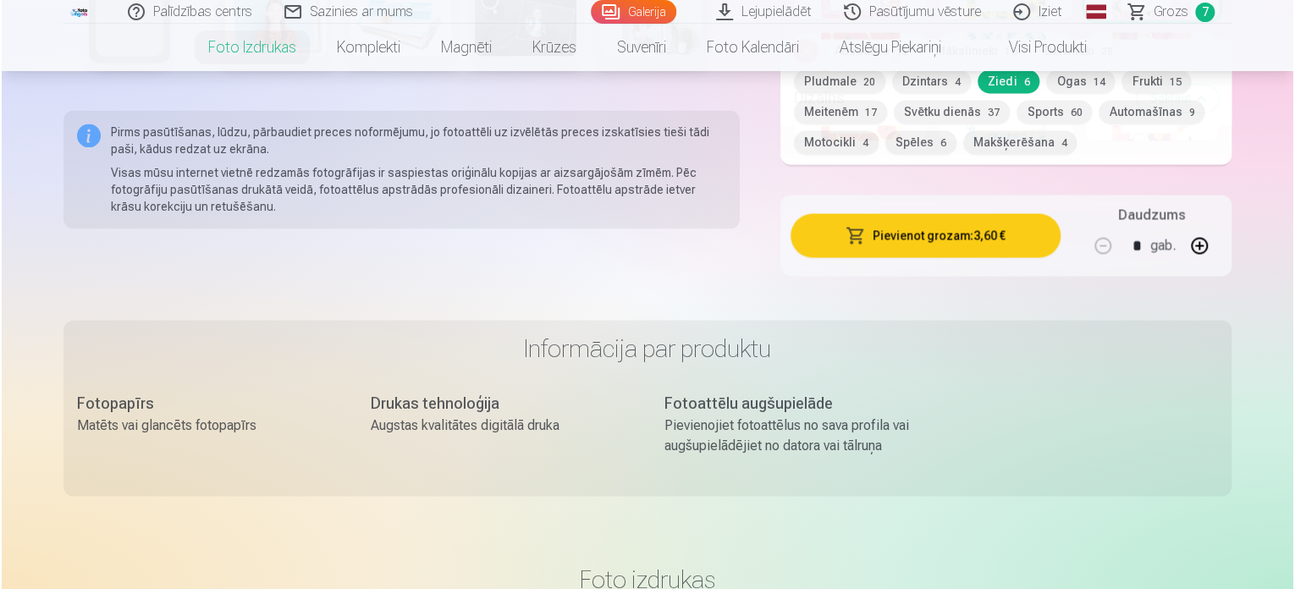
scroll to position [1172, 0]
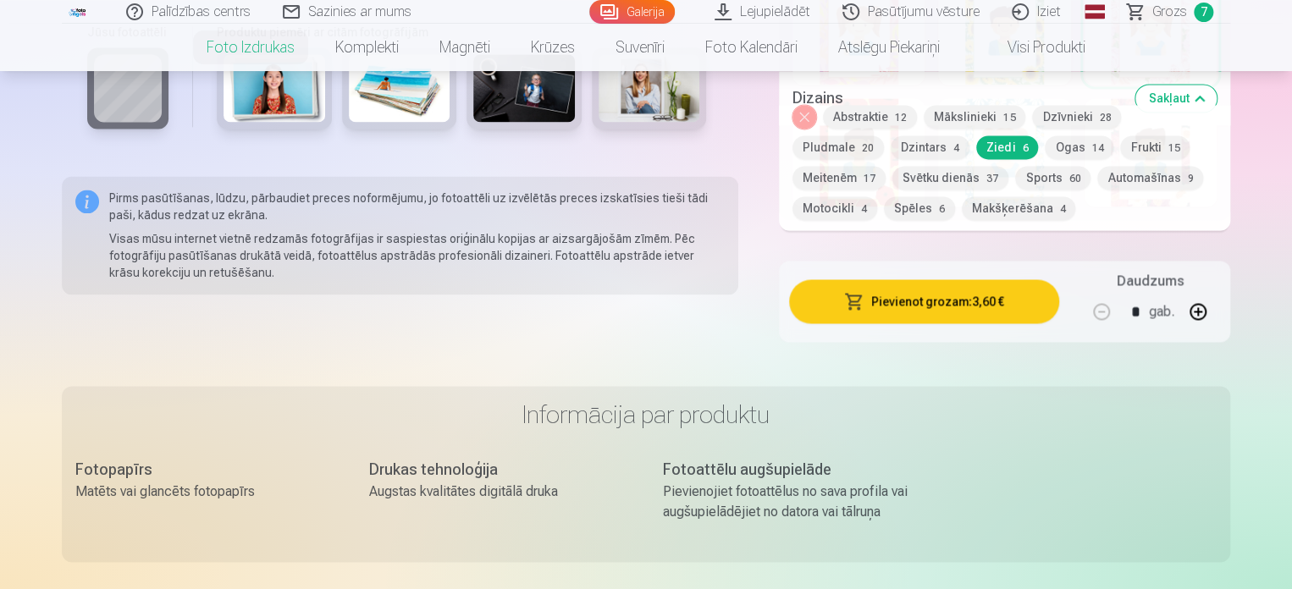
click at [945, 300] on button "Pievienot grozam : 3,60 €" at bounding box center [924, 301] width 270 height 44
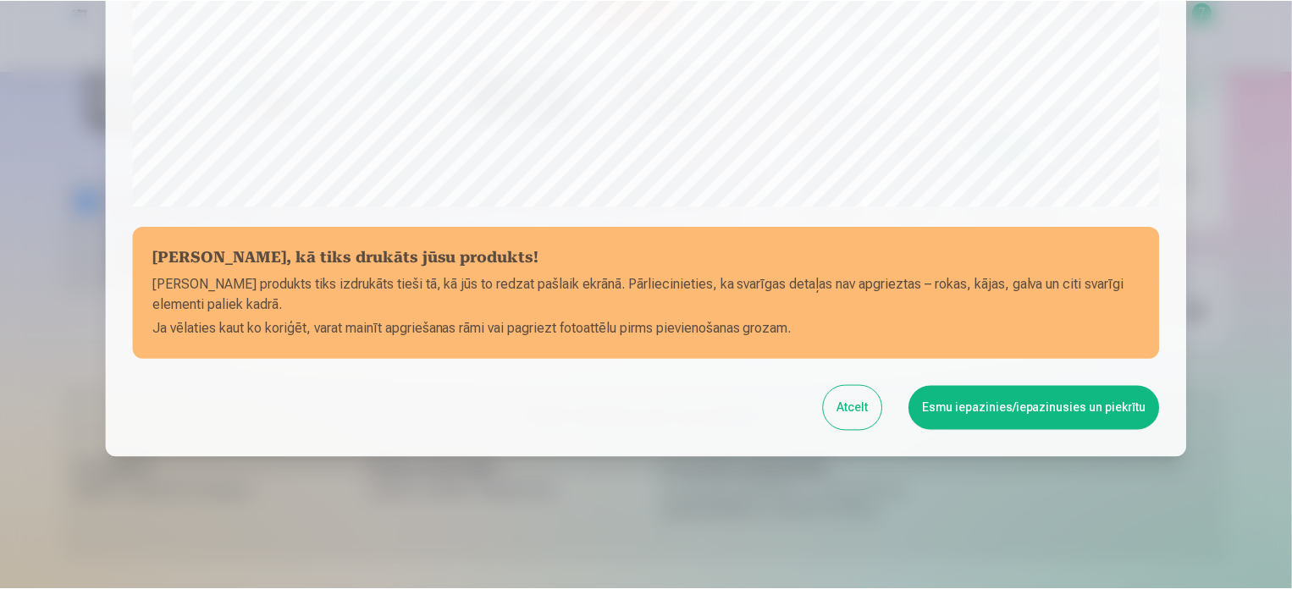
scroll to position [630, 0]
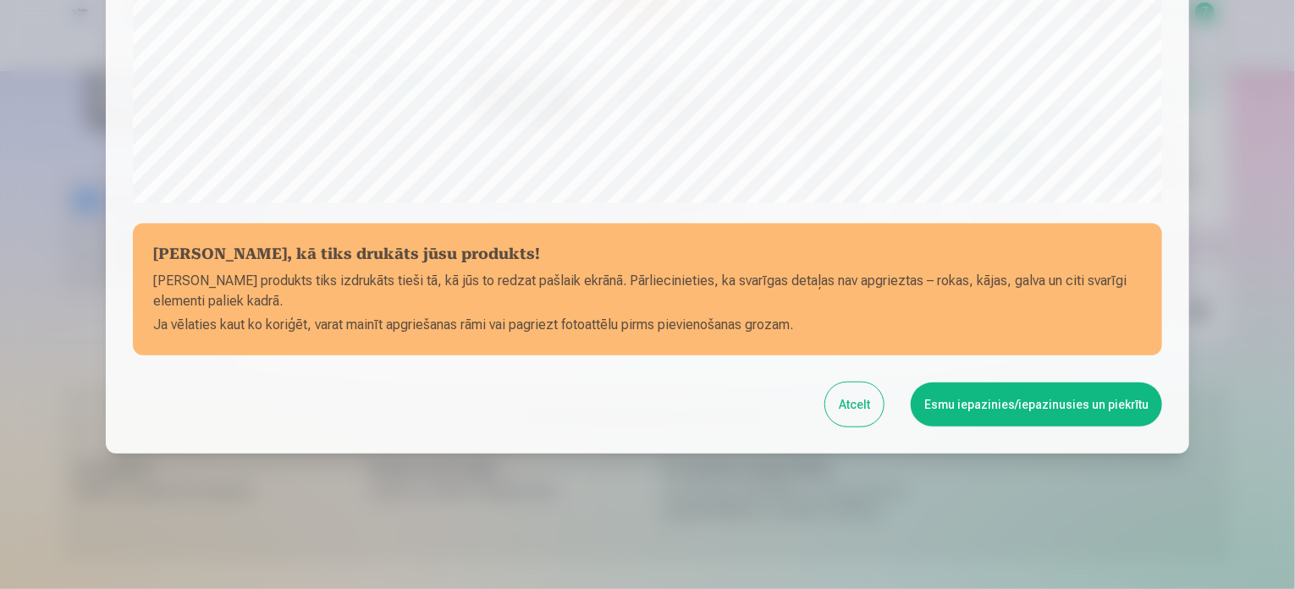
click at [1075, 401] on button "Esmu iepazinies/iepazinusies un piekrītu" at bounding box center [1036, 405] width 251 height 44
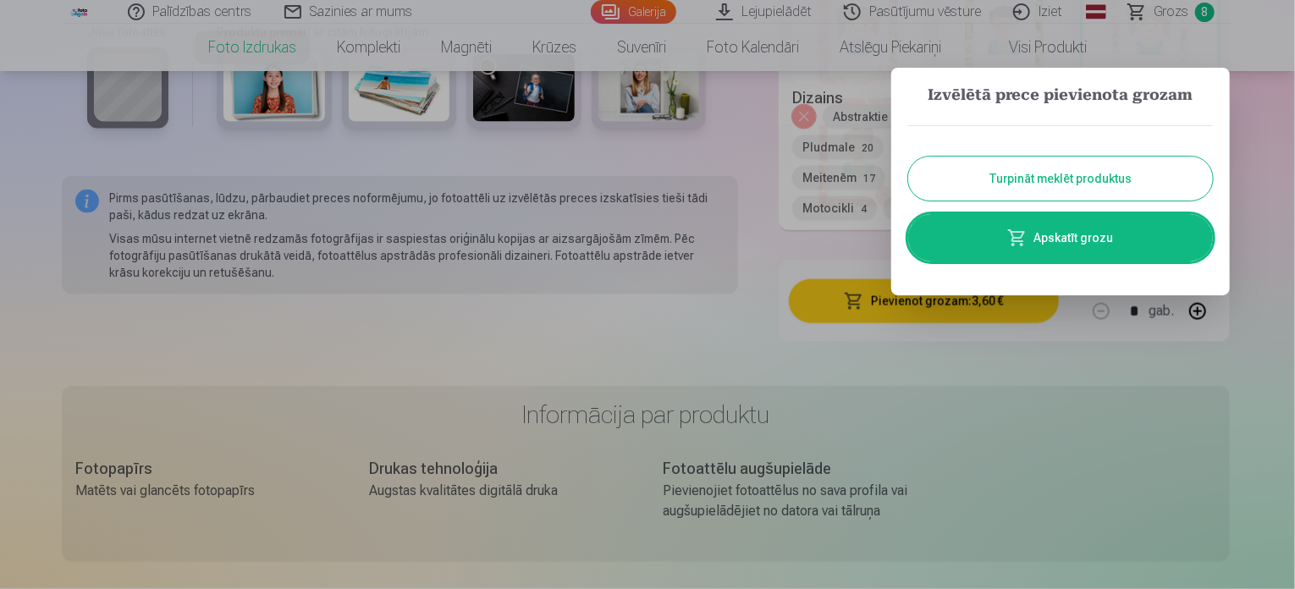
click at [1072, 233] on link "Apskatīt grozu" at bounding box center [1060, 237] width 305 height 47
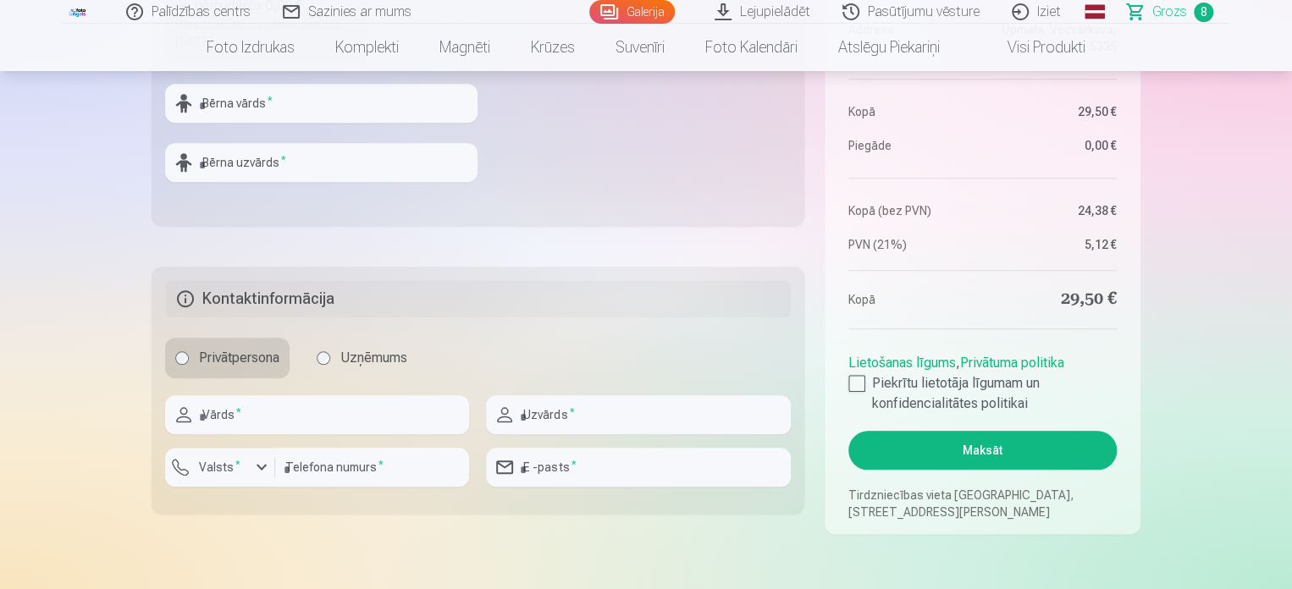
scroll to position [735, 0]
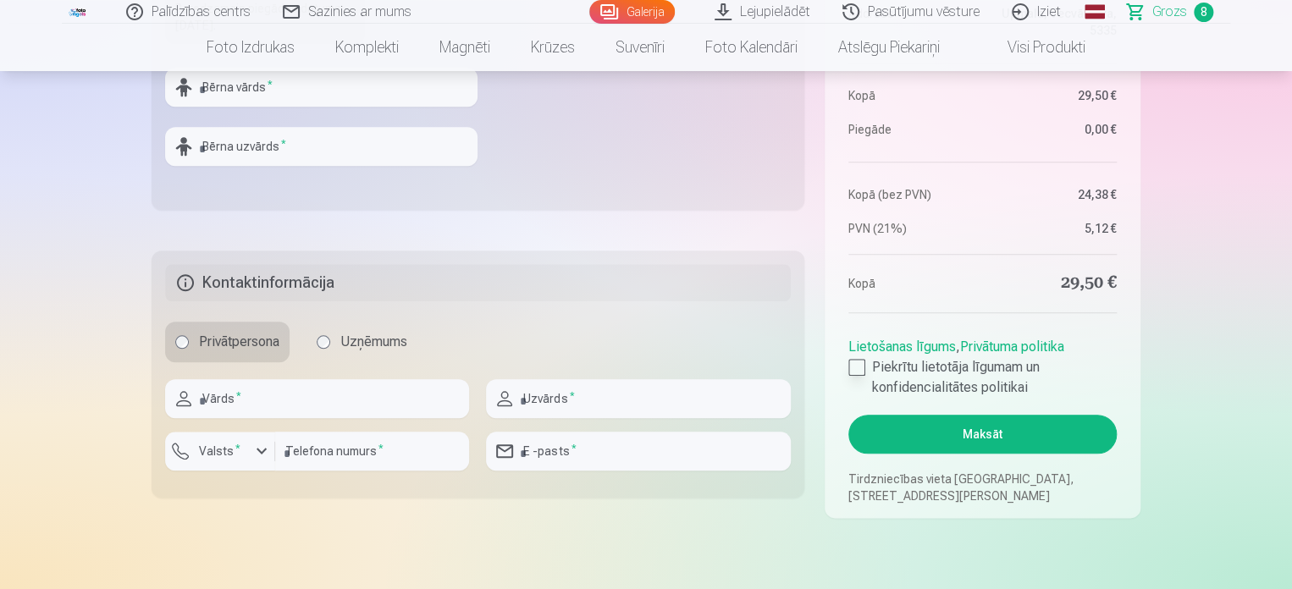
click at [857, 365] on div at bounding box center [856, 367] width 17 height 17
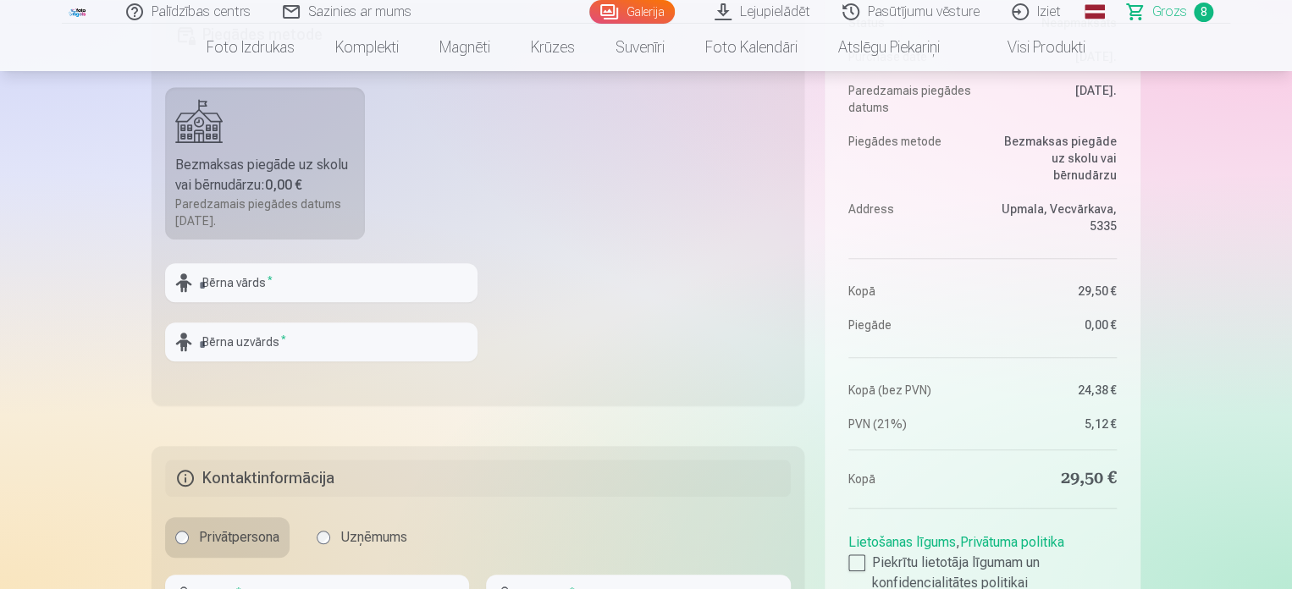
scroll to position [509, 0]
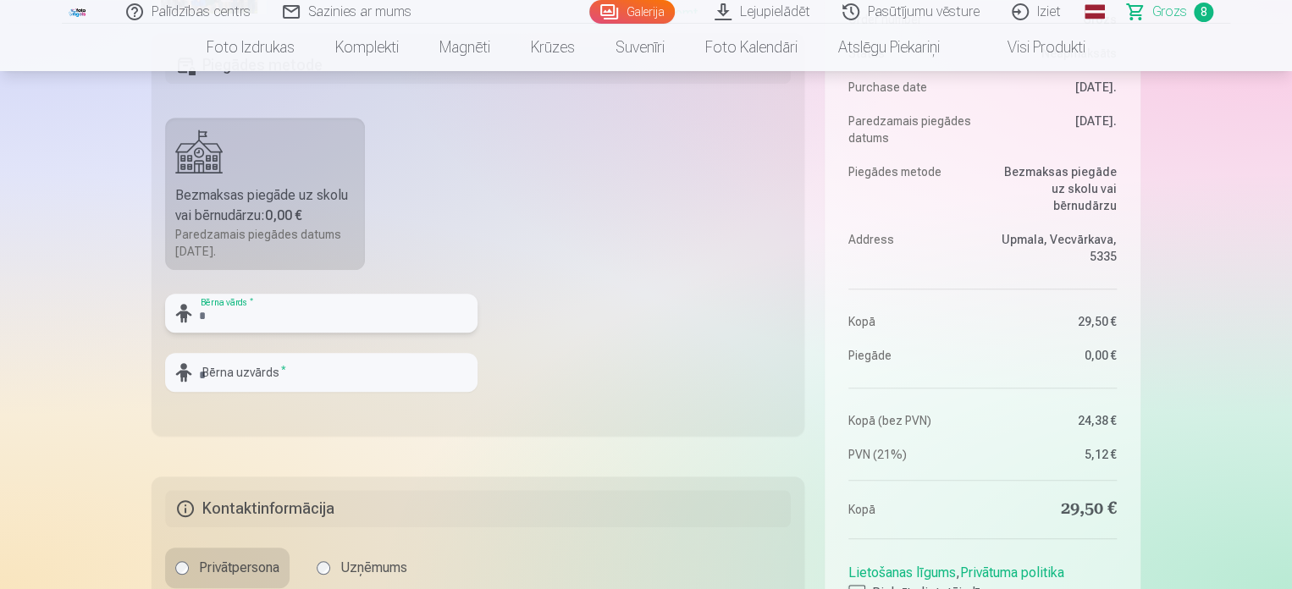
click at [214, 314] on input "text" at bounding box center [321, 313] width 312 height 39
type input "****"
click at [209, 369] on input "text" at bounding box center [321, 372] width 312 height 39
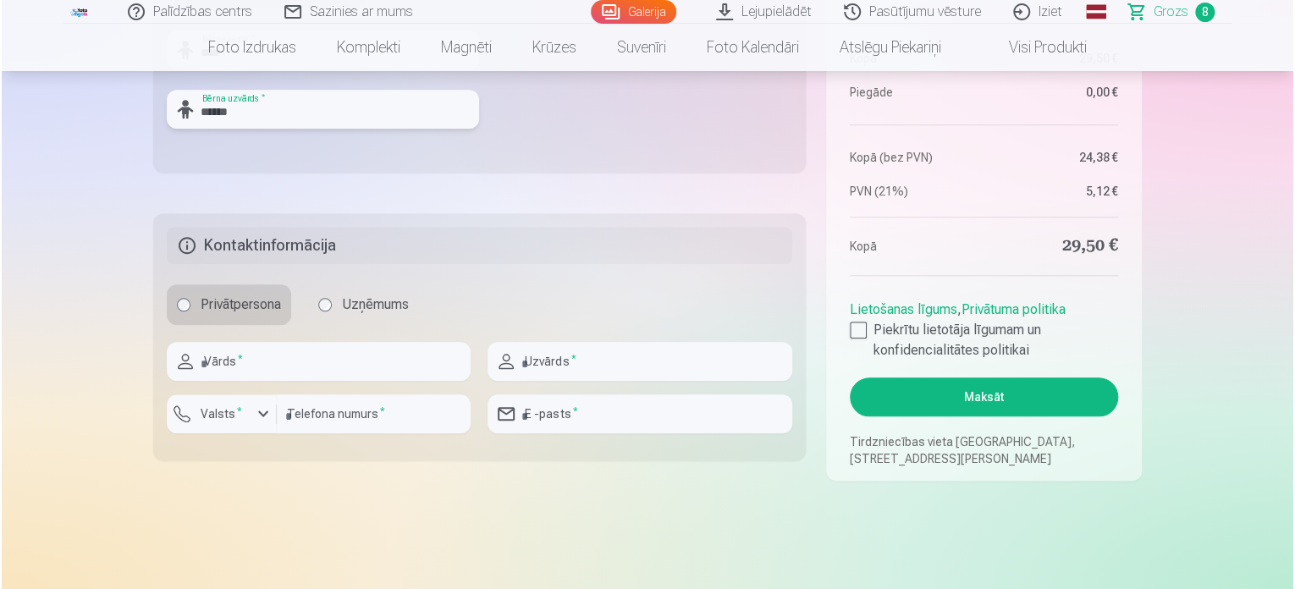
scroll to position [780, 0]
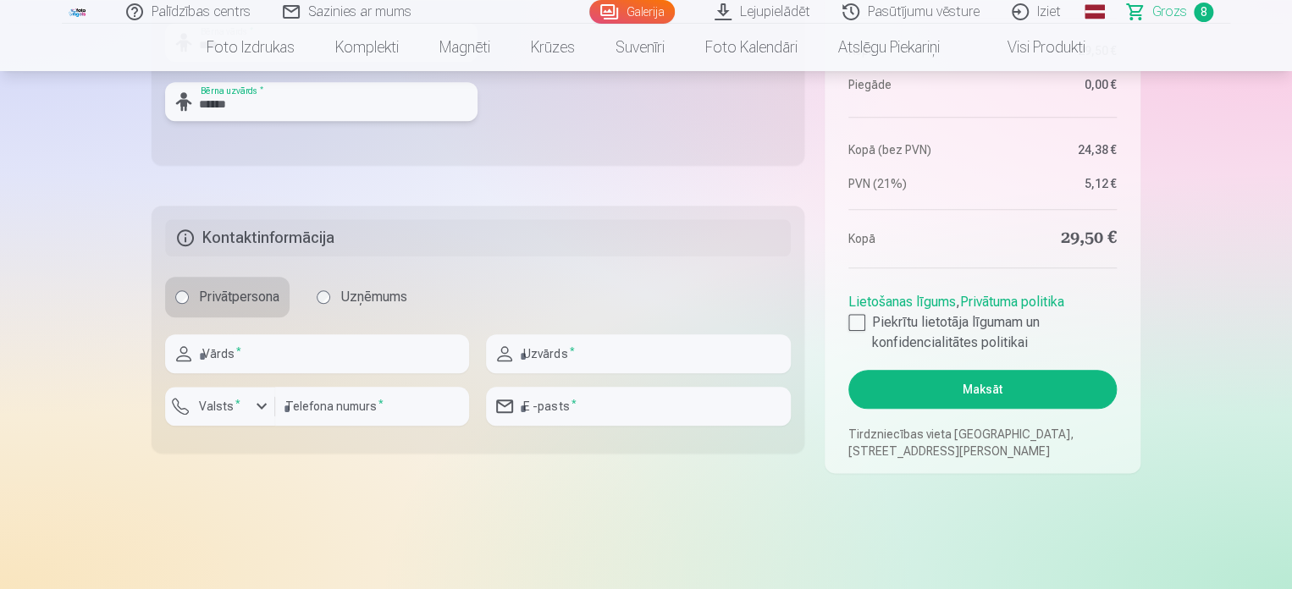
type input "******"
click at [209, 357] on input "text" at bounding box center [317, 353] width 304 height 39
type input "******"
click at [533, 355] on input "text" at bounding box center [638, 353] width 304 height 39
type input "*******"
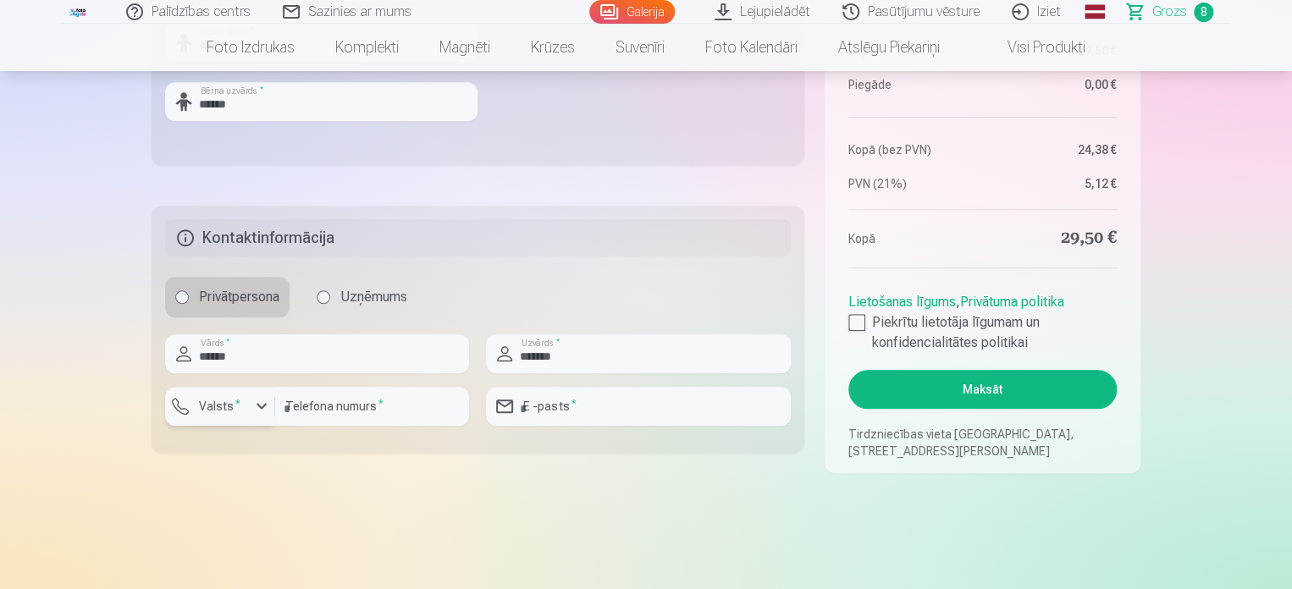
click at [263, 405] on div "button" at bounding box center [261, 406] width 20 height 20
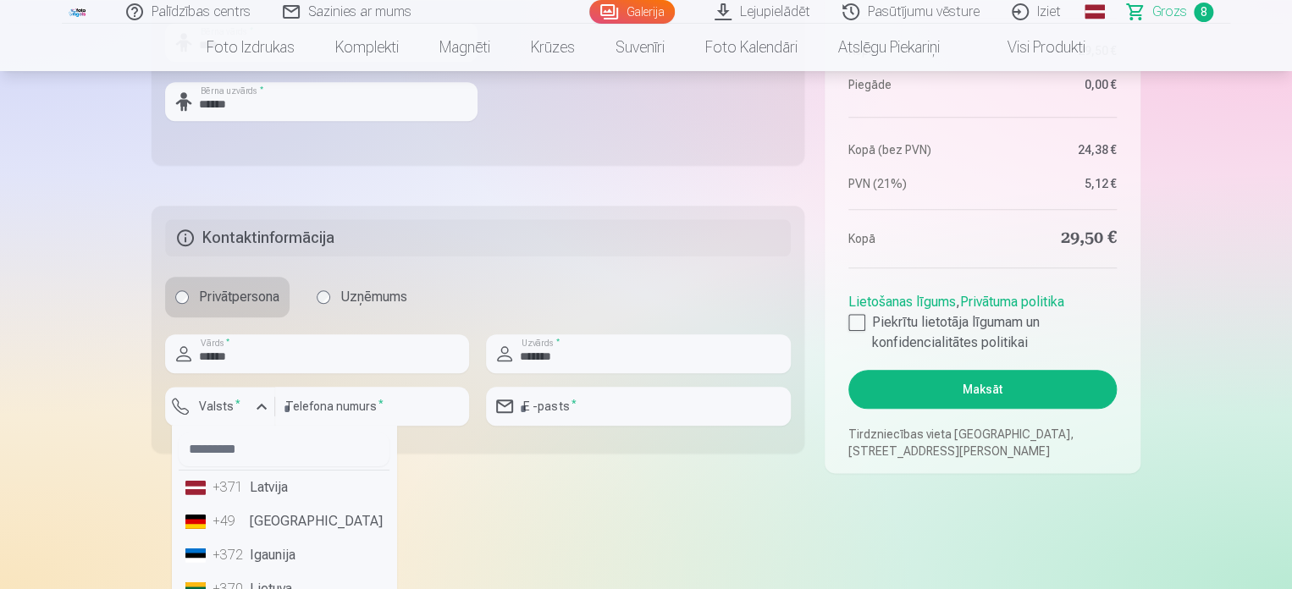
click at [292, 489] on li "+371 Latvija" at bounding box center [284, 488] width 211 height 34
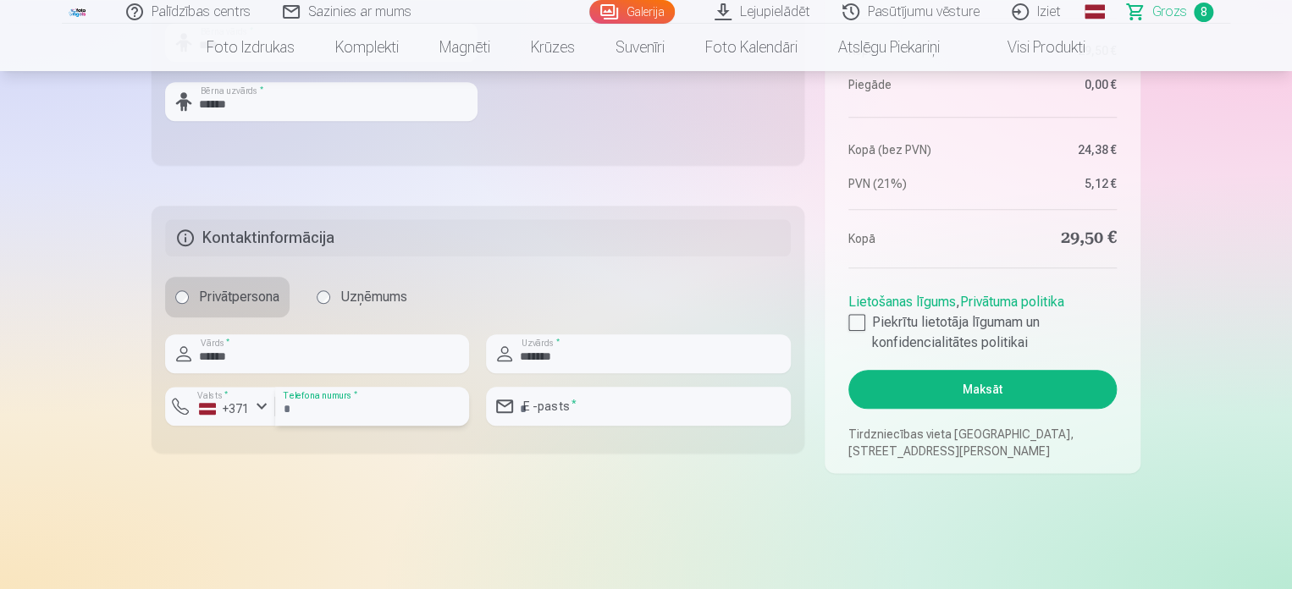
click at [378, 409] on input "number" at bounding box center [372, 406] width 194 height 39
type input "********"
click at [574, 411] on input "email" at bounding box center [638, 406] width 304 height 39
type input "**********"
click at [981, 389] on button "Maksāt" at bounding box center [982, 389] width 268 height 39
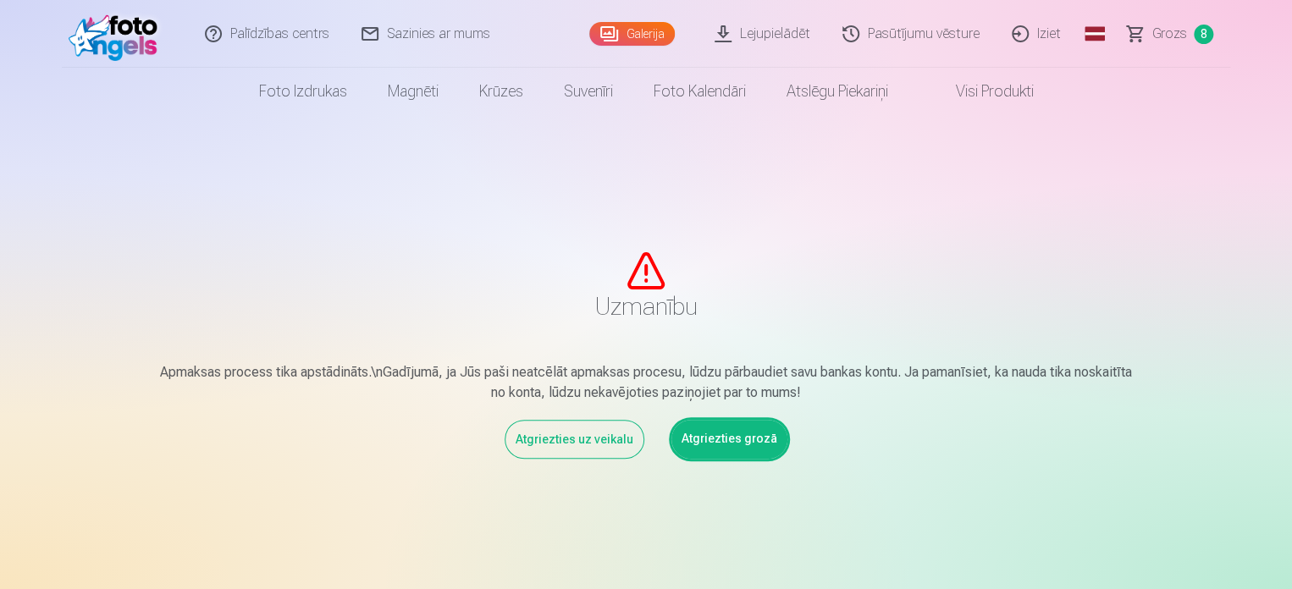
click at [712, 436] on link "Atgriezties grozā" at bounding box center [729, 439] width 116 height 39
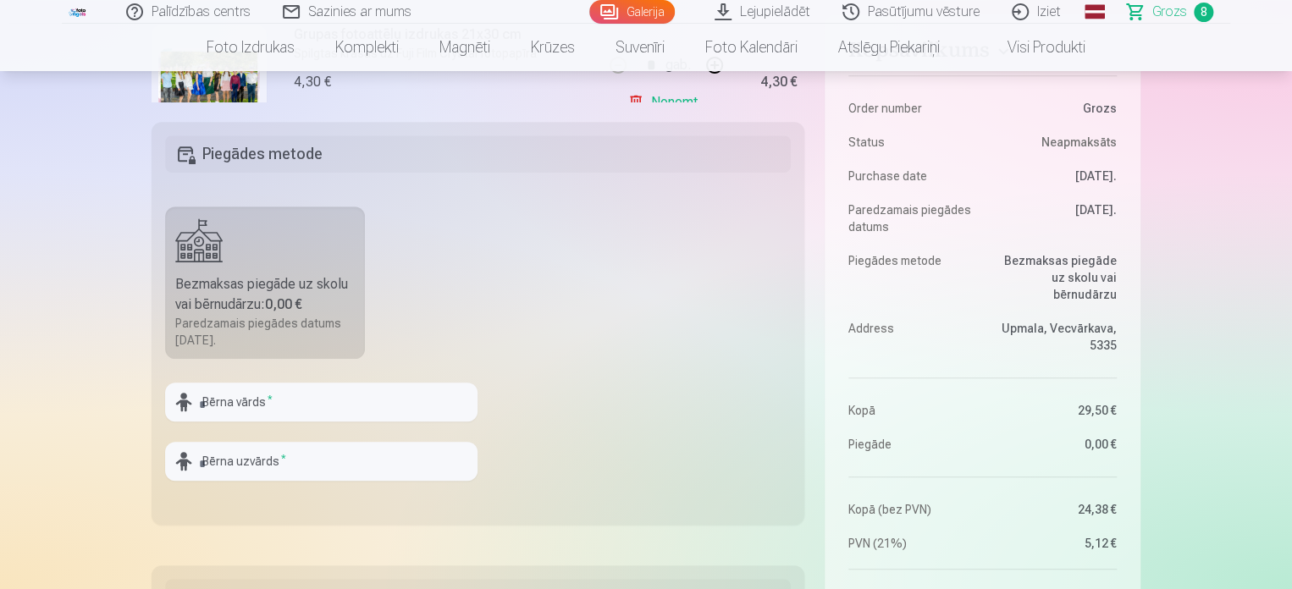
scroll to position [217, 0]
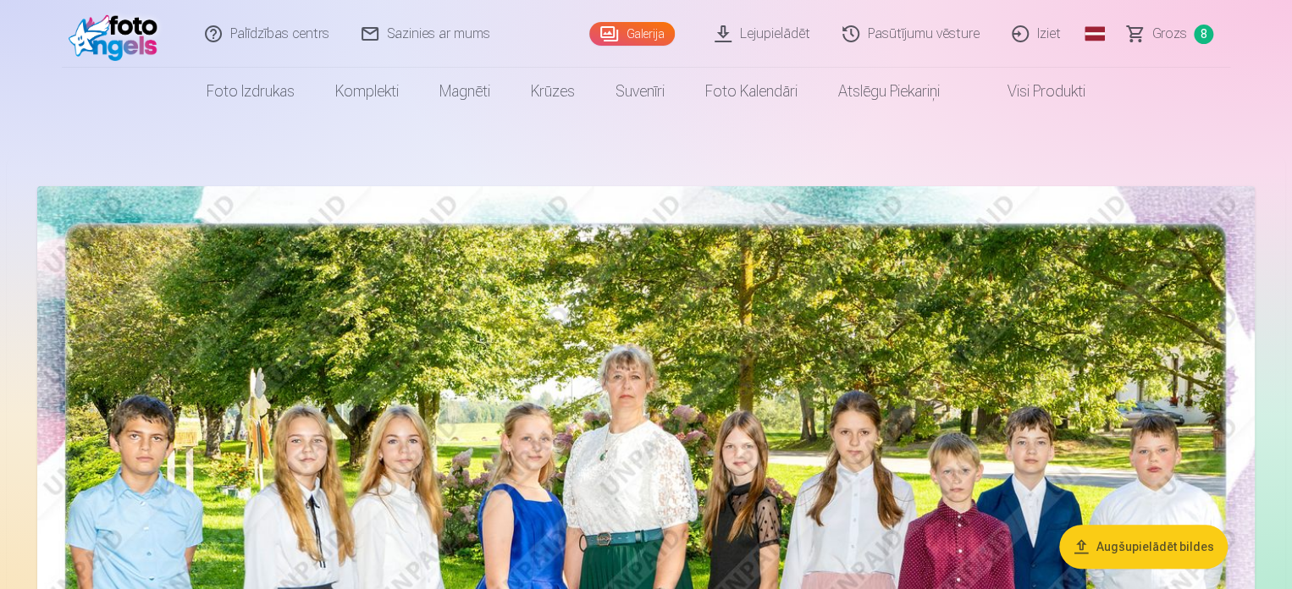
click at [1173, 32] on span "Grozs" at bounding box center [1169, 34] width 35 height 20
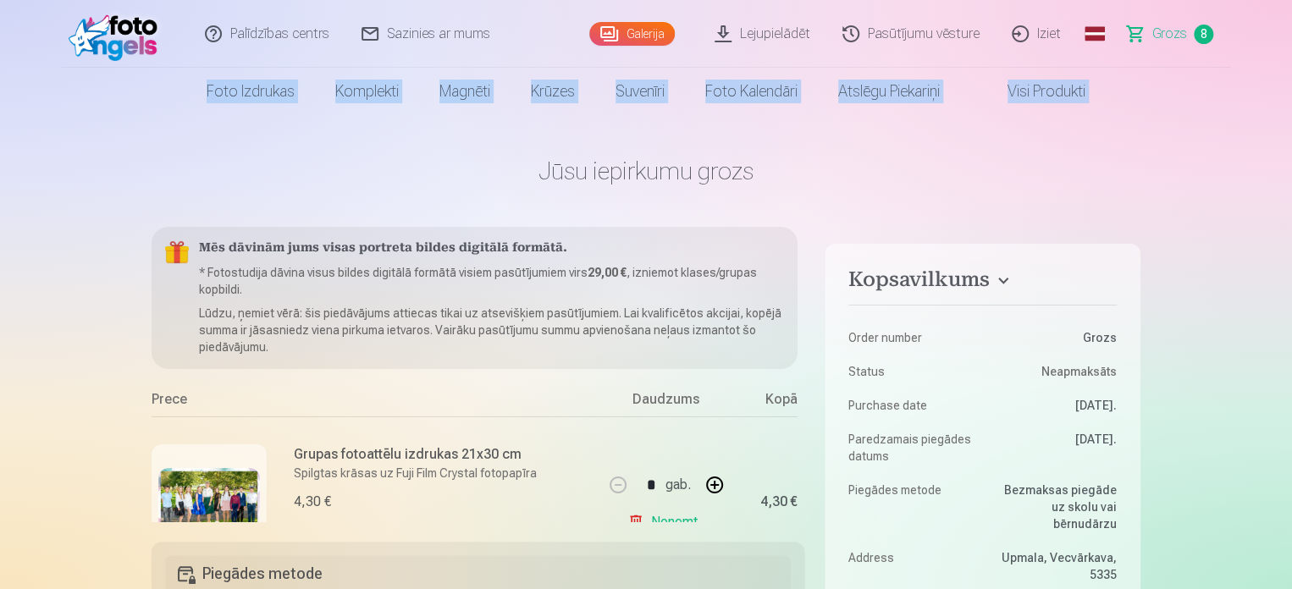
drag, startPoint x: 1290, startPoint y: 26, endPoint x: 1293, endPoint y: 77, distance: 50.9
click at [1291, 77] on html "Palīdzības centrs Sazinies ar mums Galerija Lejupielādēt Pasūtījumu vēsture Izi…" at bounding box center [646, 294] width 1292 height 589
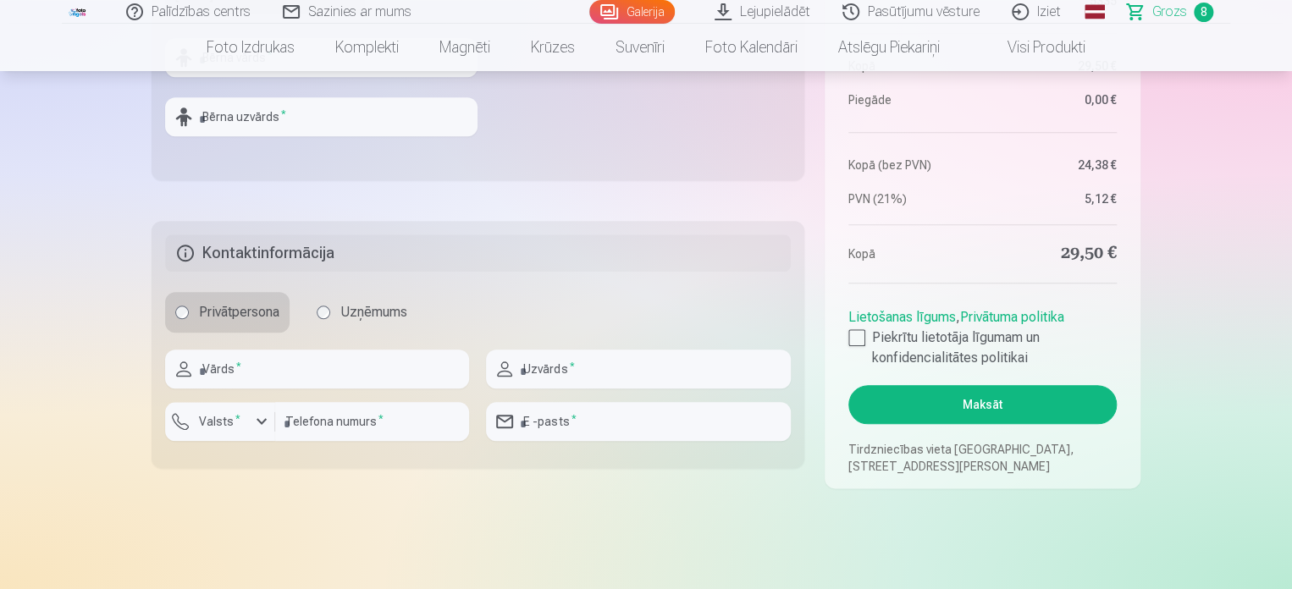
scroll to position [779, 0]
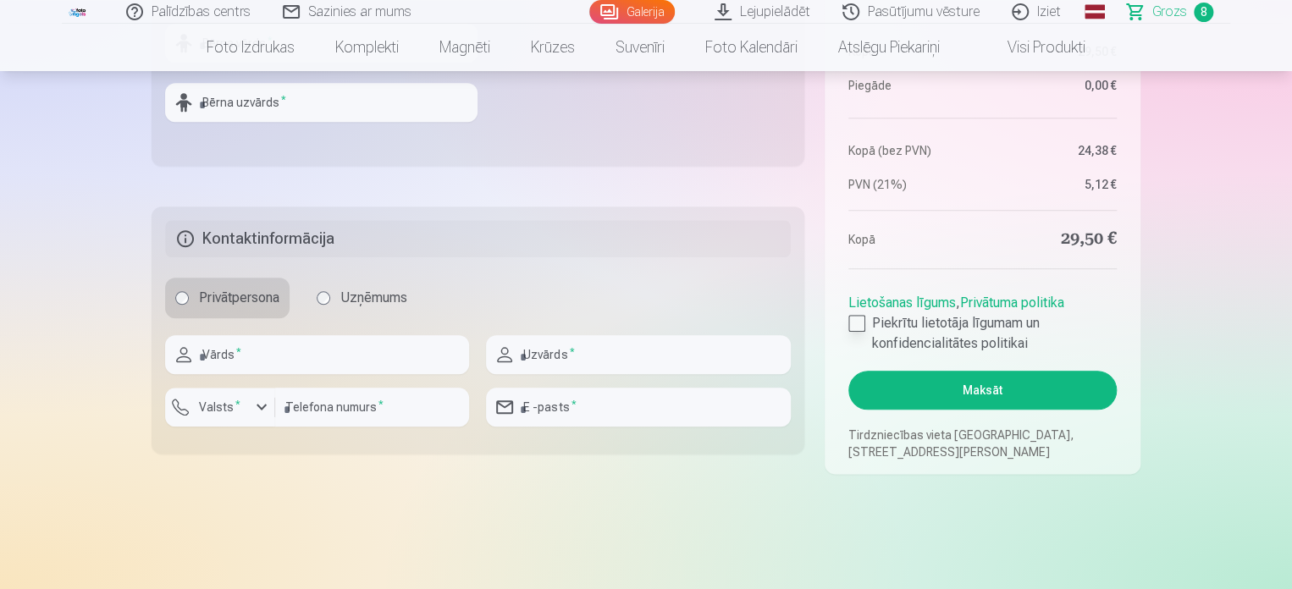
click at [858, 323] on div at bounding box center [856, 323] width 17 height 17
drag, startPoint x: 594, startPoint y: 153, endPoint x: 594, endPoint y: 229, distance: 76.2
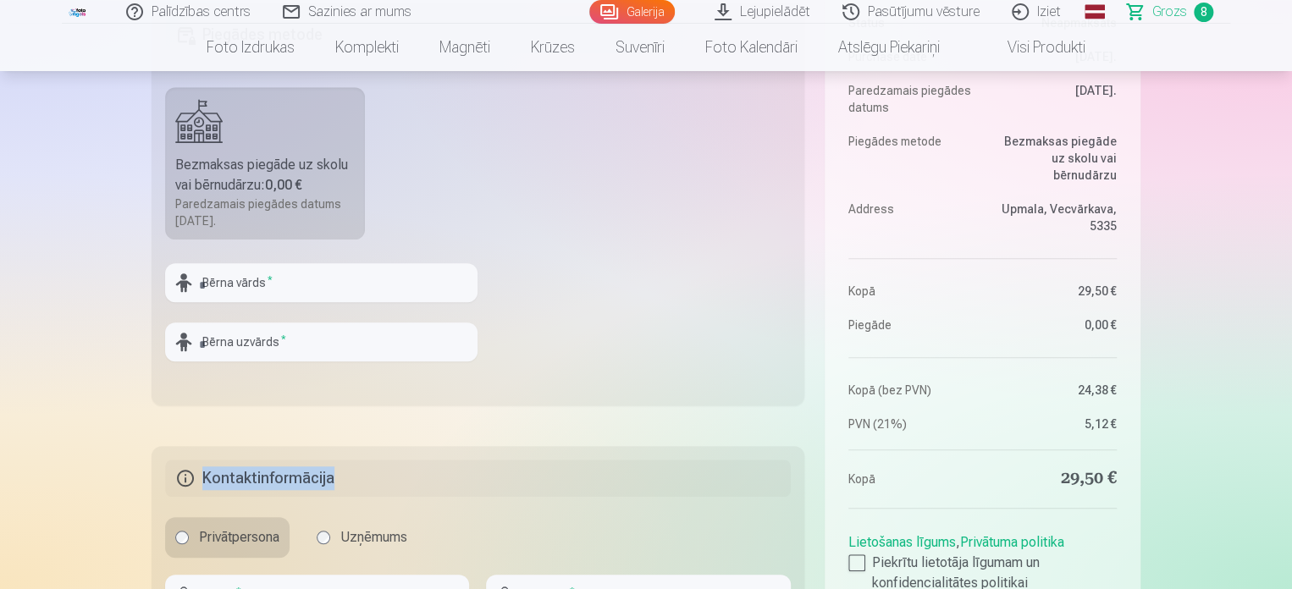
scroll to position [547, 0]
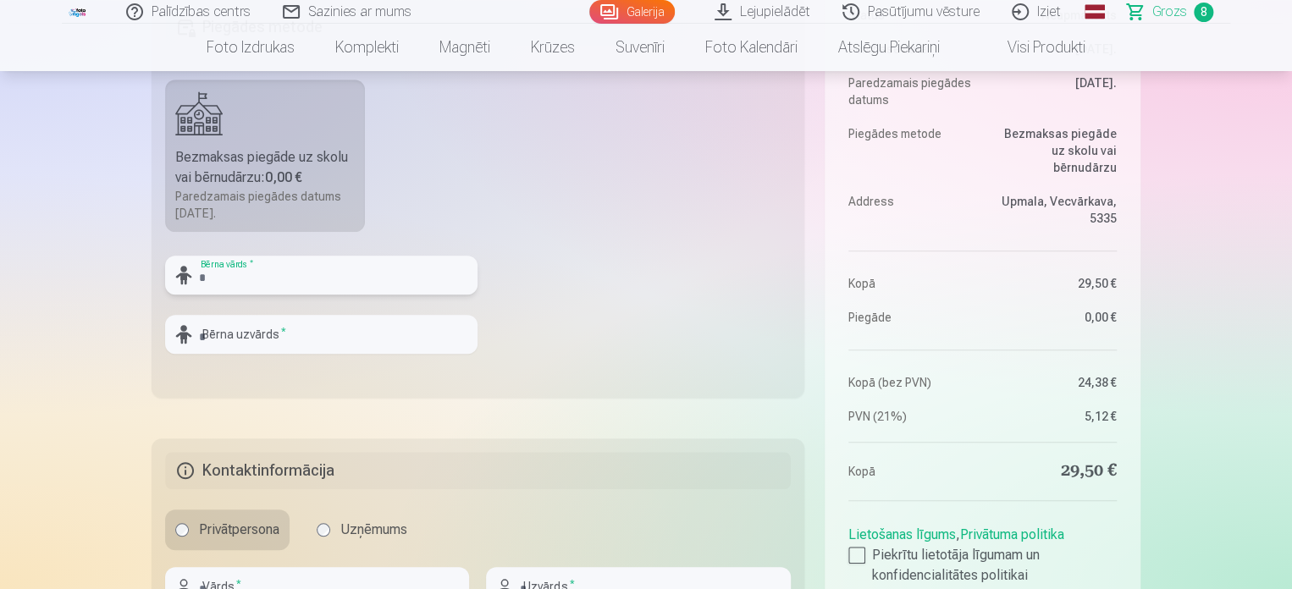
click at [230, 270] on input "text" at bounding box center [321, 275] width 312 height 39
type input "****"
click at [204, 336] on input "text" at bounding box center [321, 334] width 312 height 39
type input "******"
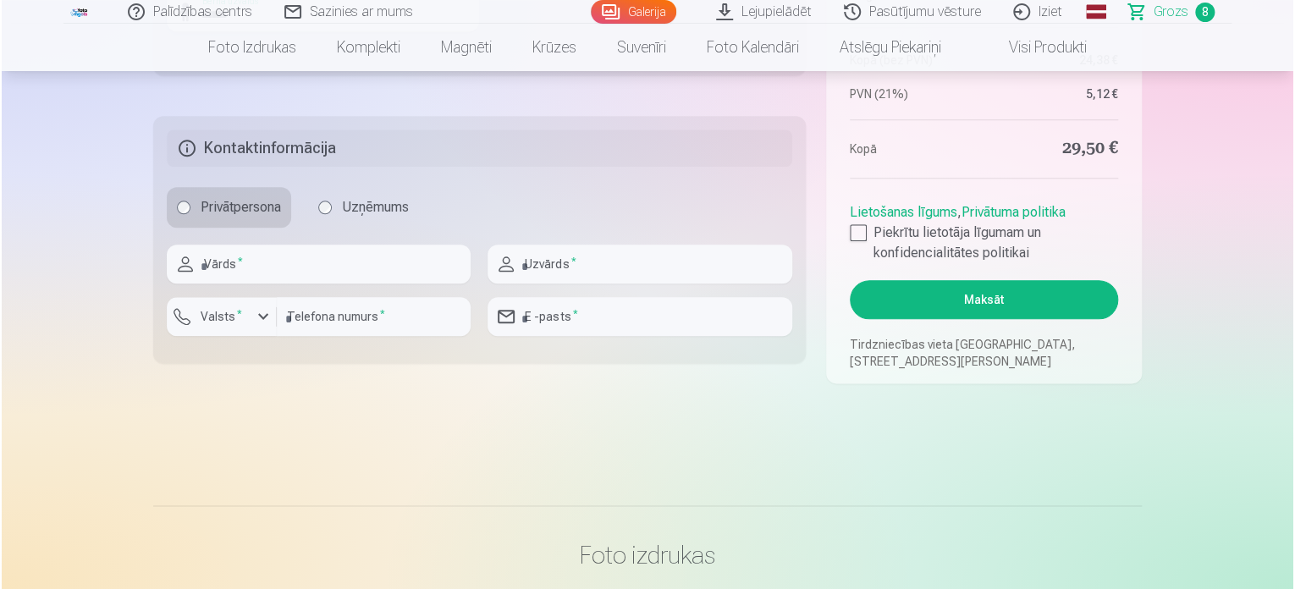
scroll to position [884, 0]
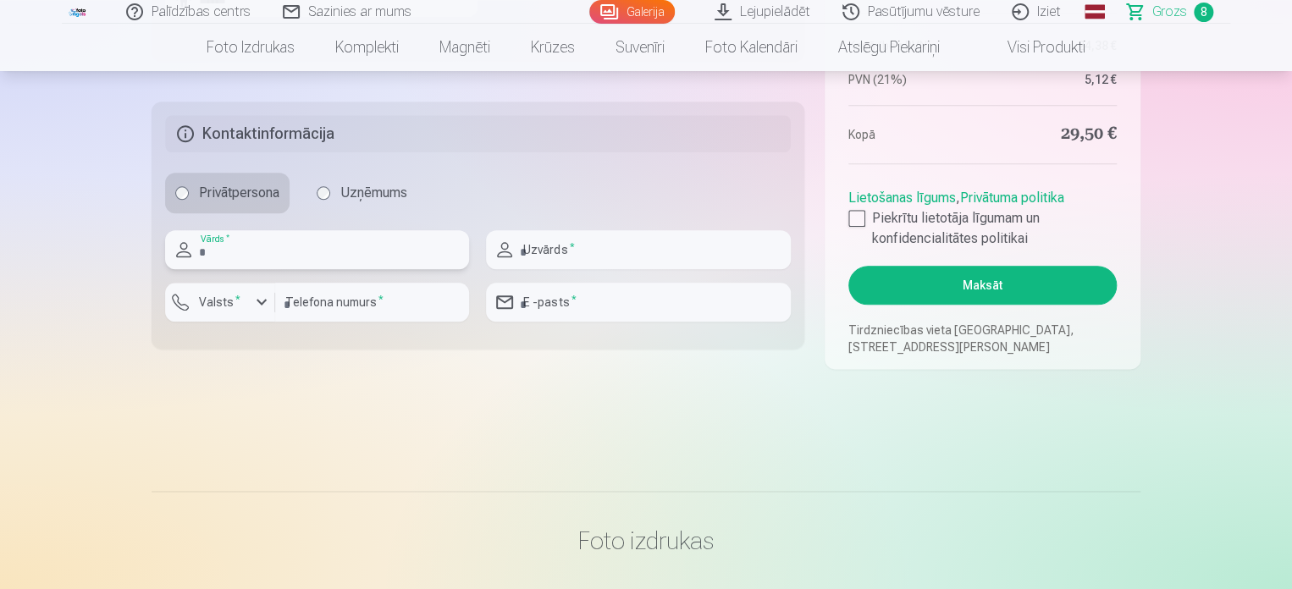
click at [251, 251] on input "text" at bounding box center [317, 249] width 304 height 39
type input "******"
click at [580, 255] on input "text" at bounding box center [638, 249] width 304 height 39
type input "*******"
click at [223, 300] on label "Valsts *" at bounding box center [219, 302] width 55 height 17
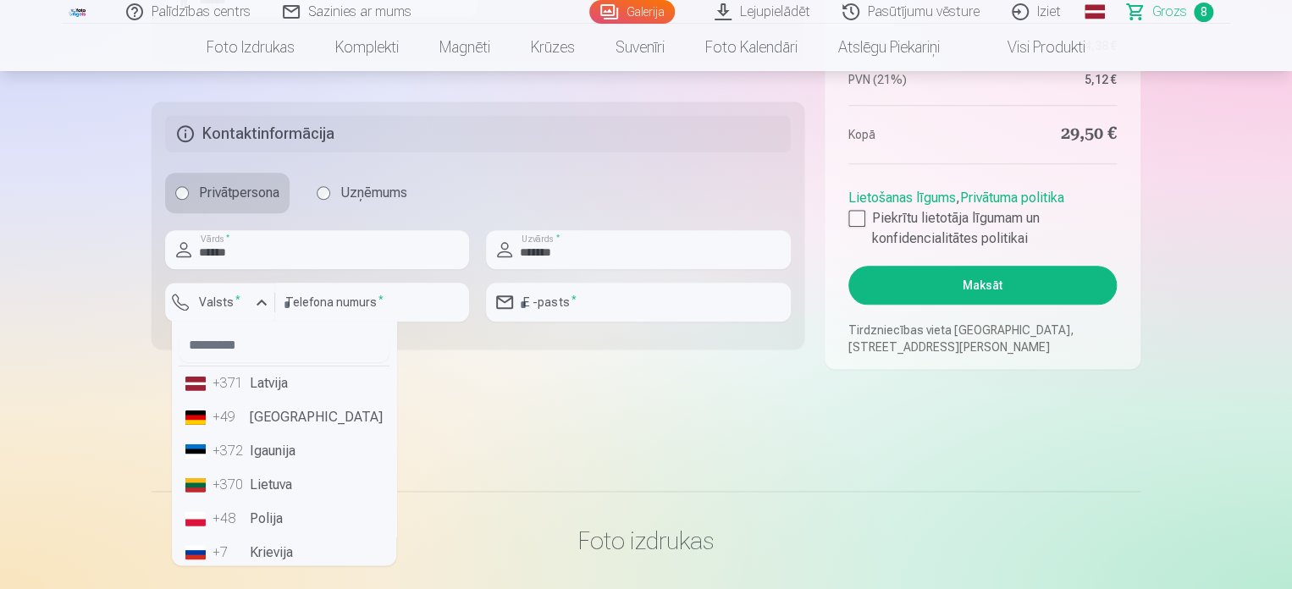
click at [284, 388] on li "+371 Latvija" at bounding box center [284, 384] width 211 height 34
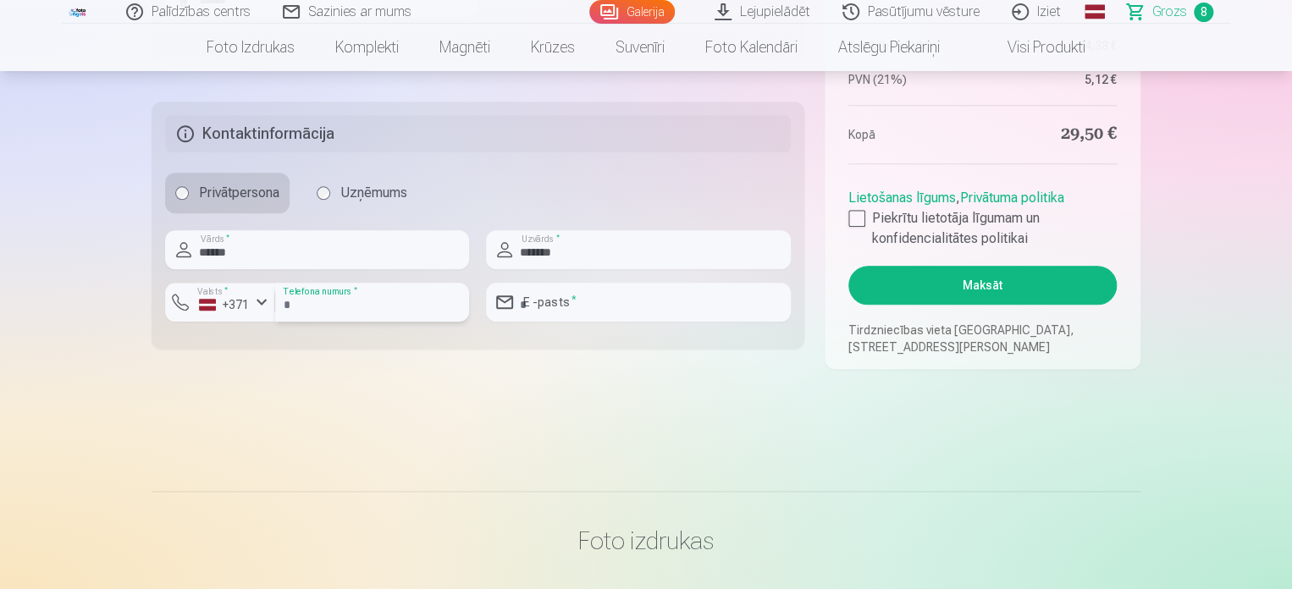
click at [389, 307] on input "number" at bounding box center [372, 302] width 194 height 39
type input "********"
click at [573, 304] on input "email" at bounding box center [638, 302] width 304 height 39
type input "**********"
click at [1002, 280] on button "Maksāt" at bounding box center [982, 285] width 268 height 39
